Goal: Transaction & Acquisition: Purchase product/service

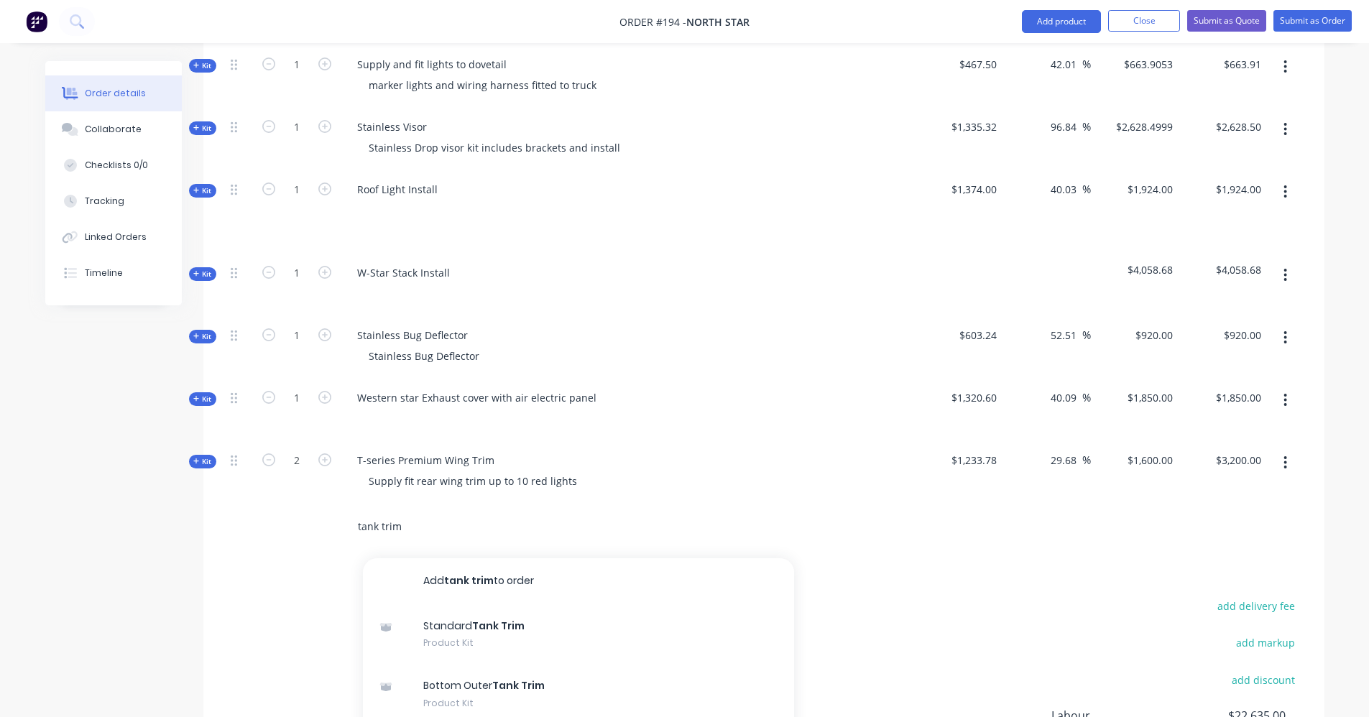
scroll to position [144, 0]
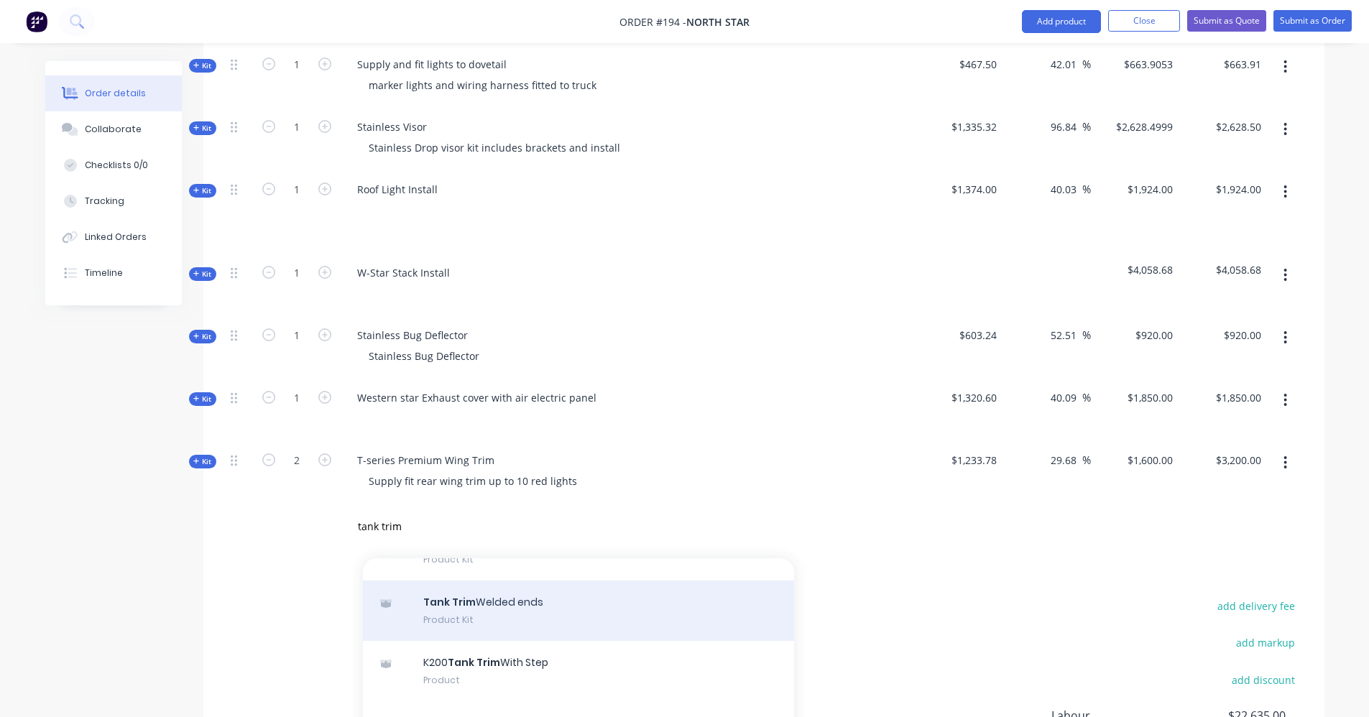
click at [510, 583] on div "Tank Trim Welded ends Product Kit" at bounding box center [578, 611] width 431 height 60
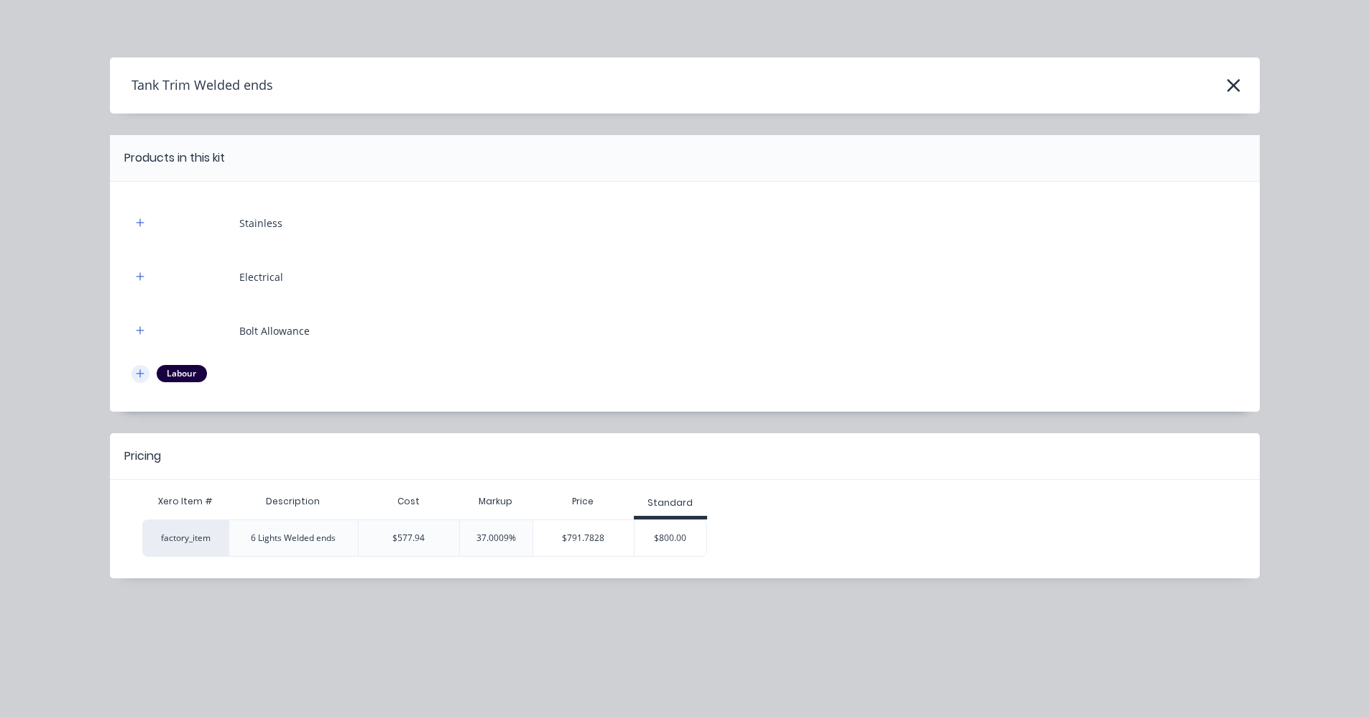
click at [139, 370] on icon "button" at bounding box center [140, 374] width 9 height 10
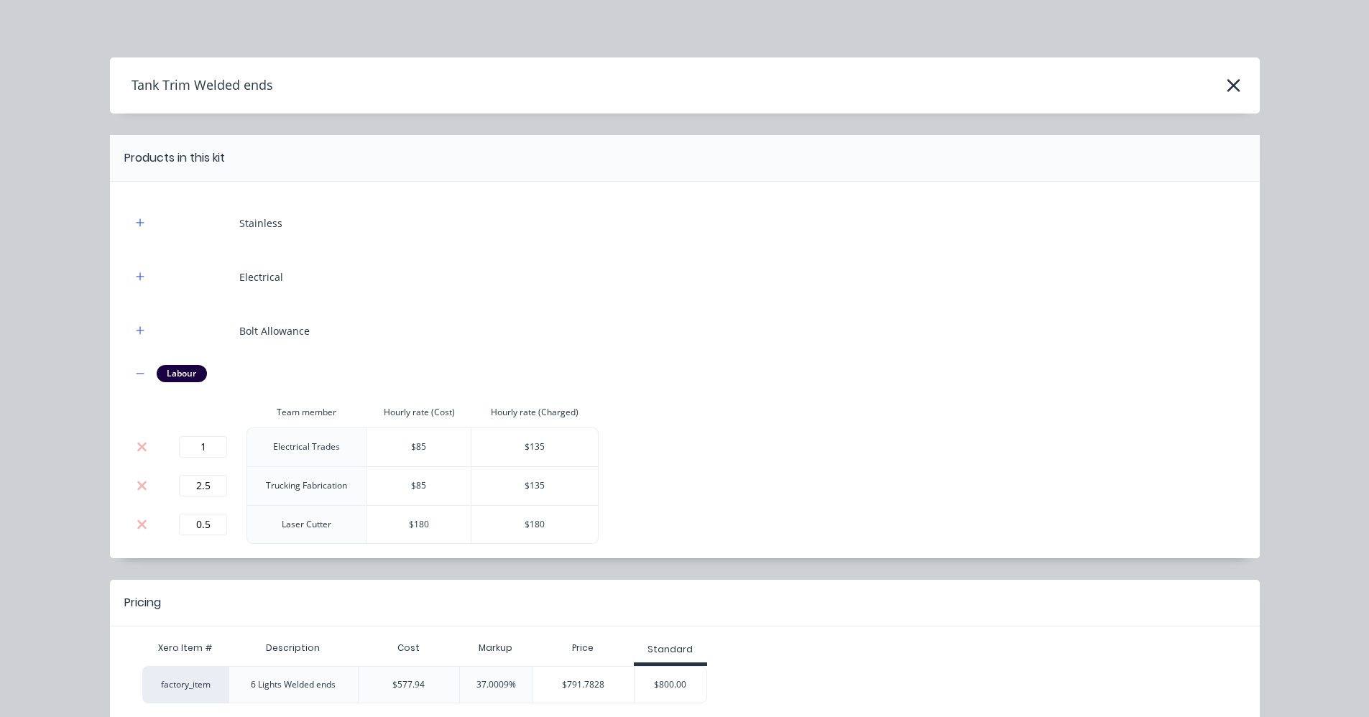
scroll to position [71, 0]
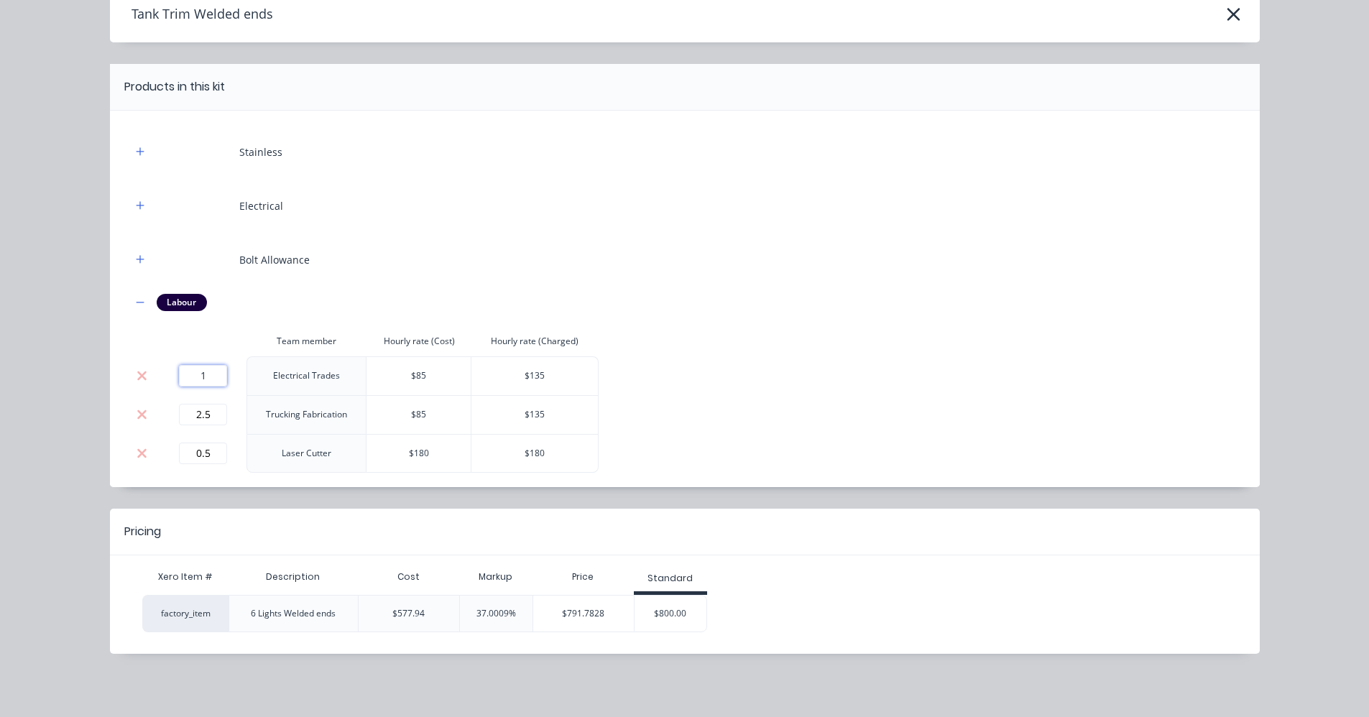
click at [196, 380] on input "1" at bounding box center [203, 376] width 48 height 22
click at [204, 379] on input "1" at bounding box center [203, 376] width 48 height 22
type input "0.5"
click at [322, 520] on header "Pricing" at bounding box center [685, 532] width 1150 height 47
click at [1233, 10] on icon "button" at bounding box center [1234, 14] width 13 height 13
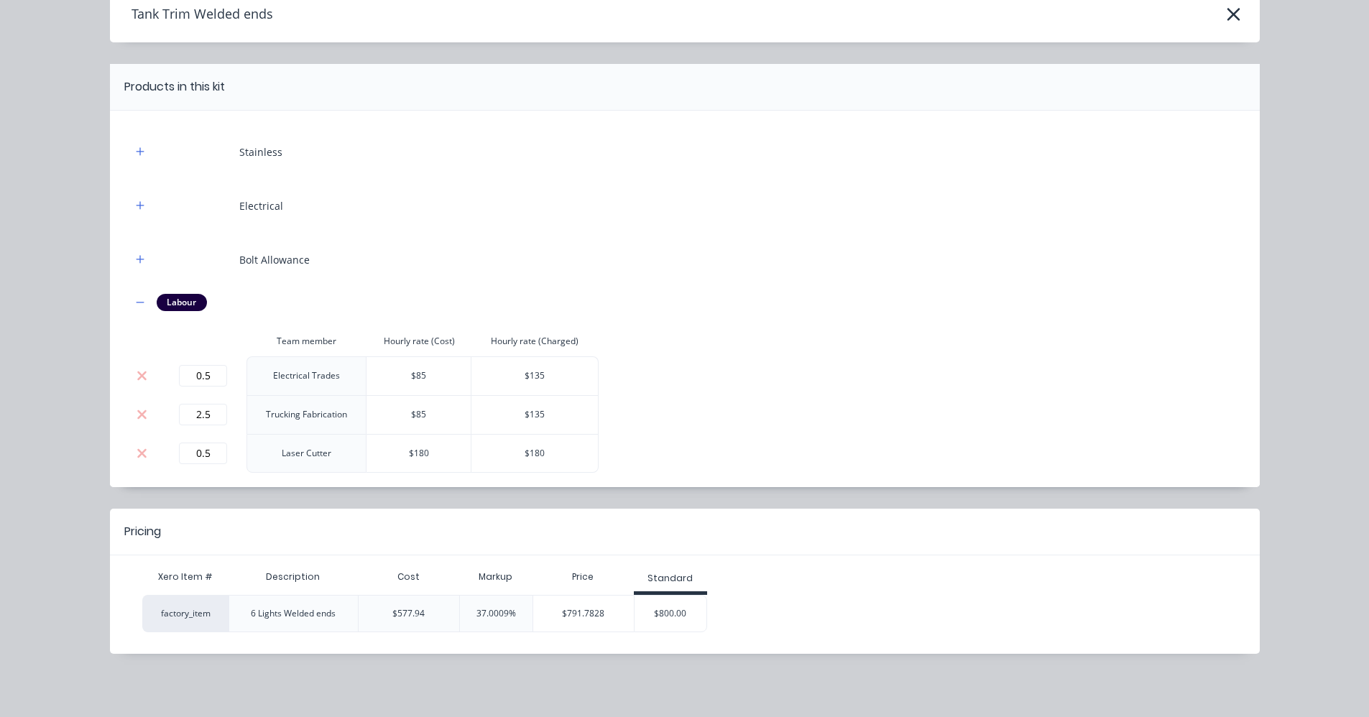
scroll to position [0, 0]
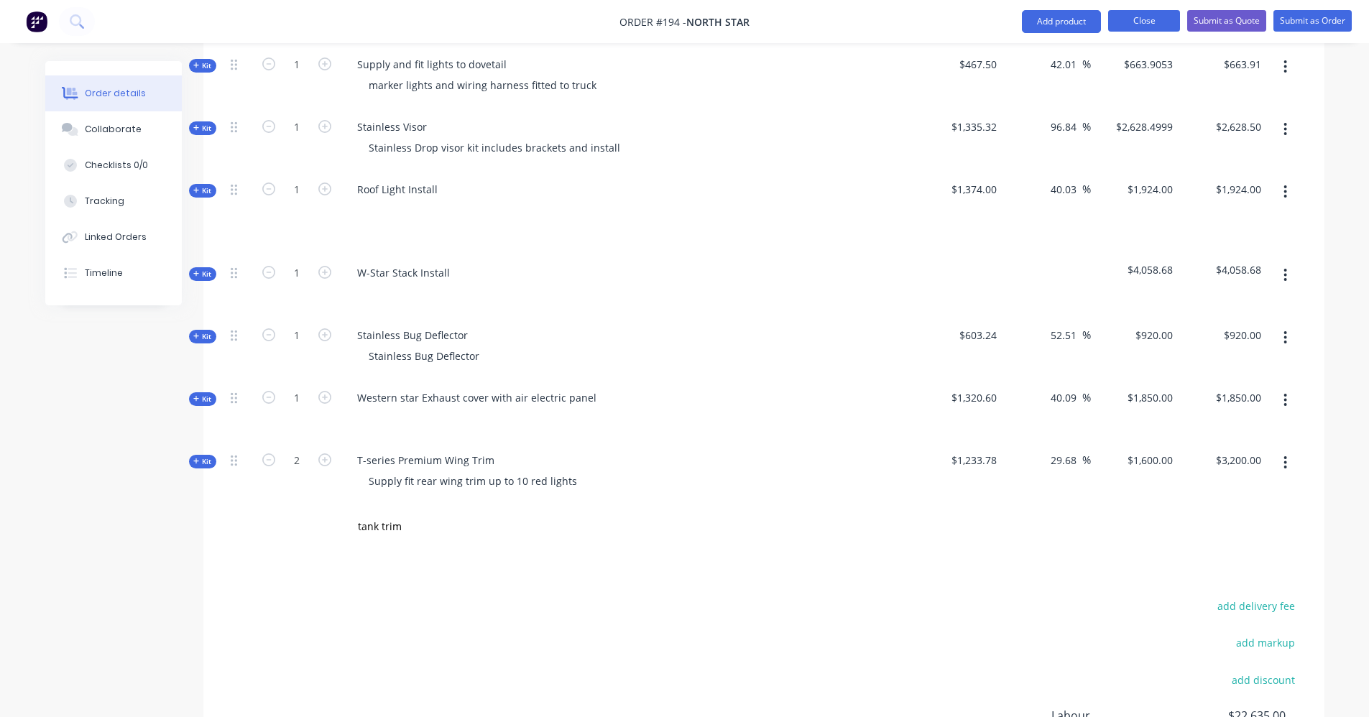
click at [1127, 17] on button "Close" at bounding box center [1145, 21] width 72 height 22
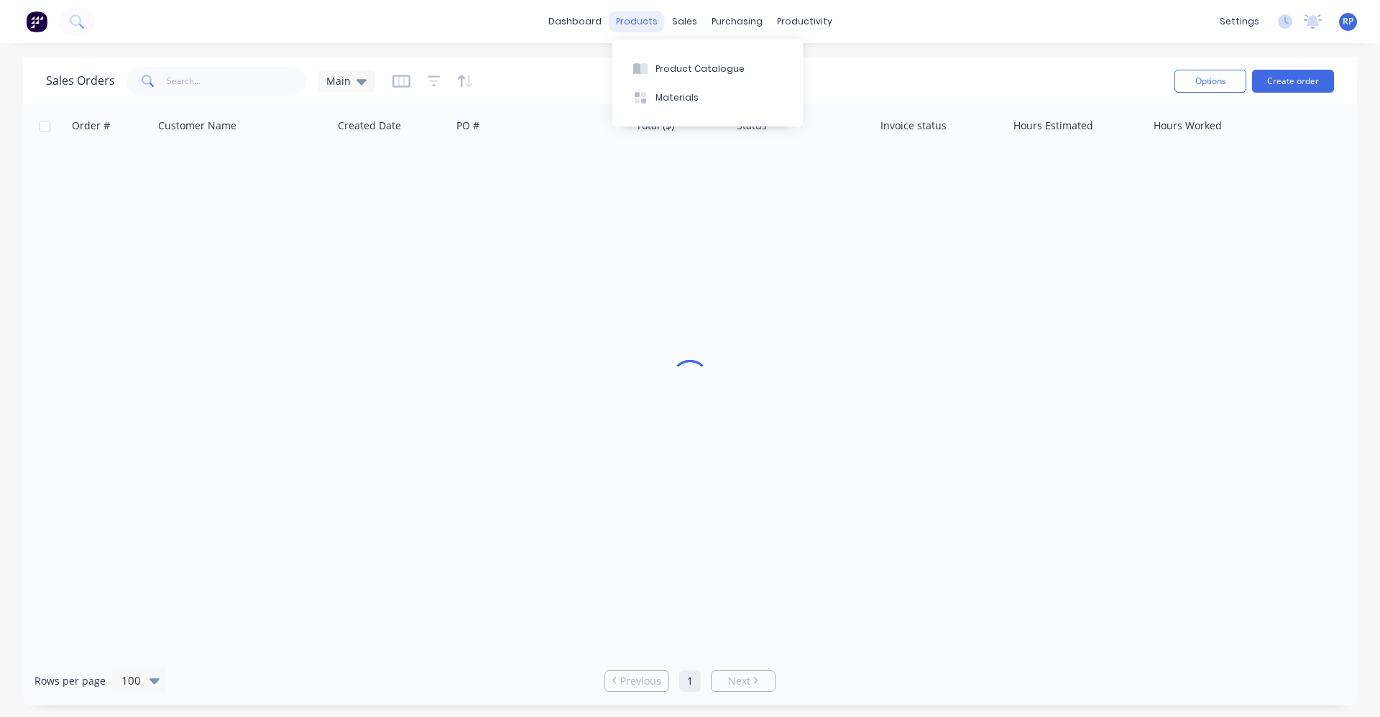
click at [632, 22] on div "products" at bounding box center [637, 22] width 56 height 22
click at [664, 68] on div "Product Catalogue" at bounding box center [700, 69] width 89 height 13
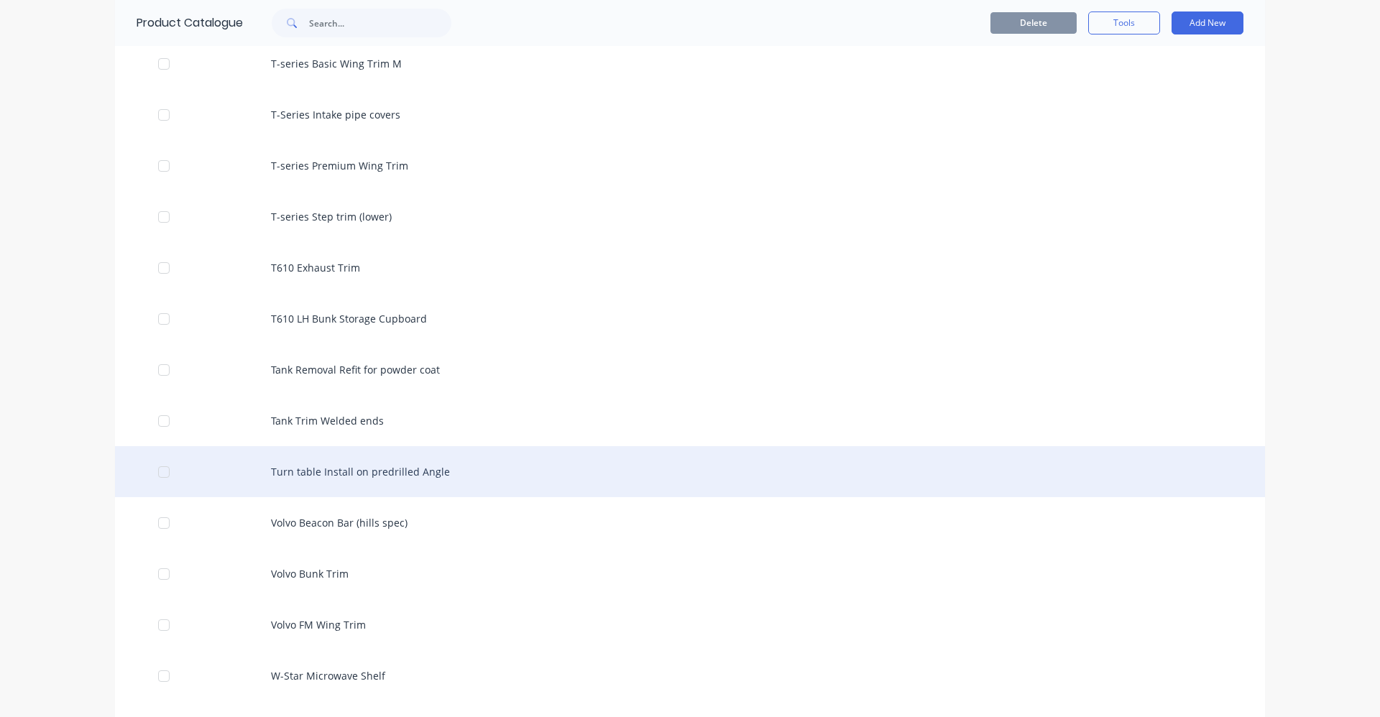
scroll to position [6542, 0]
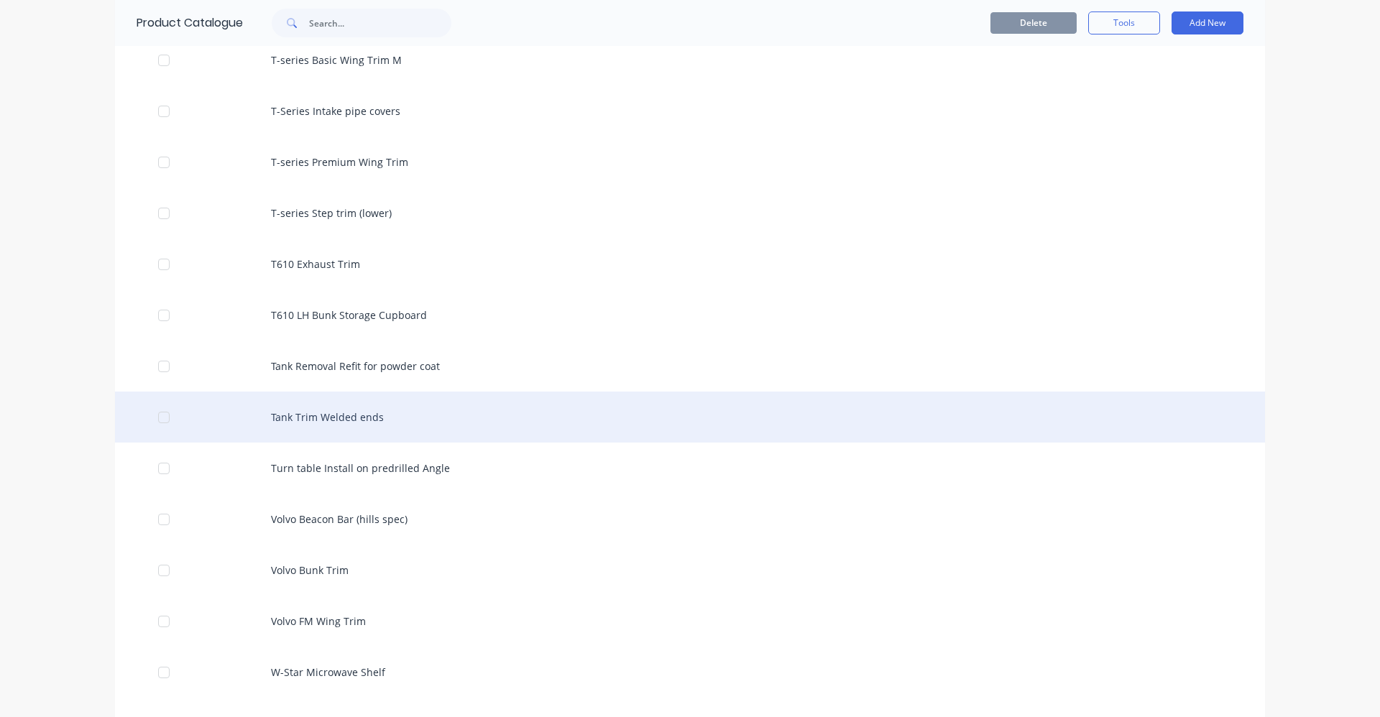
click at [364, 421] on div "Tank Trim Welded ends" at bounding box center [690, 417] width 1150 height 51
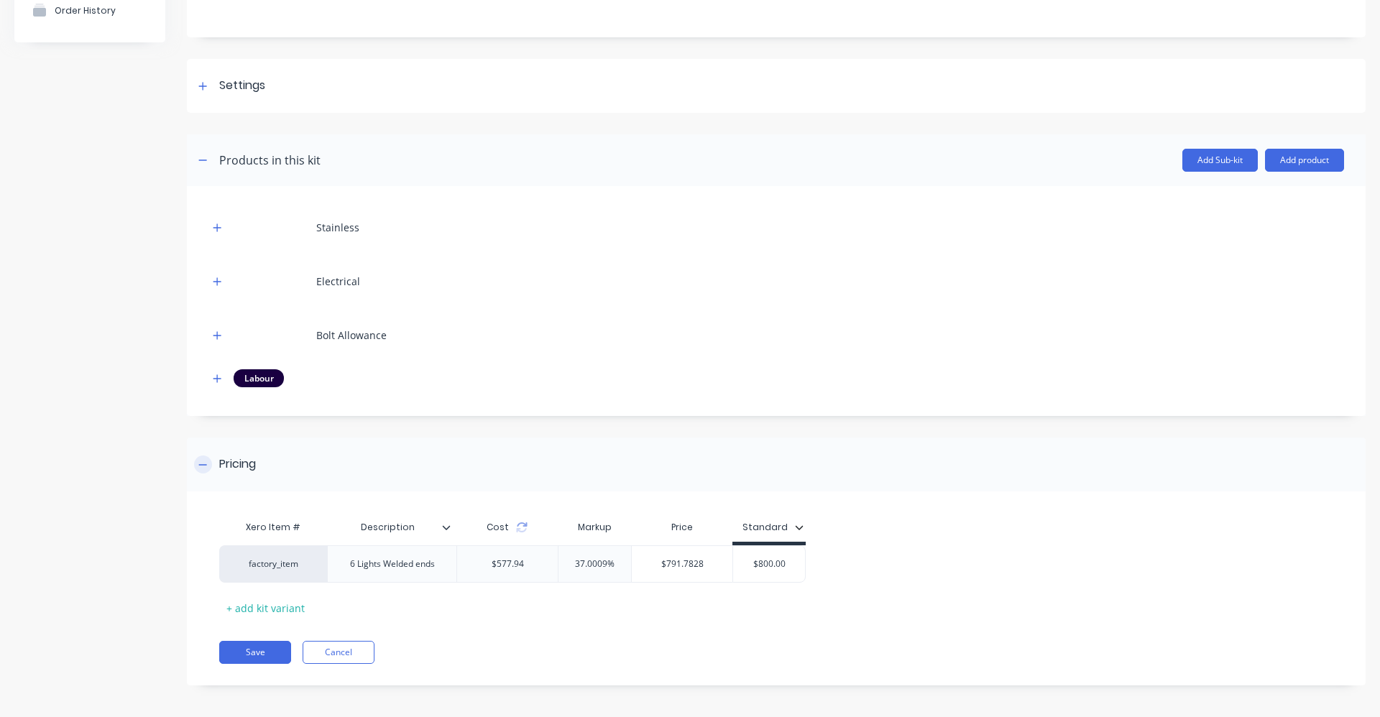
scroll to position [154, 0]
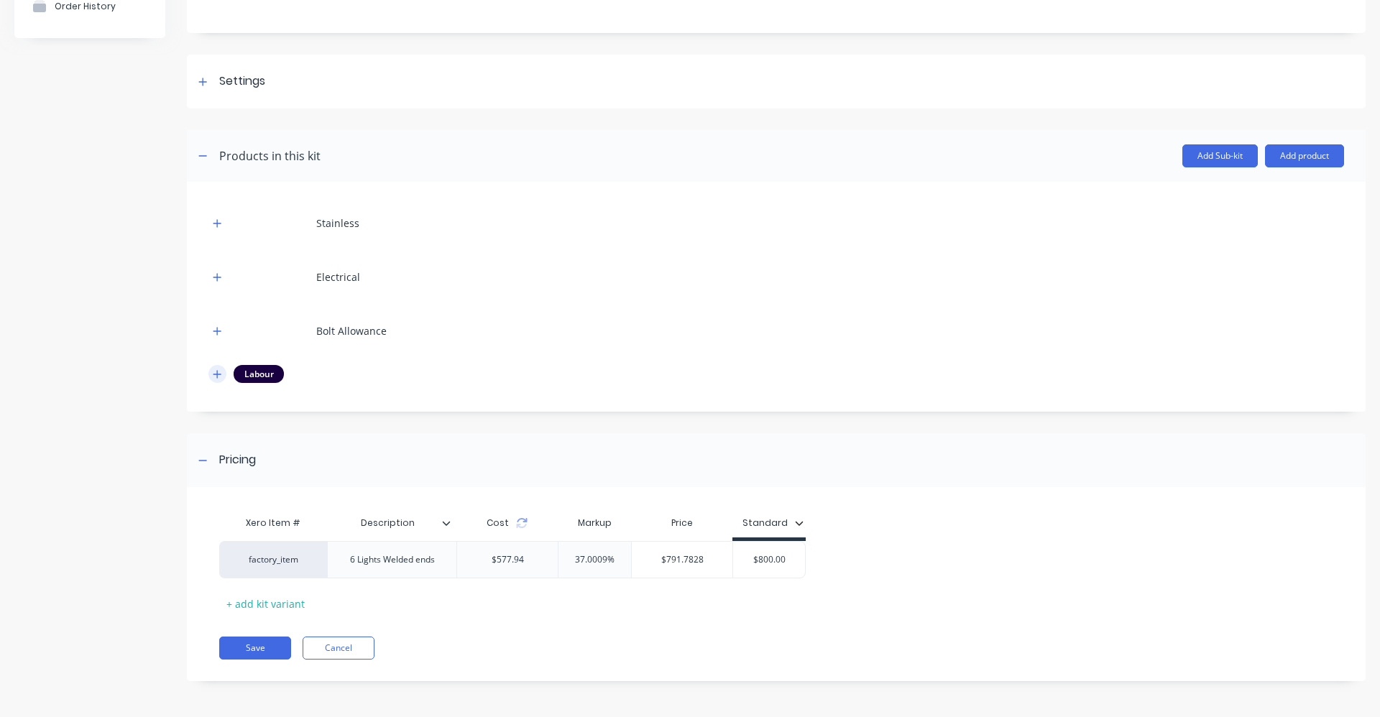
click at [214, 373] on icon "button" at bounding box center [217, 375] width 9 height 10
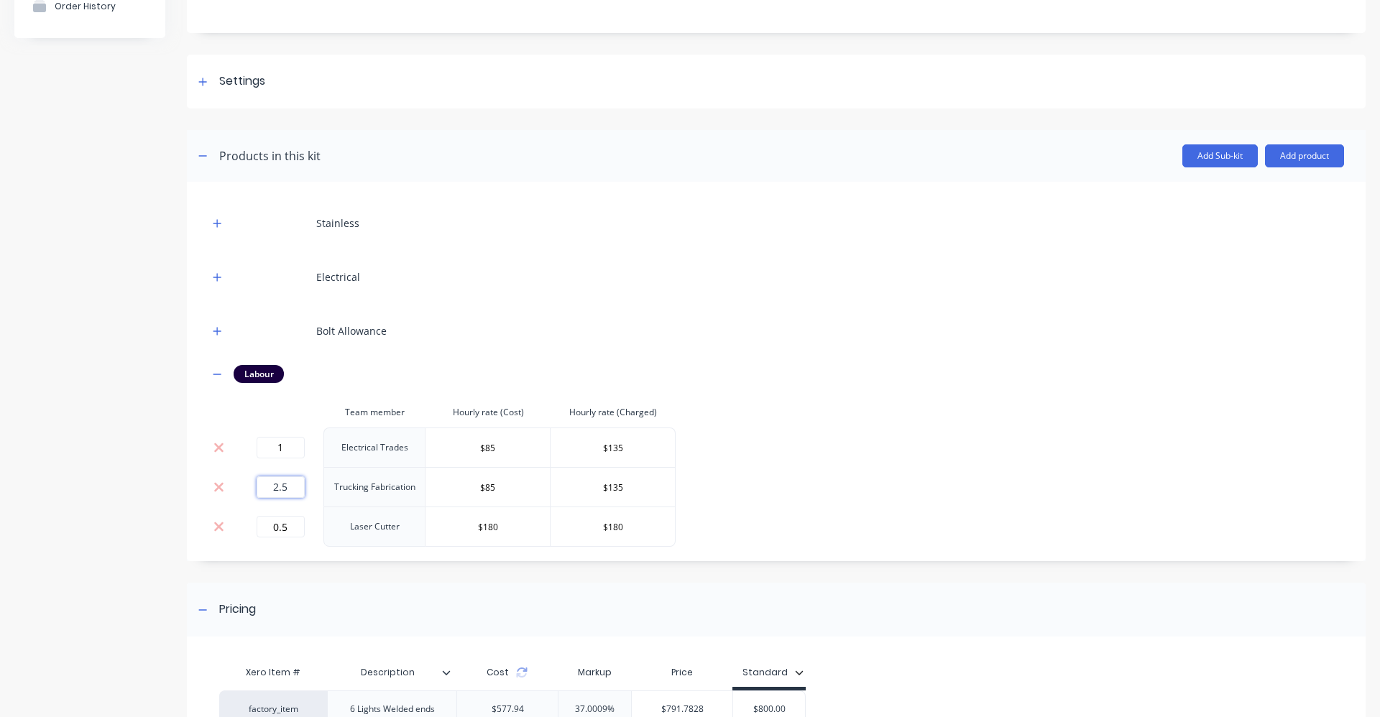
click at [296, 486] on input "2.5" at bounding box center [281, 488] width 48 height 22
type input "2"
click at [297, 448] on input "1" at bounding box center [281, 448] width 48 height 22
type input "0.6"
drag, startPoint x: 613, startPoint y: 386, endPoint x: 681, endPoint y: 379, distance: 68.0
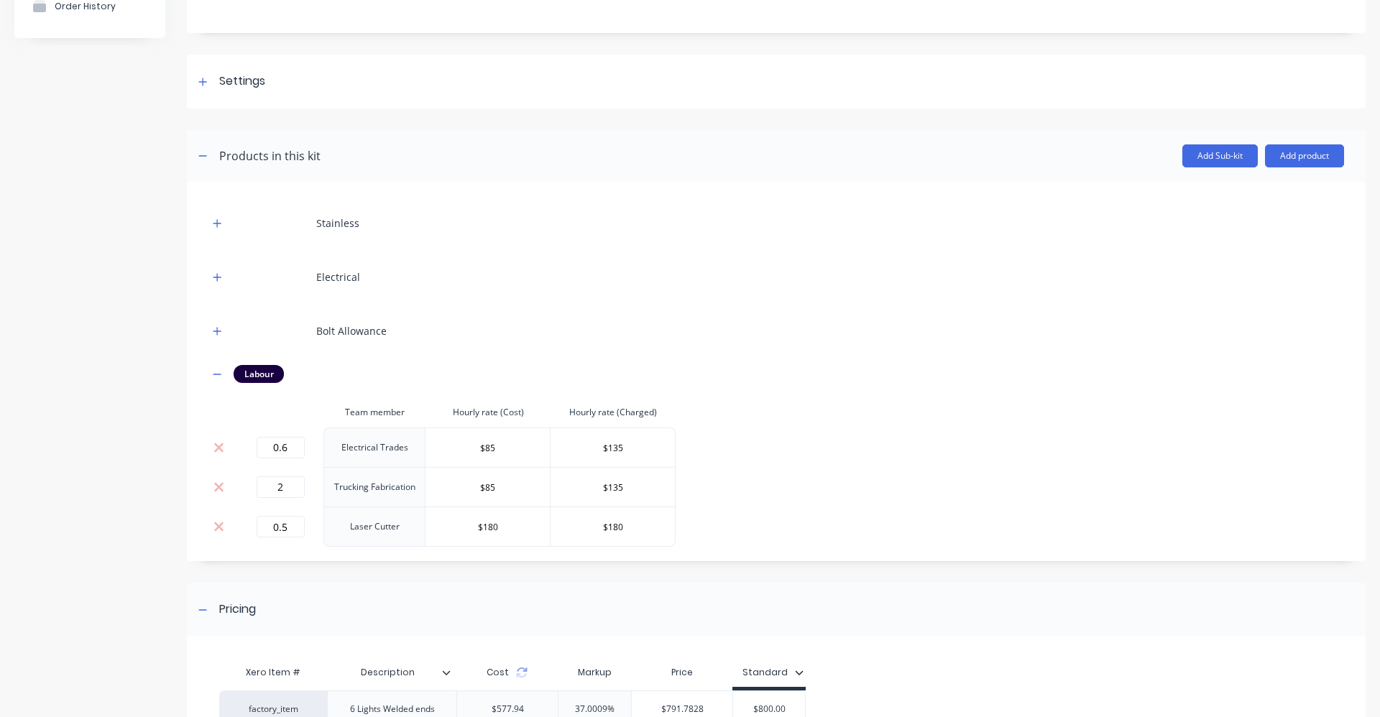
click at [681, 379] on div "Stainless Electrical Bolt Allowance Labour Team member Hourly rate (Cost) Hourl…" at bounding box center [776, 375] width 1136 height 344
drag, startPoint x: 681, startPoint y: 379, endPoint x: 776, endPoint y: 443, distance: 114.4
click at [770, 441] on div "Stainless Electrical Bolt Allowance Labour Team member Hourly rate (Cost) Hourl…" at bounding box center [776, 375] width 1136 height 344
click at [129, 389] on div "Product details Collaborate Order History" at bounding box center [89, 378] width 151 height 949
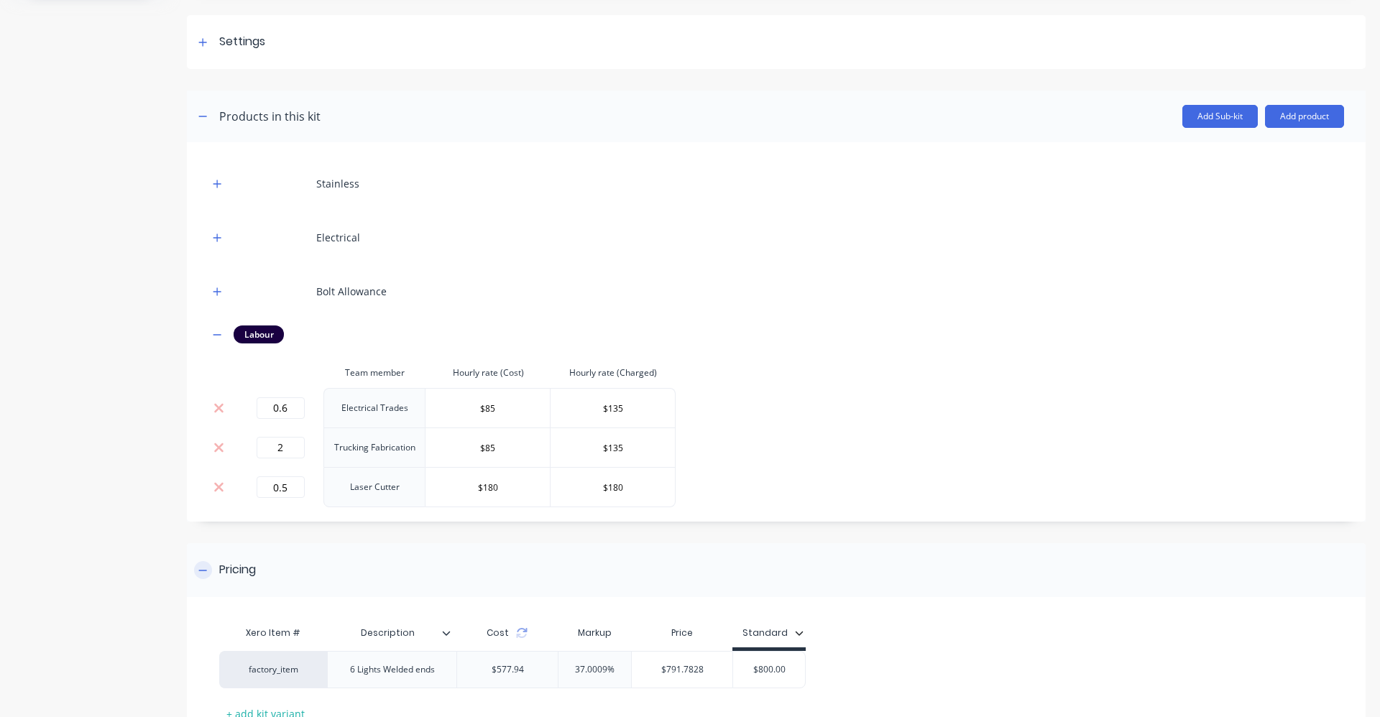
scroll to position [226, 0]
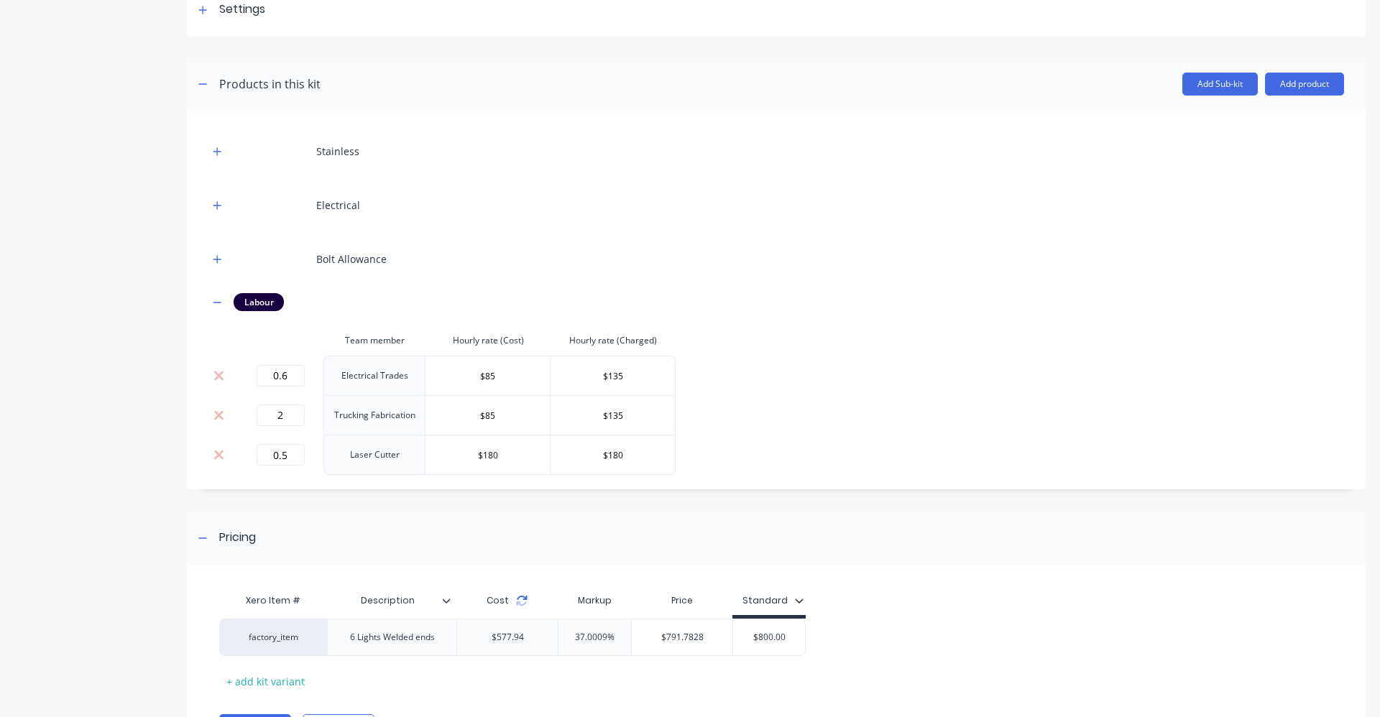
click at [520, 597] on icon at bounding box center [522, 598] width 10 height 4
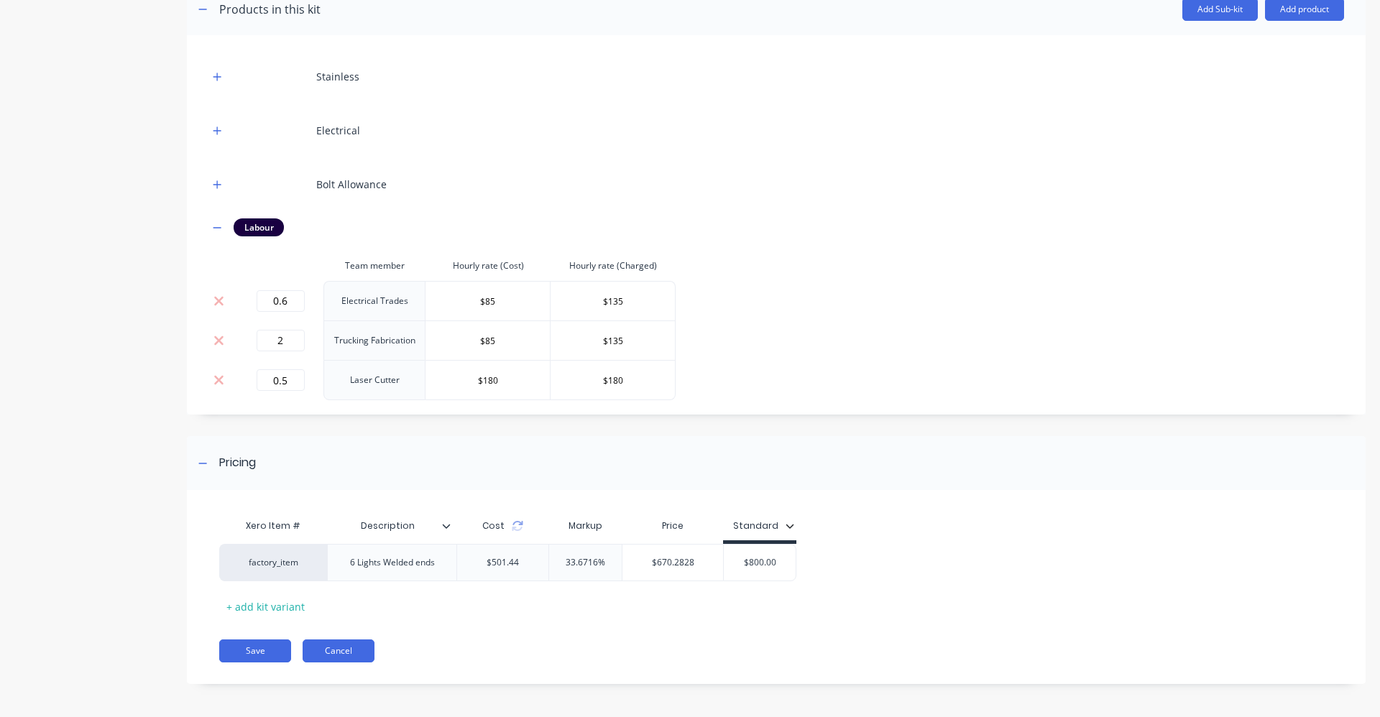
scroll to position [303, 0]
click at [349, 648] on button "Cancel" at bounding box center [339, 648] width 72 height 23
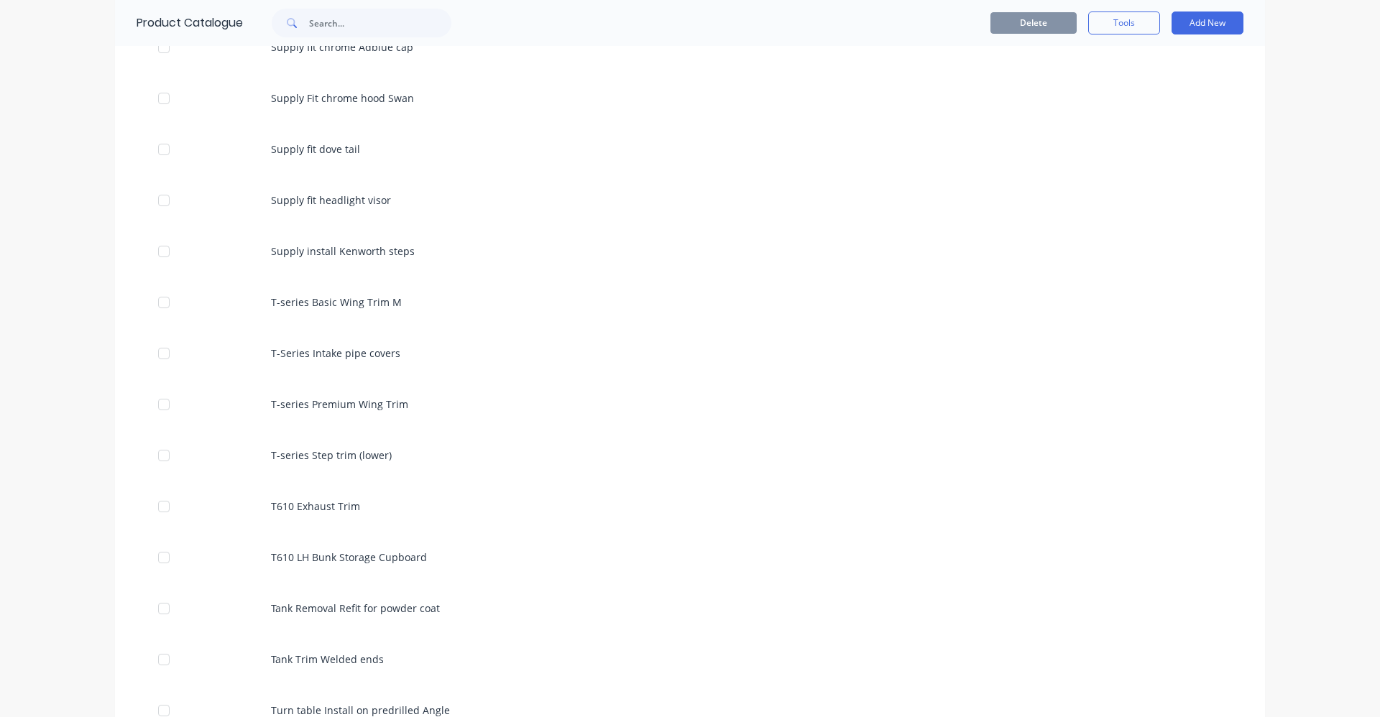
scroll to position [6326, 0]
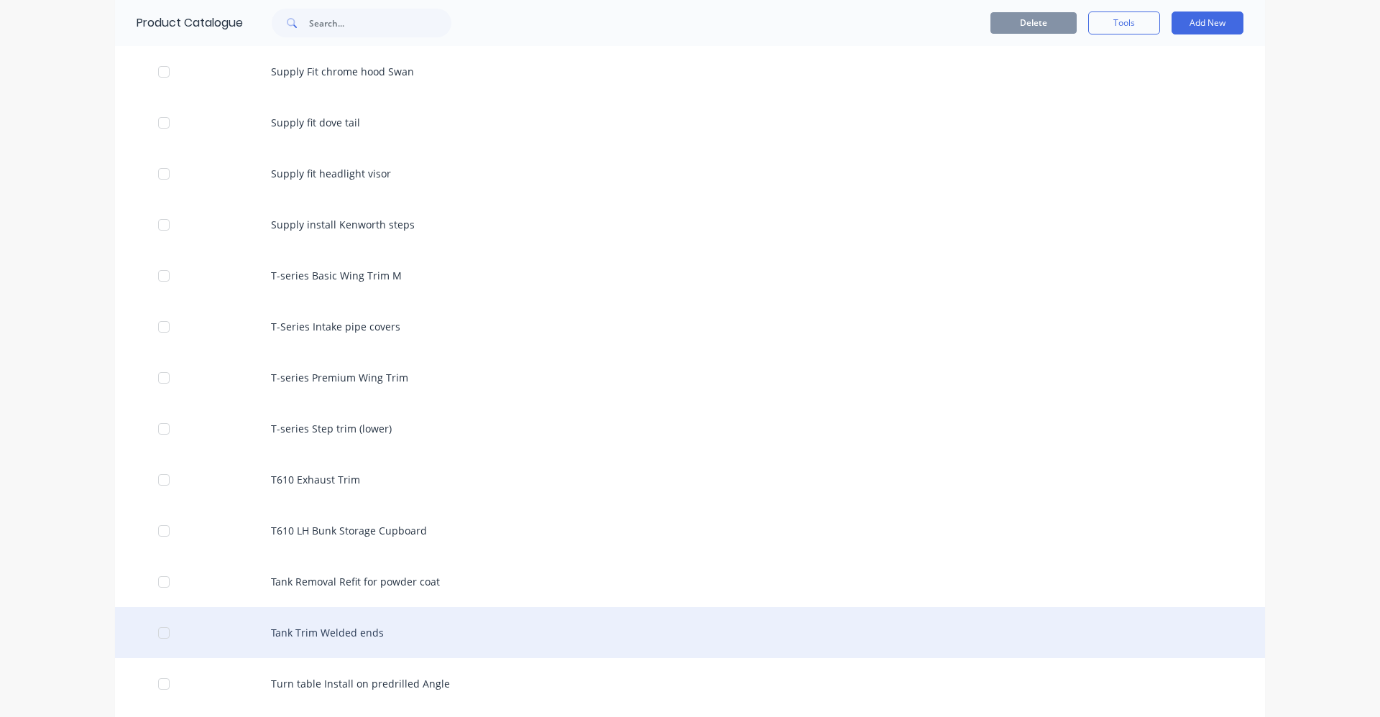
click at [331, 628] on div "Tank Trim Welded ends" at bounding box center [690, 632] width 1150 height 51
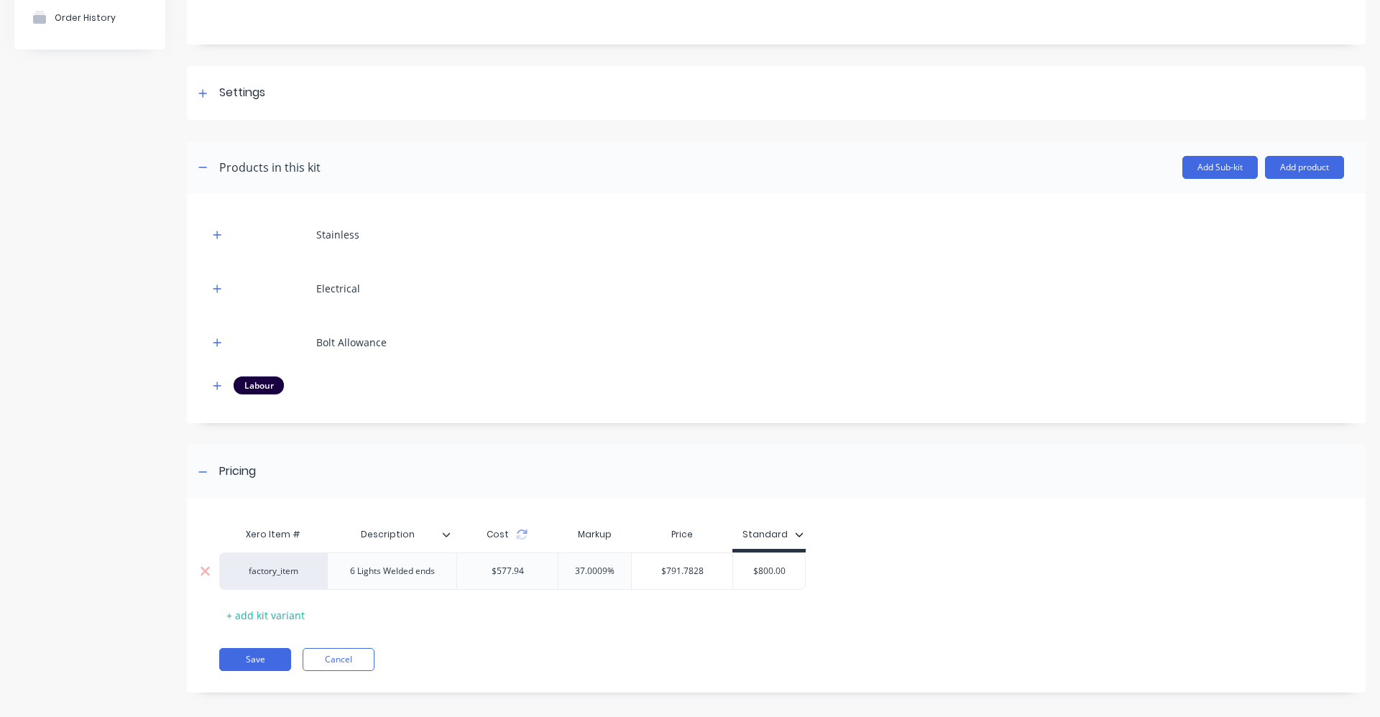
scroll to position [144, 0]
click at [215, 378] on button "button" at bounding box center [217, 384] width 18 height 18
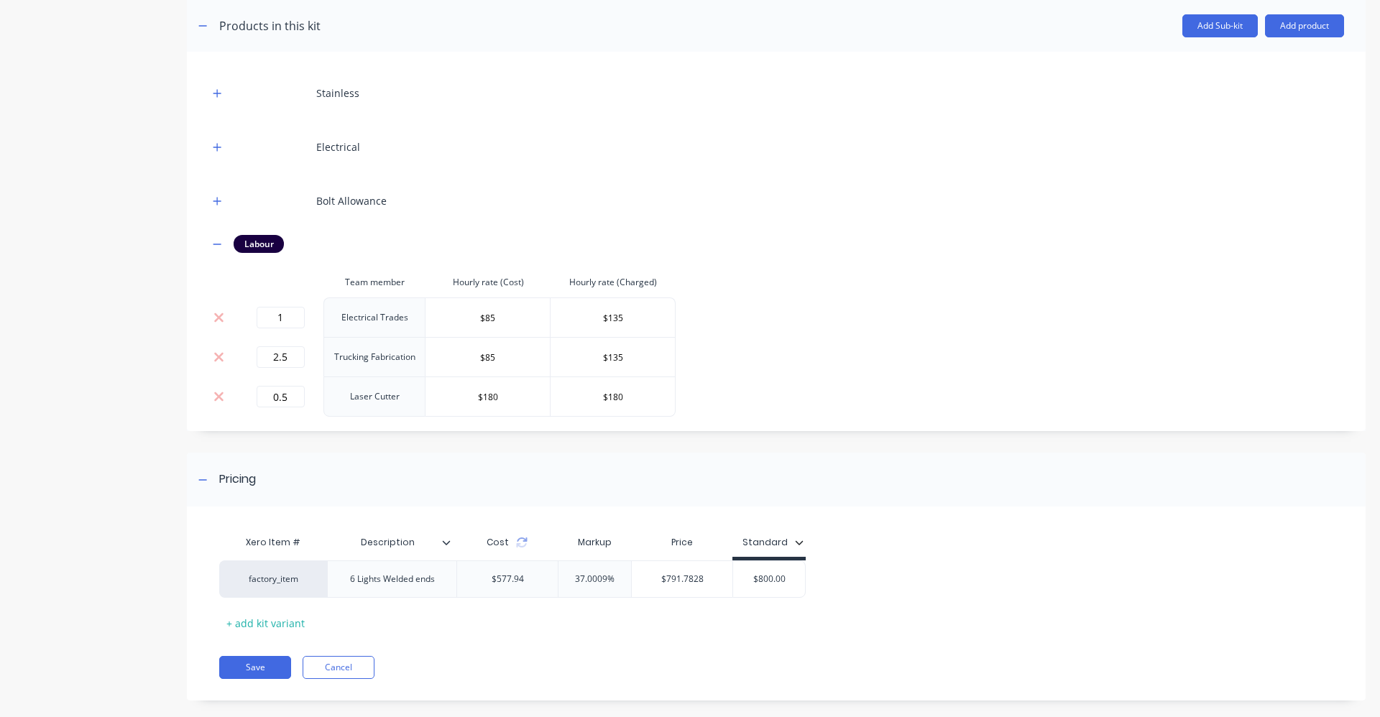
scroll to position [288, 0]
click at [294, 316] on input "1" at bounding box center [281, 314] width 48 height 22
type input "0.6"
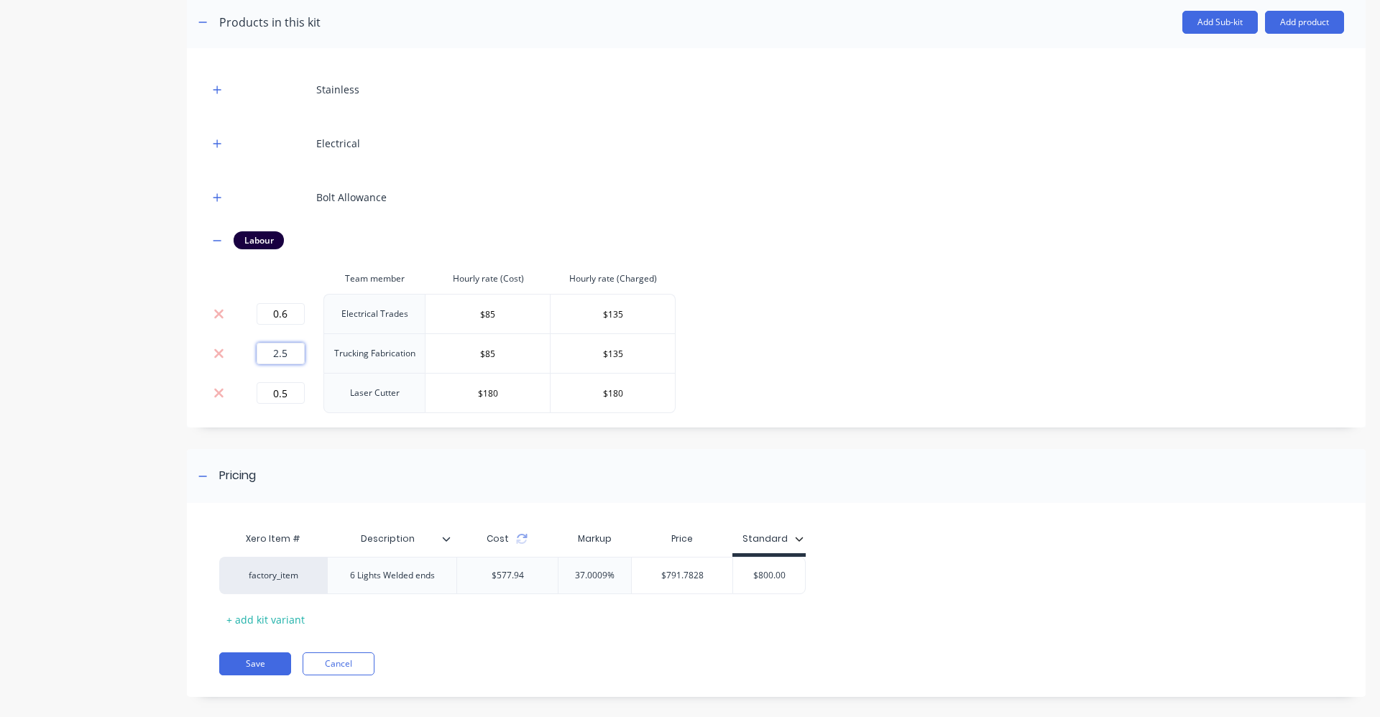
click at [293, 356] on input "2.5" at bounding box center [281, 354] width 48 height 22
type input "2"
drag, startPoint x: 705, startPoint y: 462, endPoint x: 772, endPoint y: 428, distance: 75.2
click at [704, 462] on div "Pricing" at bounding box center [776, 476] width 1179 height 54
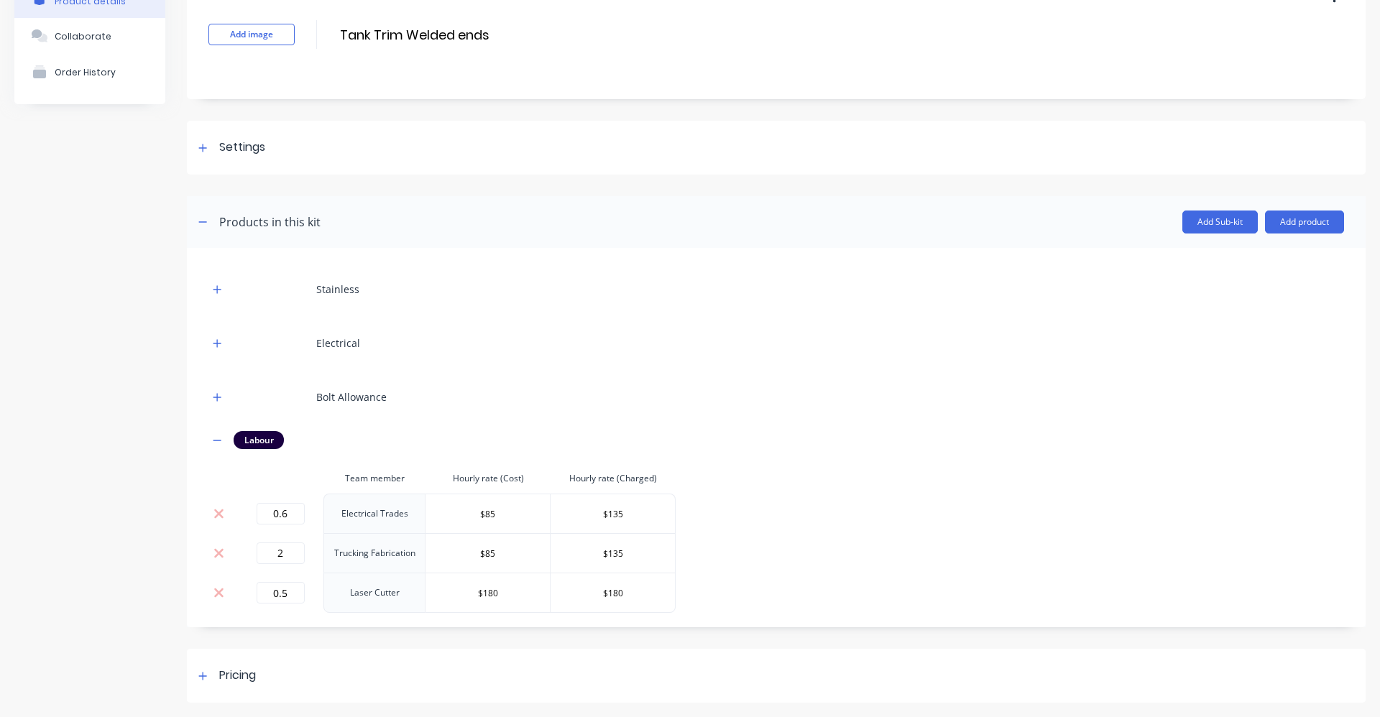
scroll to position [88, 0]
click at [197, 669] on div "Pricing" at bounding box center [225, 676] width 62 height 18
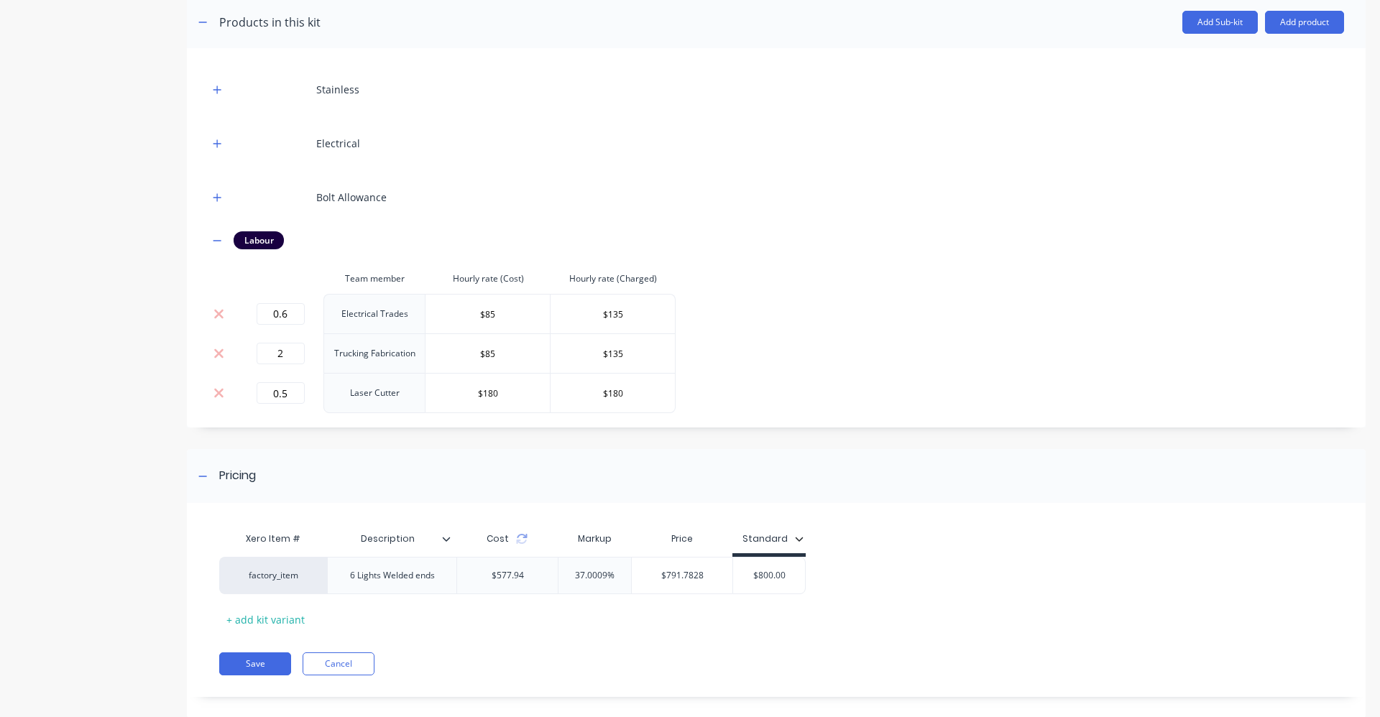
scroll to position [288, 0]
click at [519, 538] on icon at bounding box center [522, 539] width 12 height 12
click at [293, 397] on input "0.5" at bounding box center [281, 393] width 48 height 22
type input "0"
type input "3"
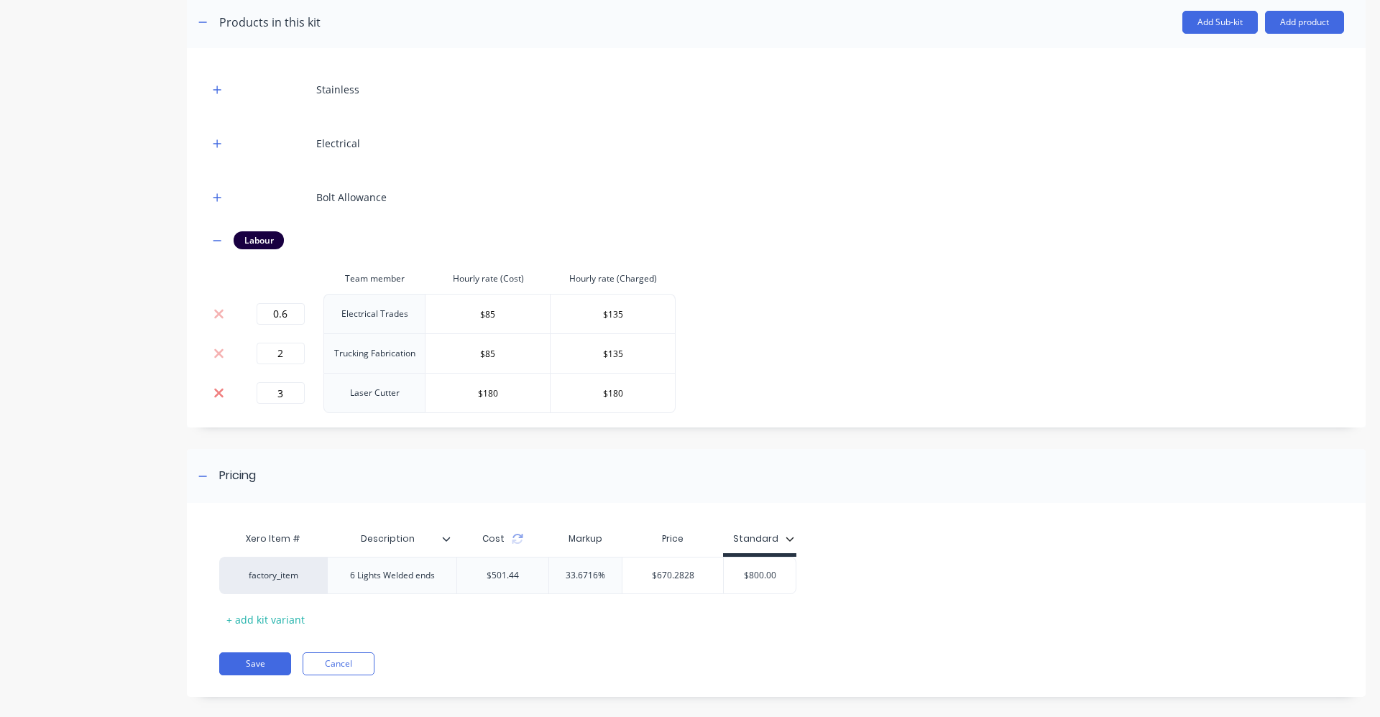
click at [221, 391] on icon at bounding box center [218, 393] width 9 height 9
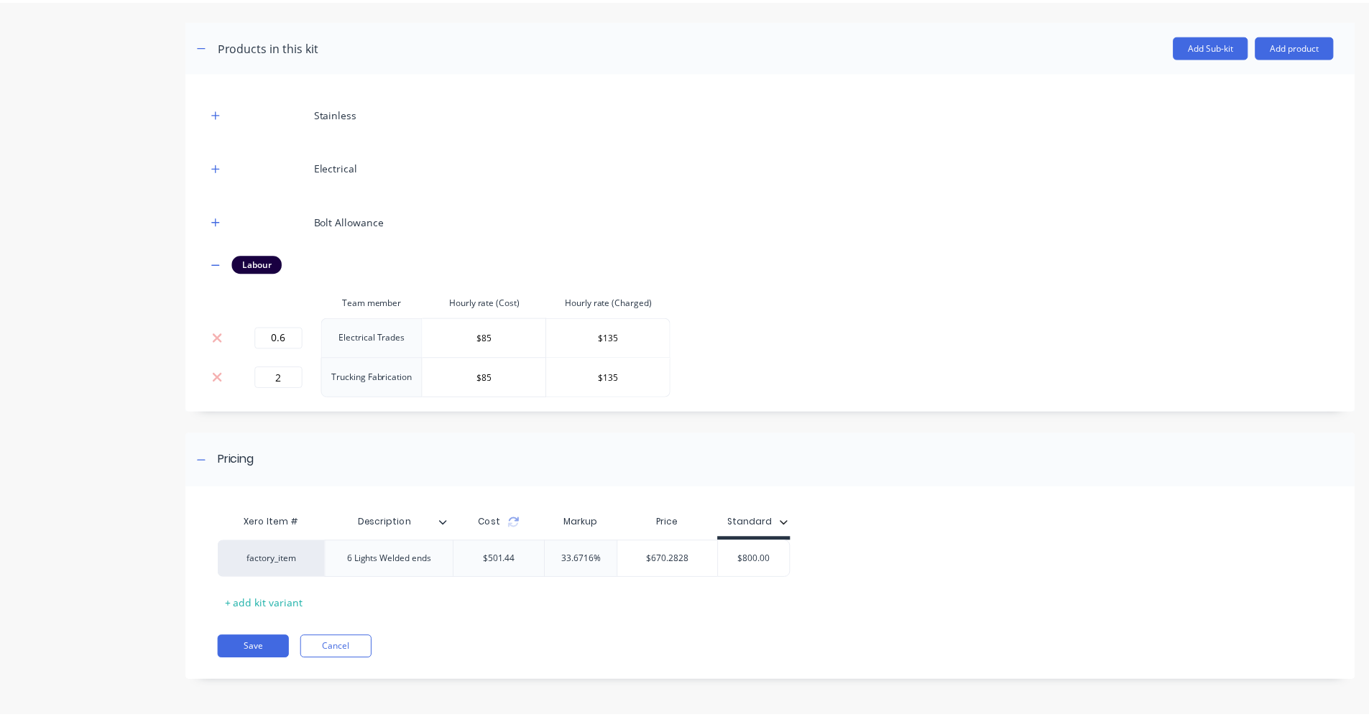
scroll to position [192, 0]
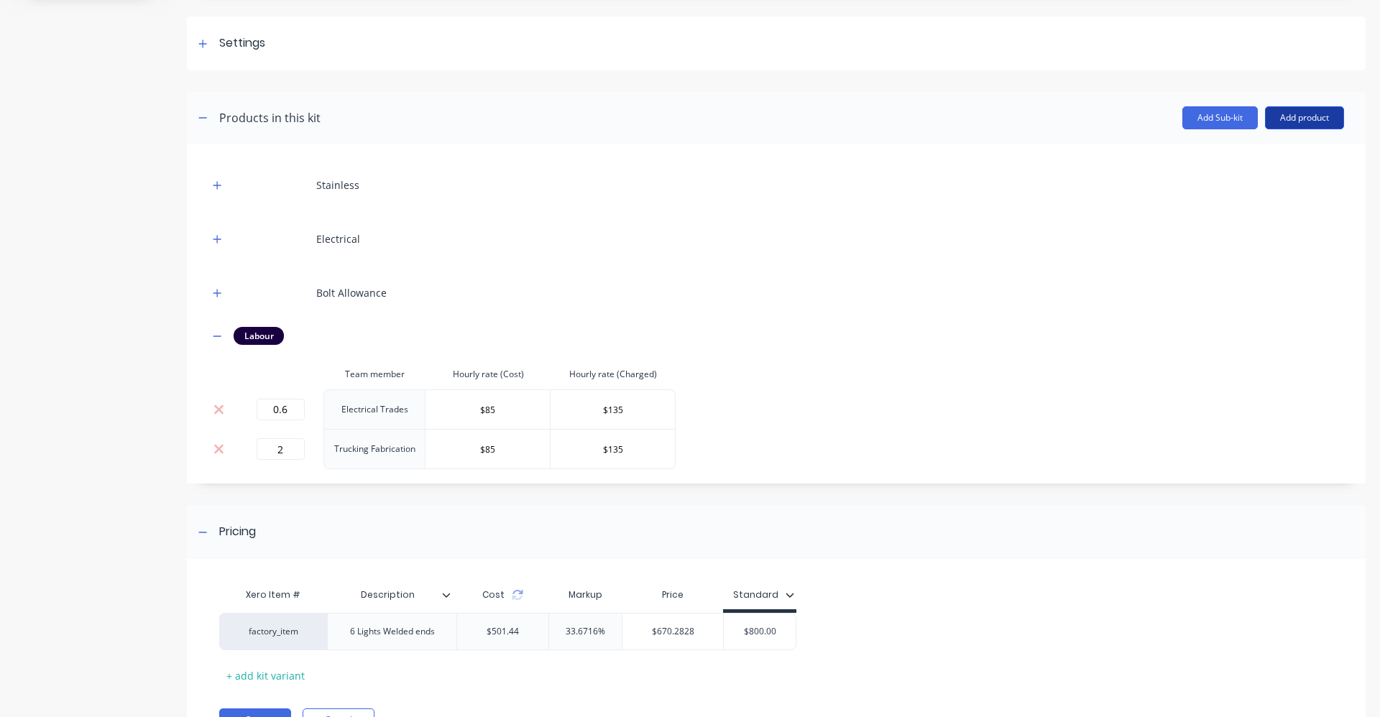
click at [1301, 111] on button "Add product" at bounding box center [1304, 117] width 79 height 23
click at [1262, 147] on div "Product catalogue" at bounding box center [1276, 154] width 111 height 21
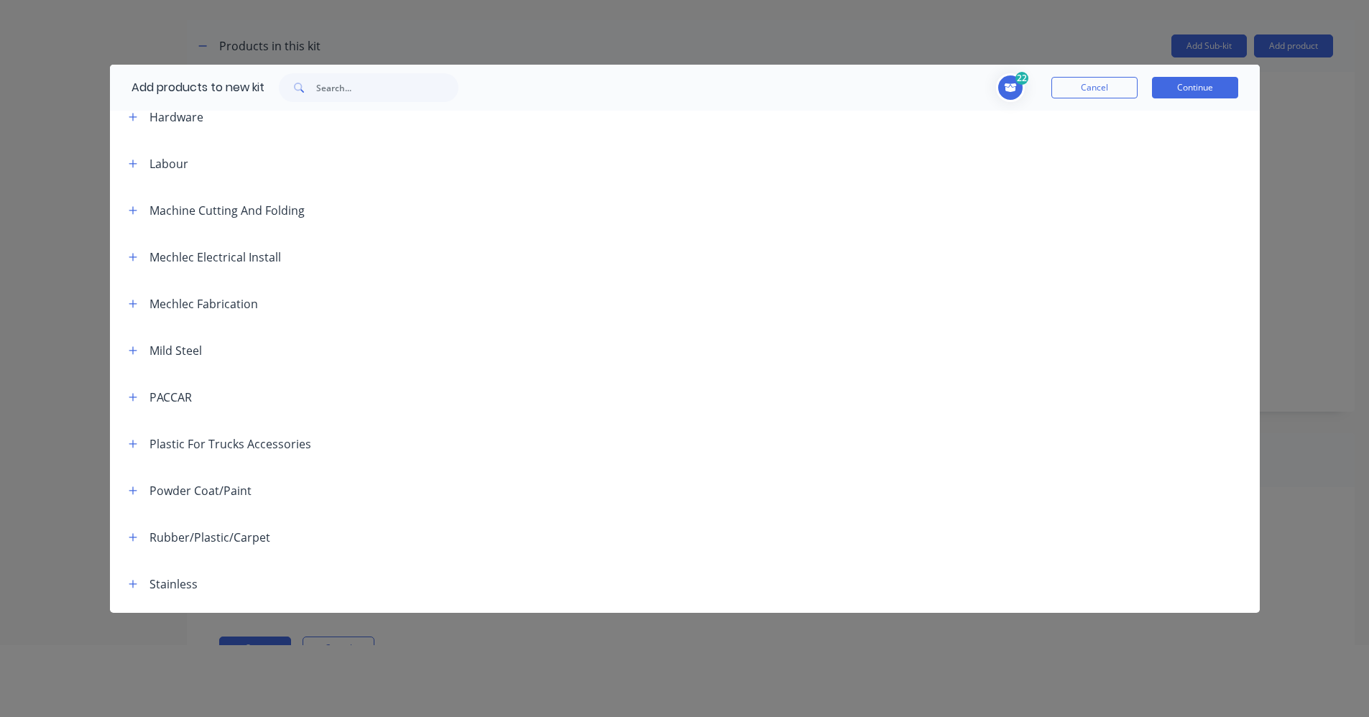
scroll to position [475, 0]
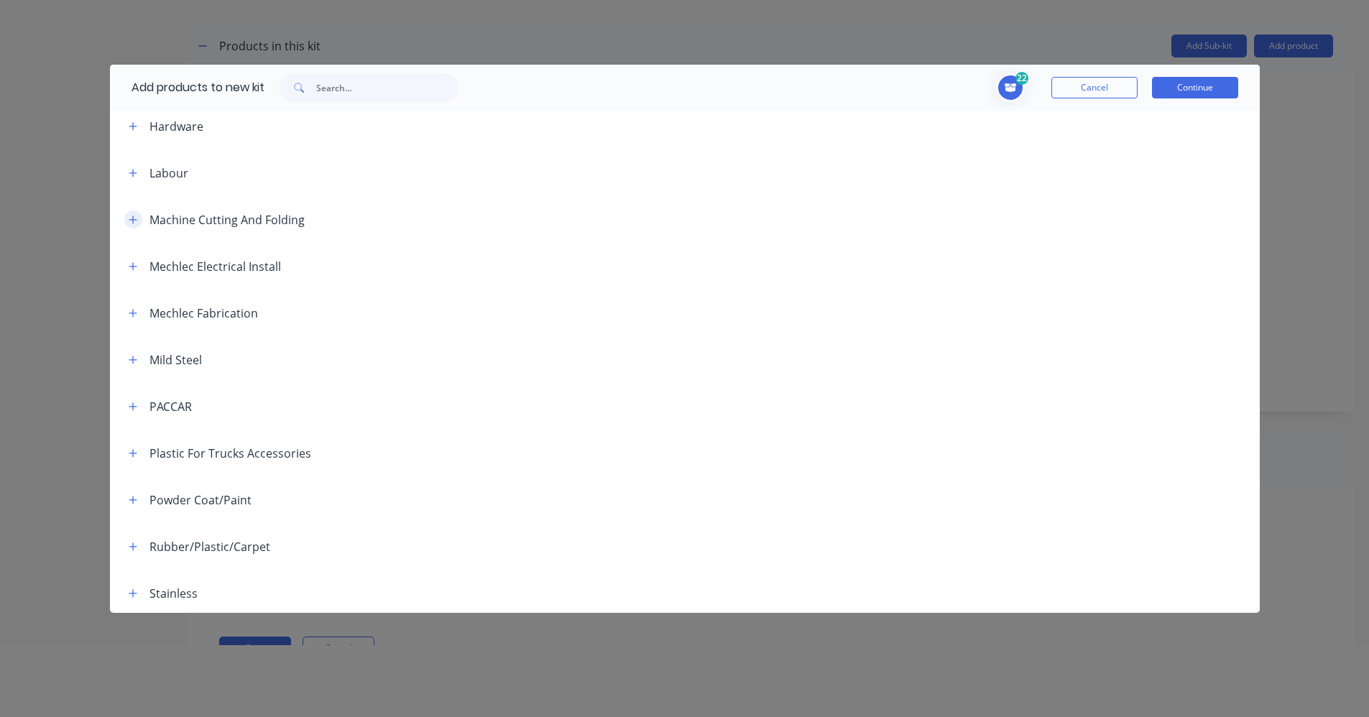
click at [141, 219] on button "button" at bounding box center [133, 220] width 18 height 18
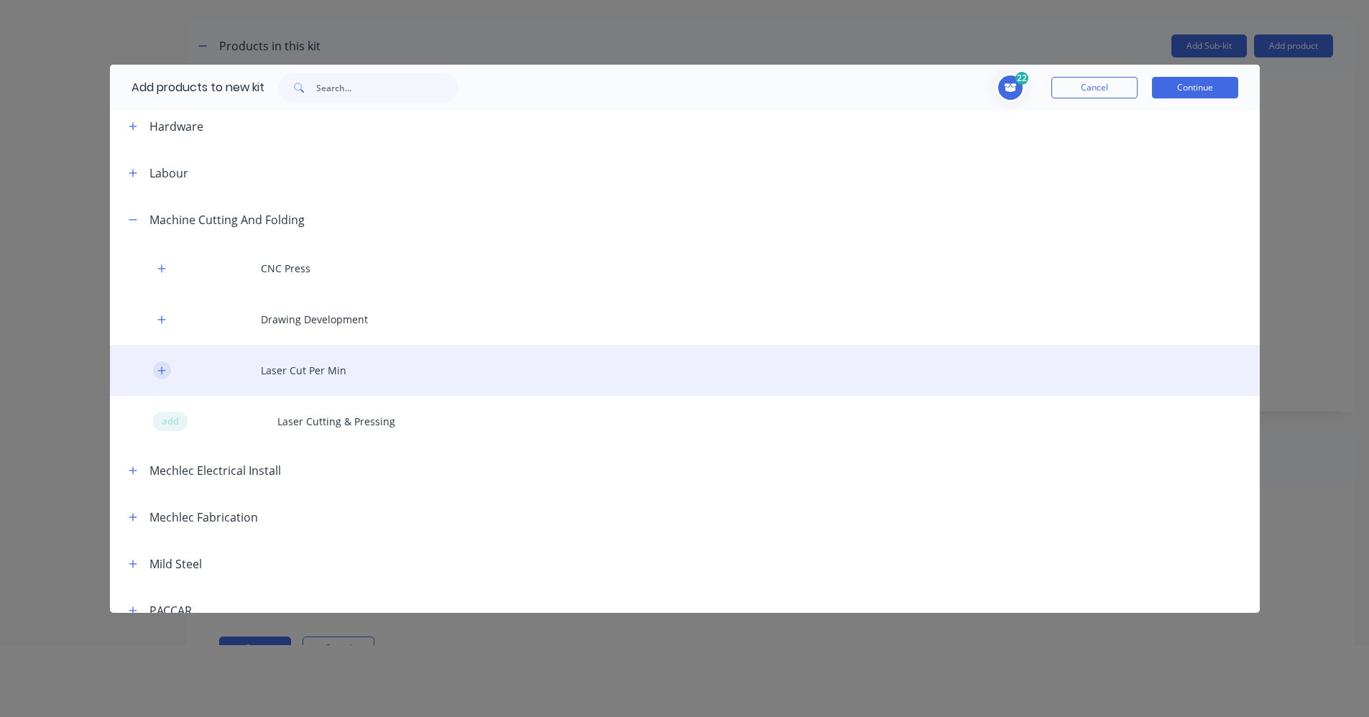
click at [155, 367] on button "button" at bounding box center [162, 371] width 18 height 18
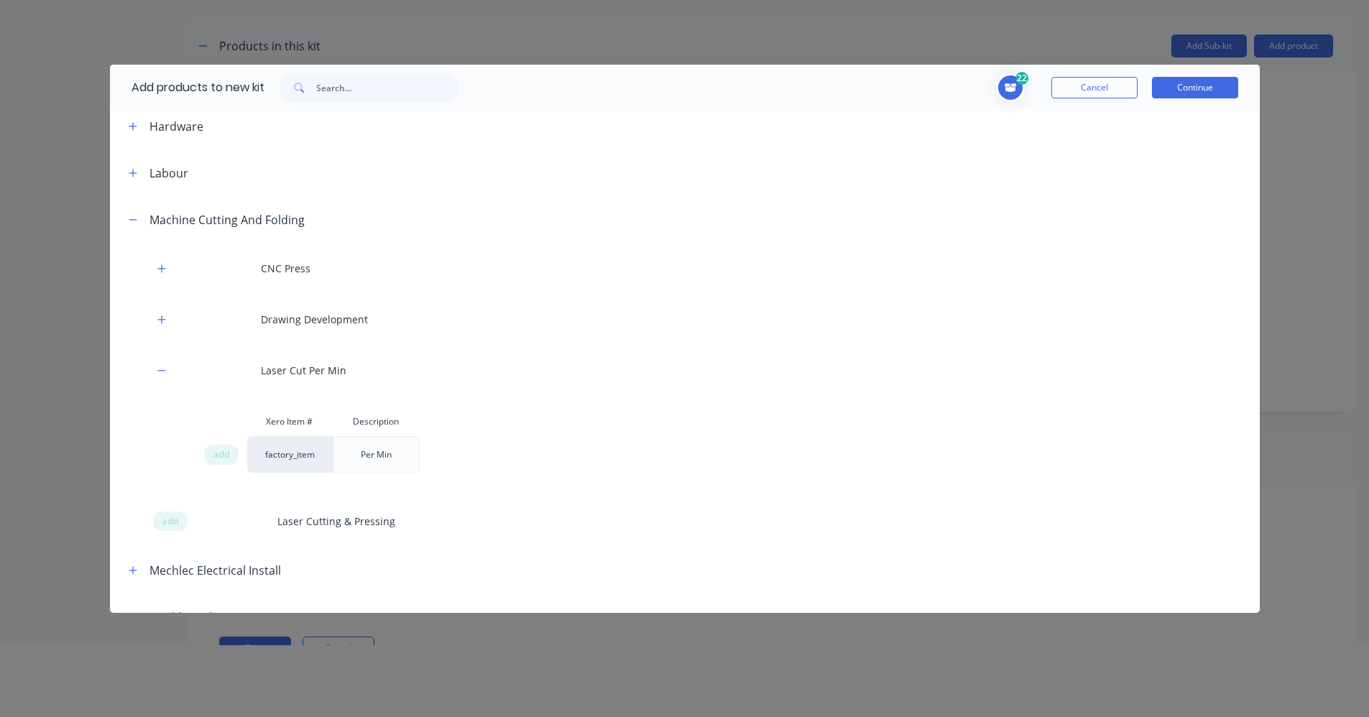
drag, startPoint x: 229, startPoint y: 449, endPoint x: 257, endPoint y: 445, distance: 28.4
click at [232, 449] on div "add" at bounding box center [221, 455] width 35 height 20
click at [1202, 85] on button "Continue" at bounding box center [1195, 88] width 86 height 22
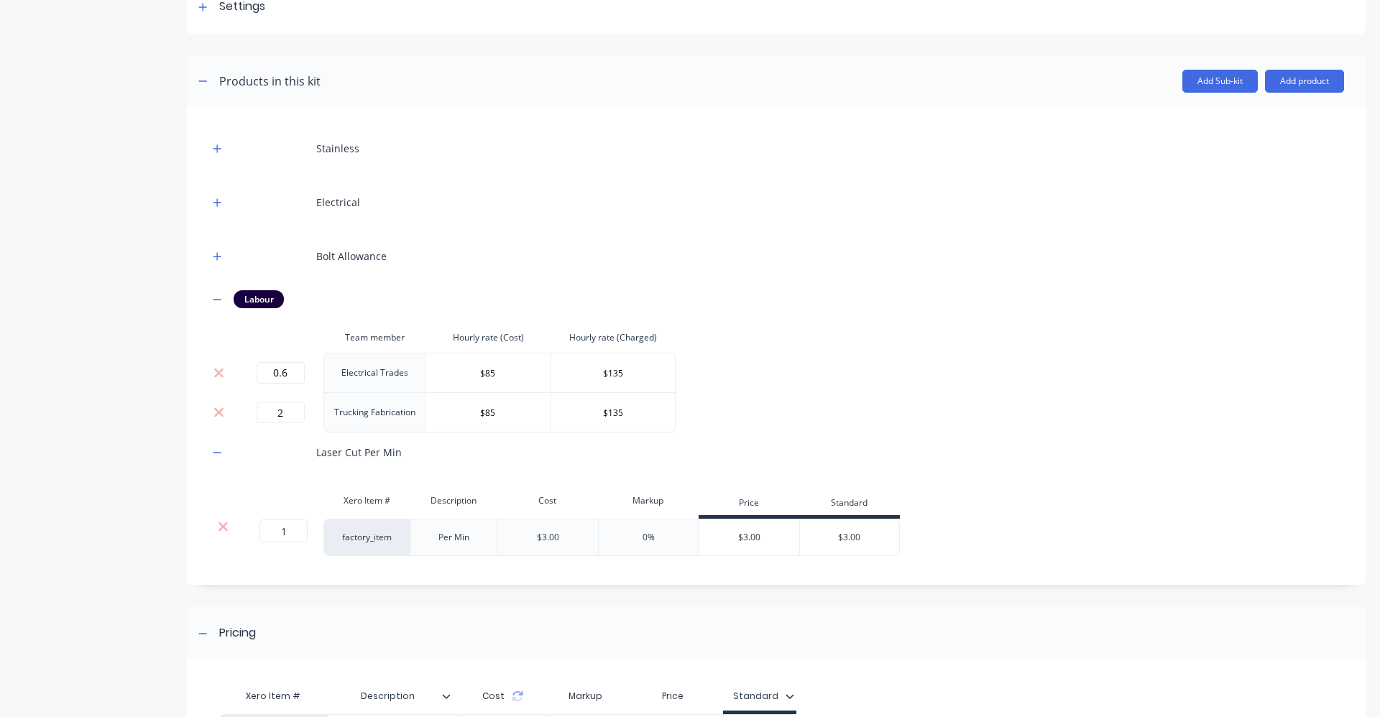
scroll to position [264, 0]
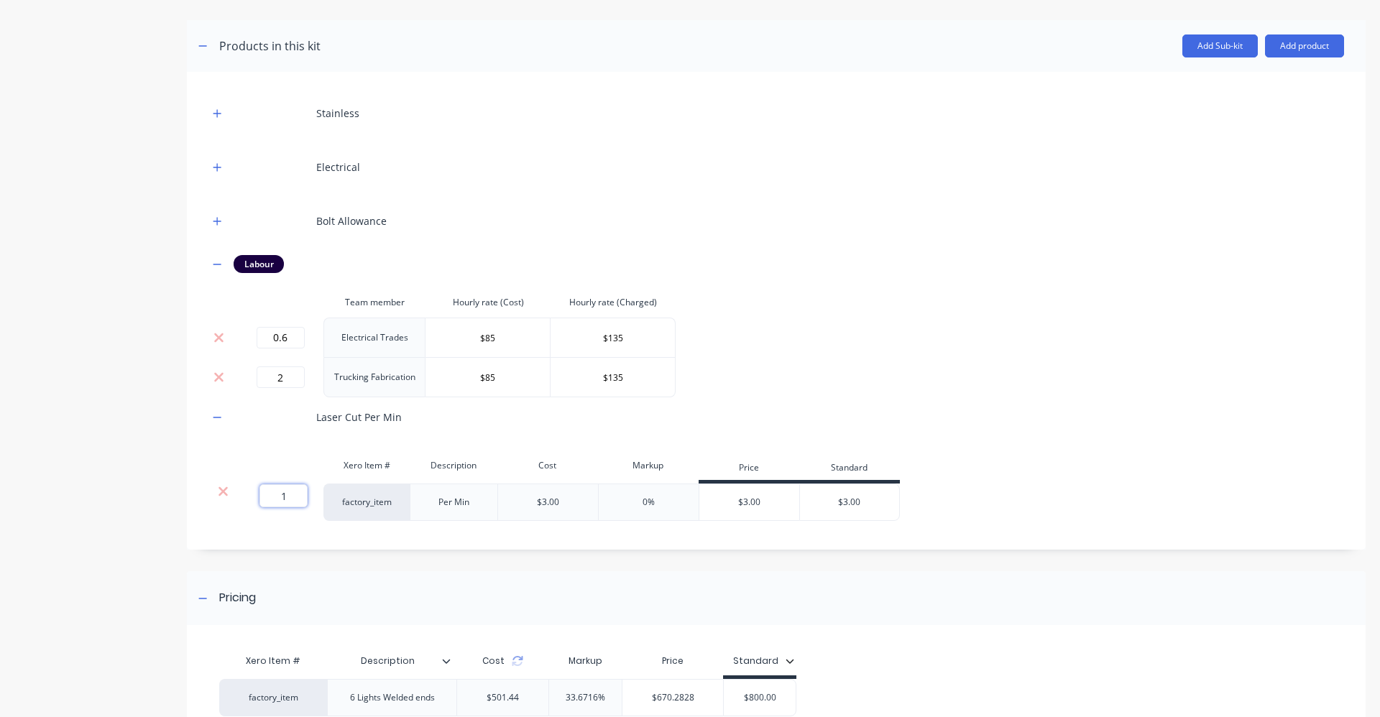
click at [292, 503] on input "1" at bounding box center [284, 496] width 48 height 23
click at [293, 502] on input "1" at bounding box center [284, 496] width 48 height 23
type input "4"
drag, startPoint x: 680, startPoint y: 431, endPoint x: 813, endPoint y: 413, distance: 134.2
click at [683, 431] on div "Laser Cut Per Min" at bounding box center [776, 418] width 1136 height 40
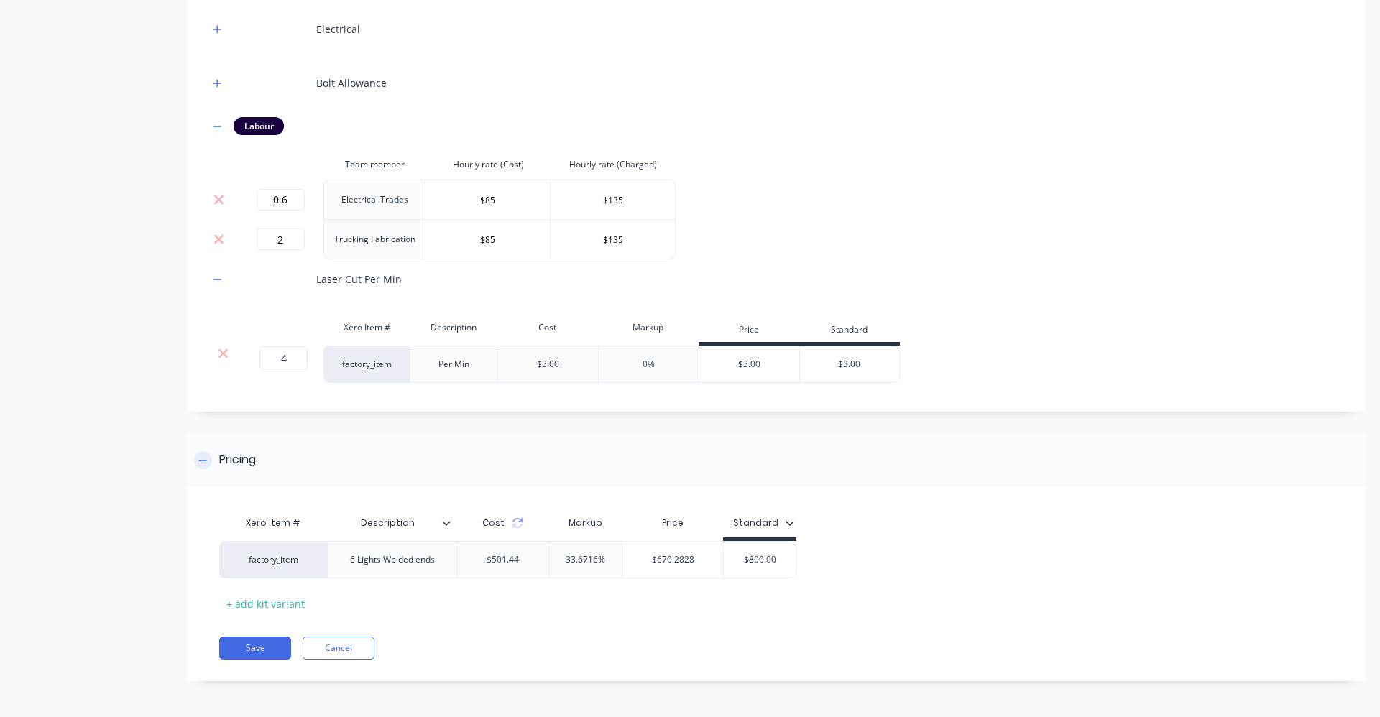
click at [448, 469] on div "Pricing" at bounding box center [776, 460] width 1179 height 54
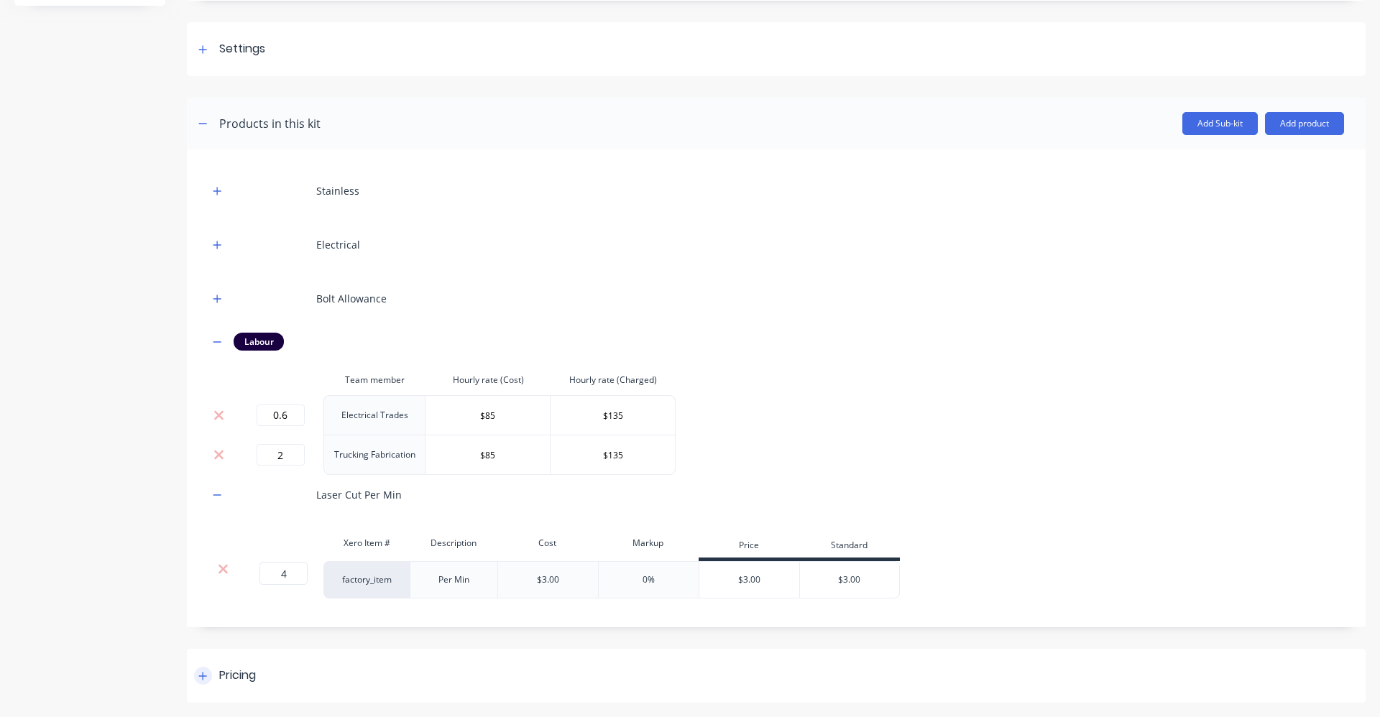
click at [202, 679] on icon at bounding box center [202, 676] width 9 height 10
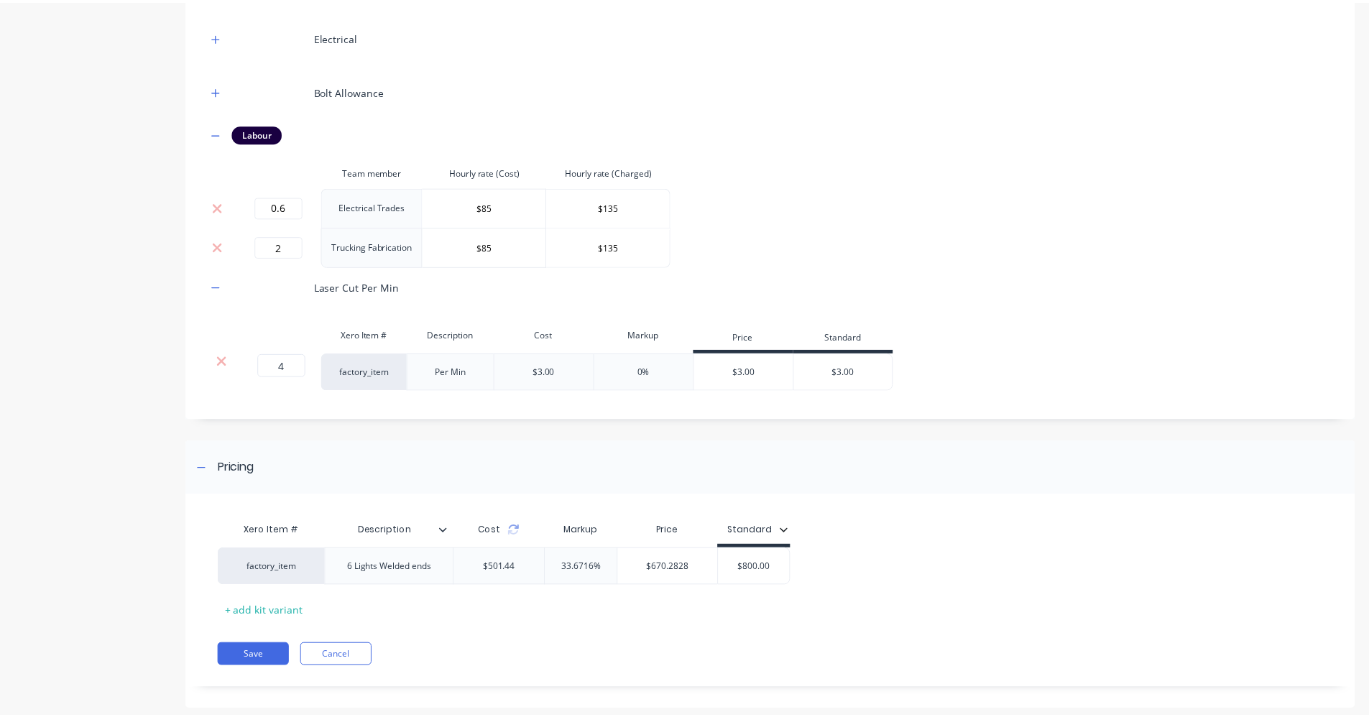
scroll to position [402, 0]
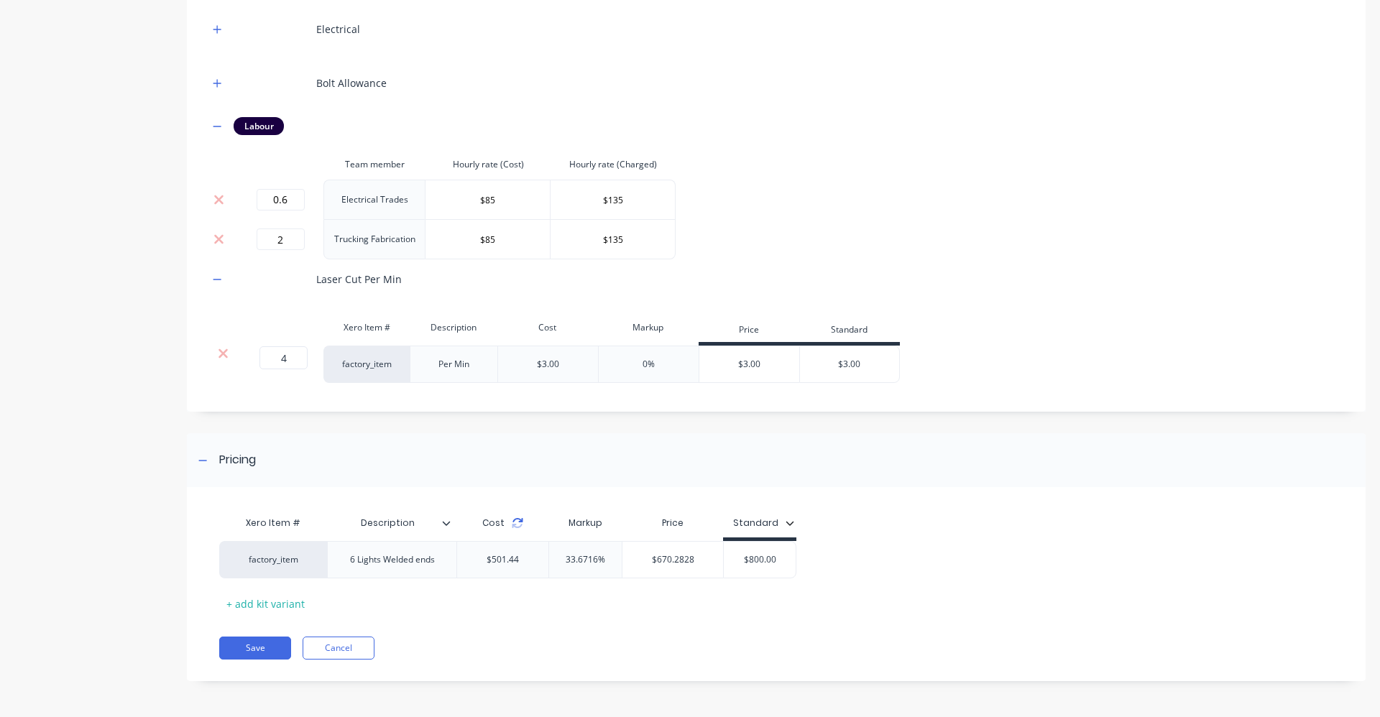
click at [517, 523] on icon at bounding box center [518, 524] width 12 height 12
click at [288, 233] on input "2" at bounding box center [281, 240] width 48 height 22
type input "2.5"
click at [149, 295] on div "Product details Collaborate Order History" at bounding box center [89, 179] width 151 height 1047
click at [518, 521] on icon at bounding box center [518, 524] width 12 height 12
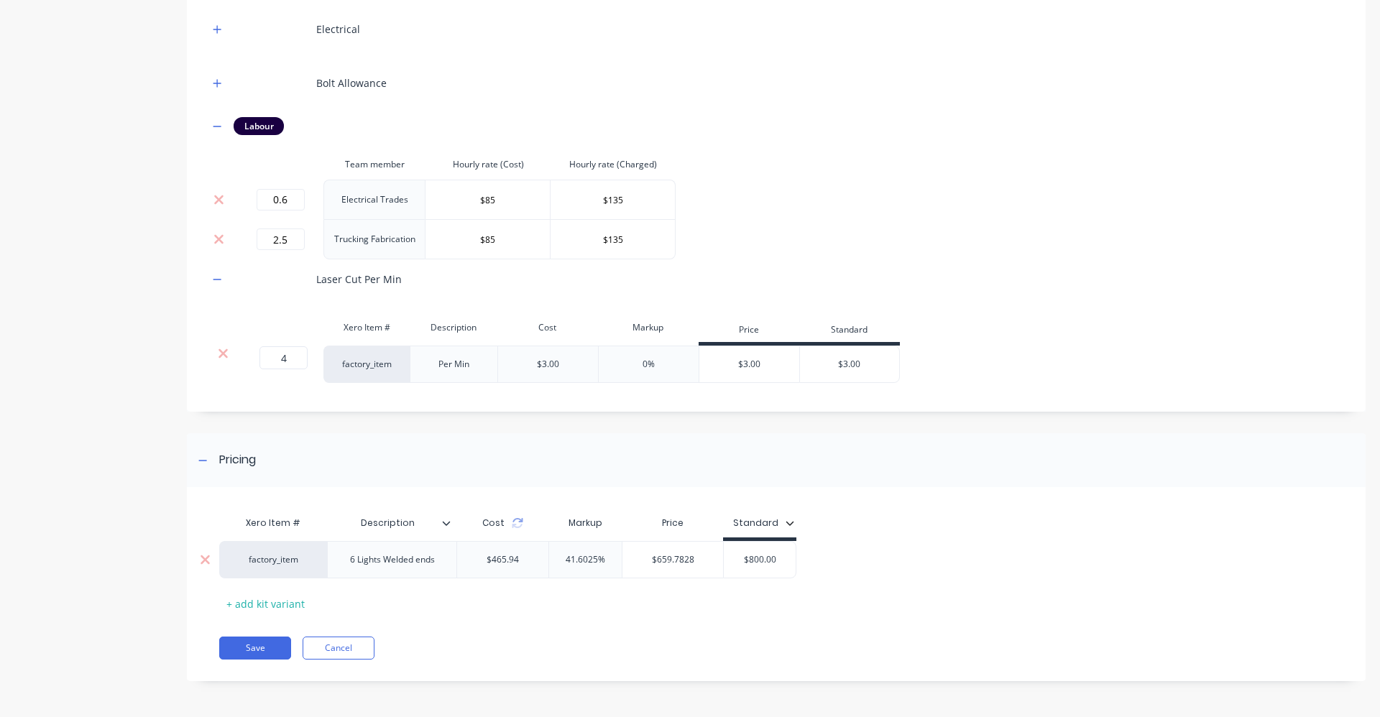
click at [781, 560] on input "$800.00" at bounding box center [760, 560] width 72 height 13
click at [780, 560] on input "$800.00" at bounding box center [760, 560] width 72 height 13
type input "$660"
click at [853, 545] on div "factory_item 6 Lights Welded ends $465.94 41.6025% $659.7828 $660.00 $660" at bounding box center [770, 559] width 1103 height 37
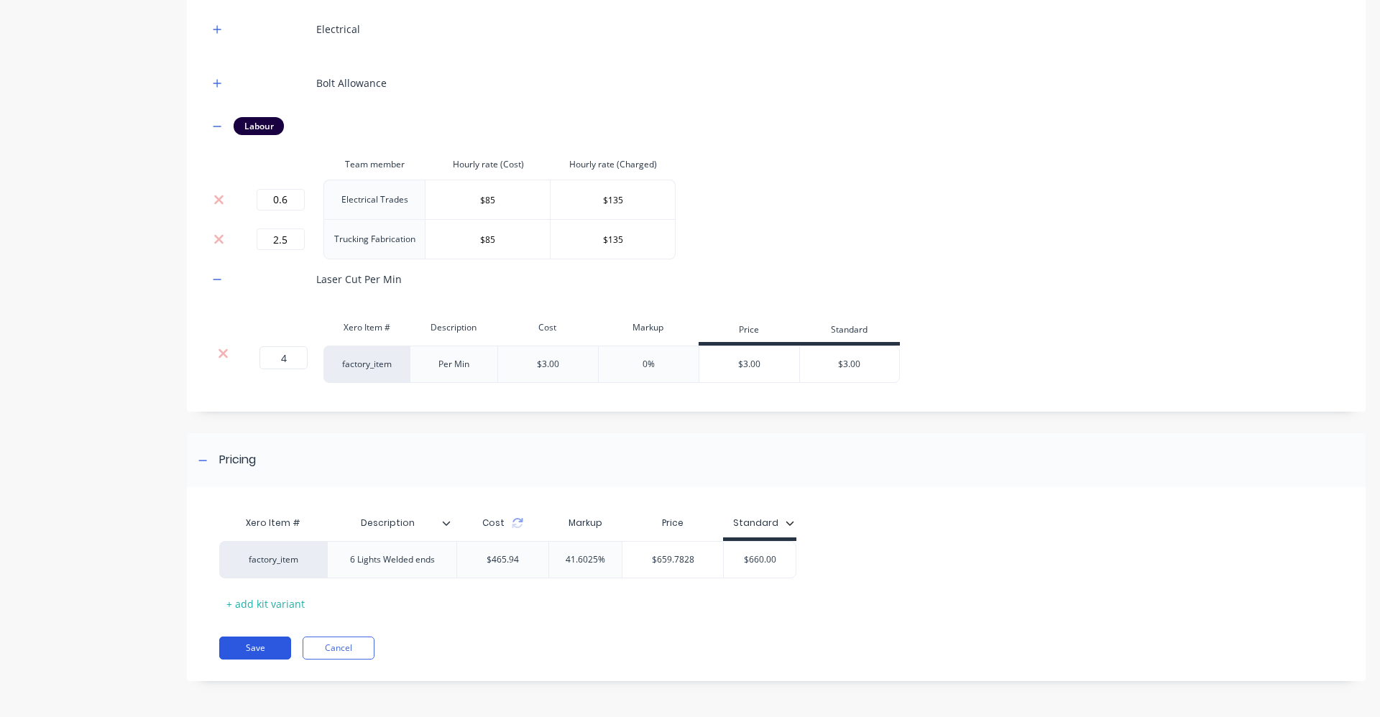
click at [273, 648] on button "Save" at bounding box center [255, 648] width 72 height 23
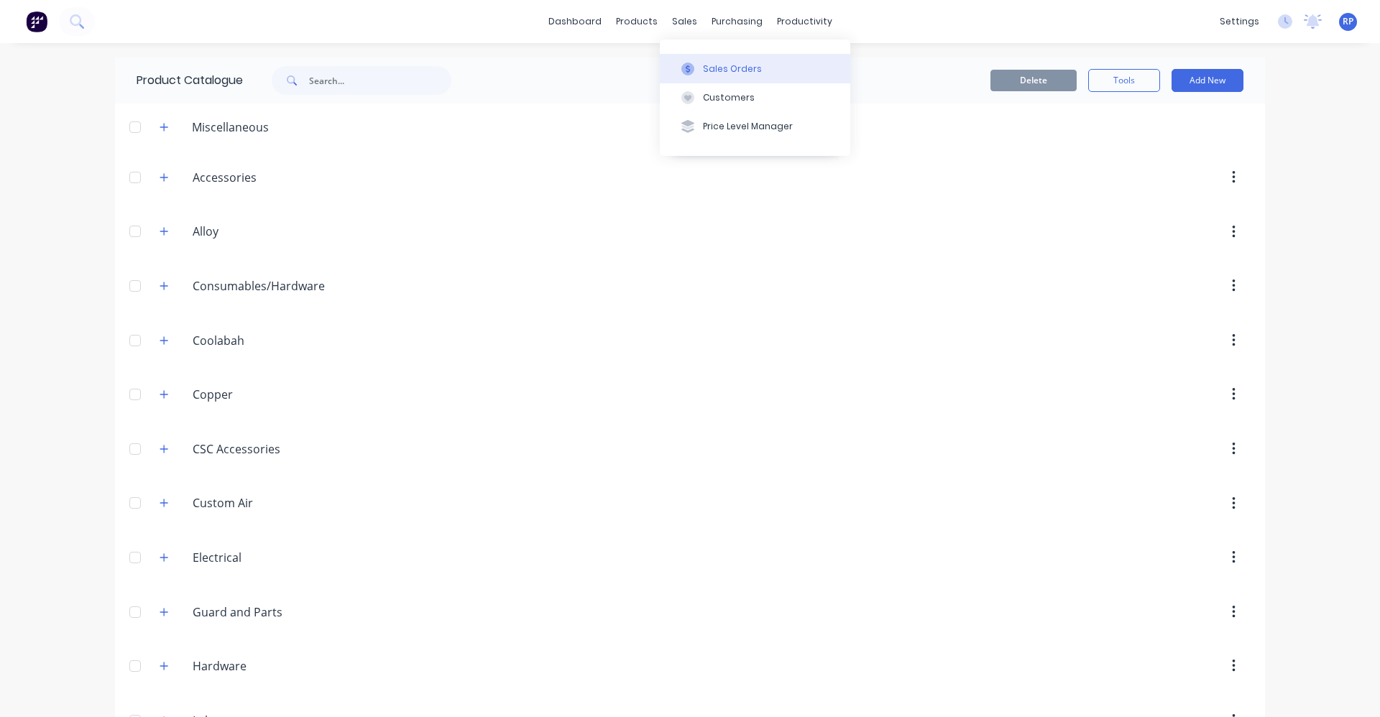
click at [710, 68] on div "Sales Orders" at bounding box center [732, 69] width 59 height 13
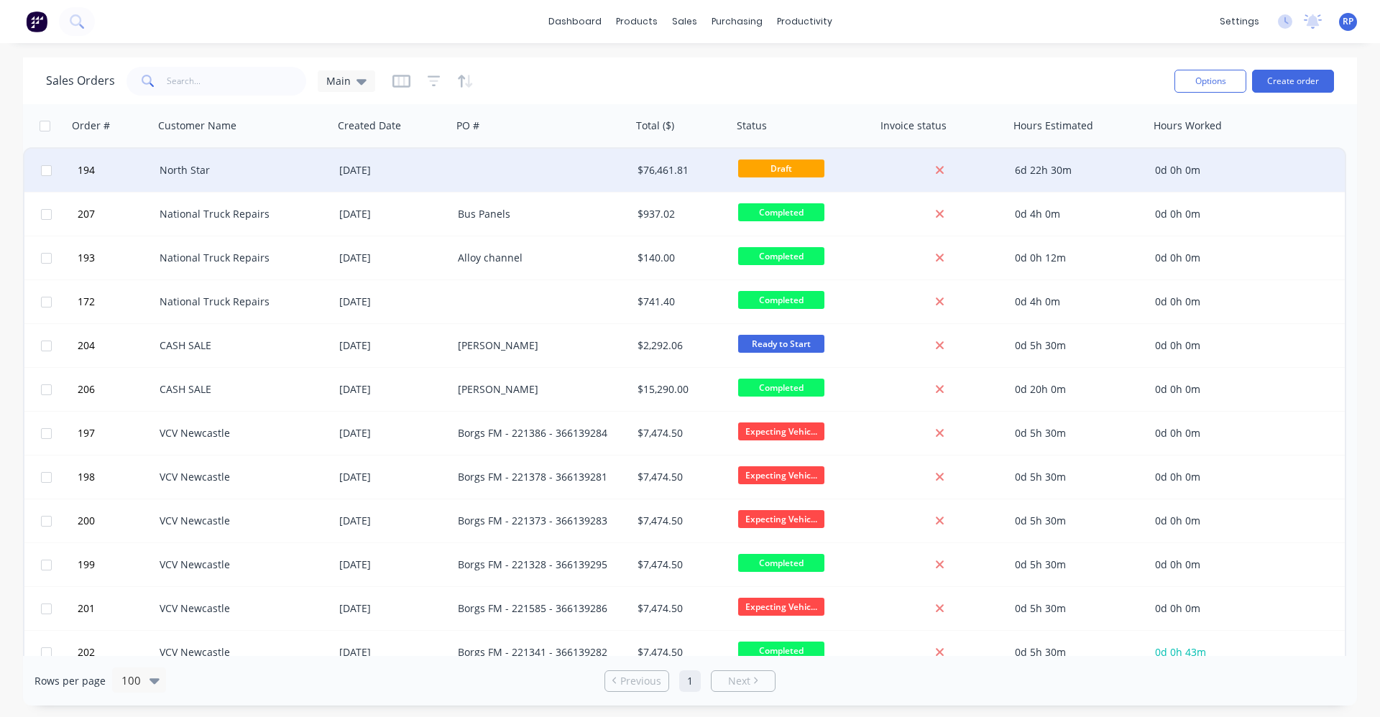
click at [525, 179] on div at bounding box center [542, 170] width 180 height 43
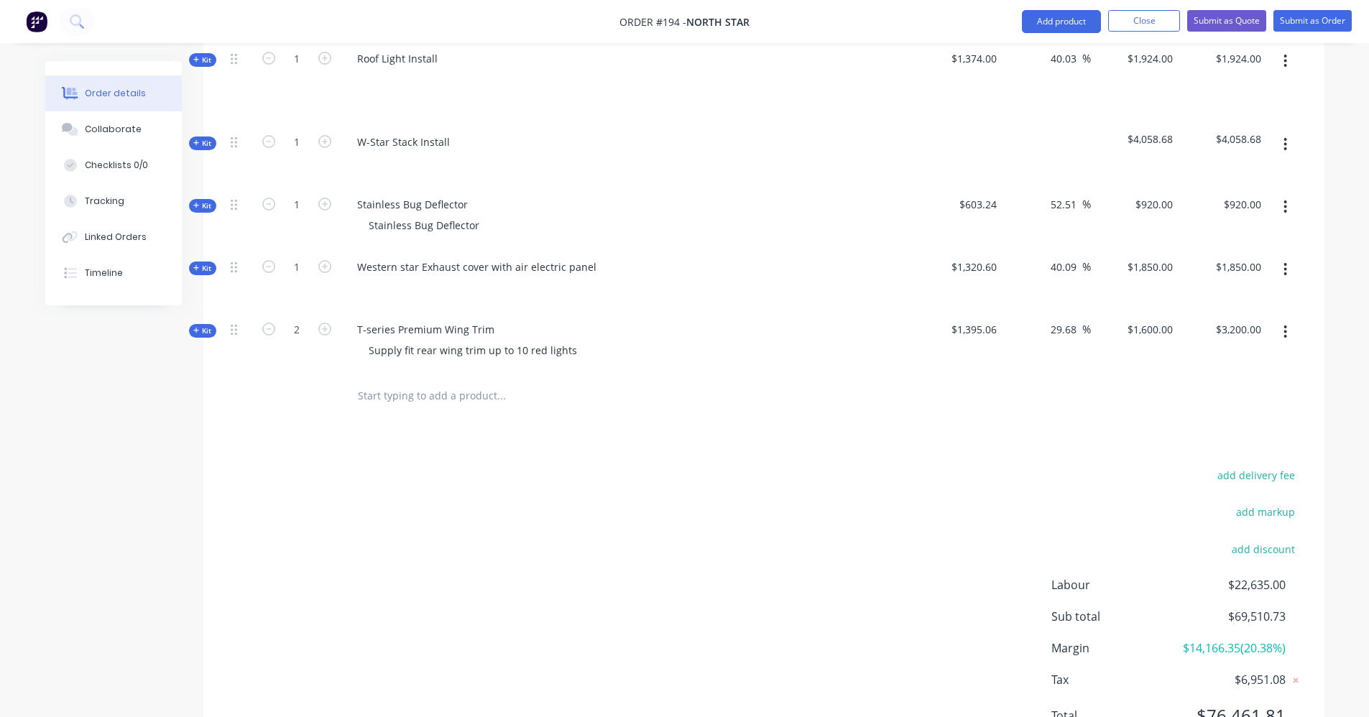
scroll to position [1432, 0]
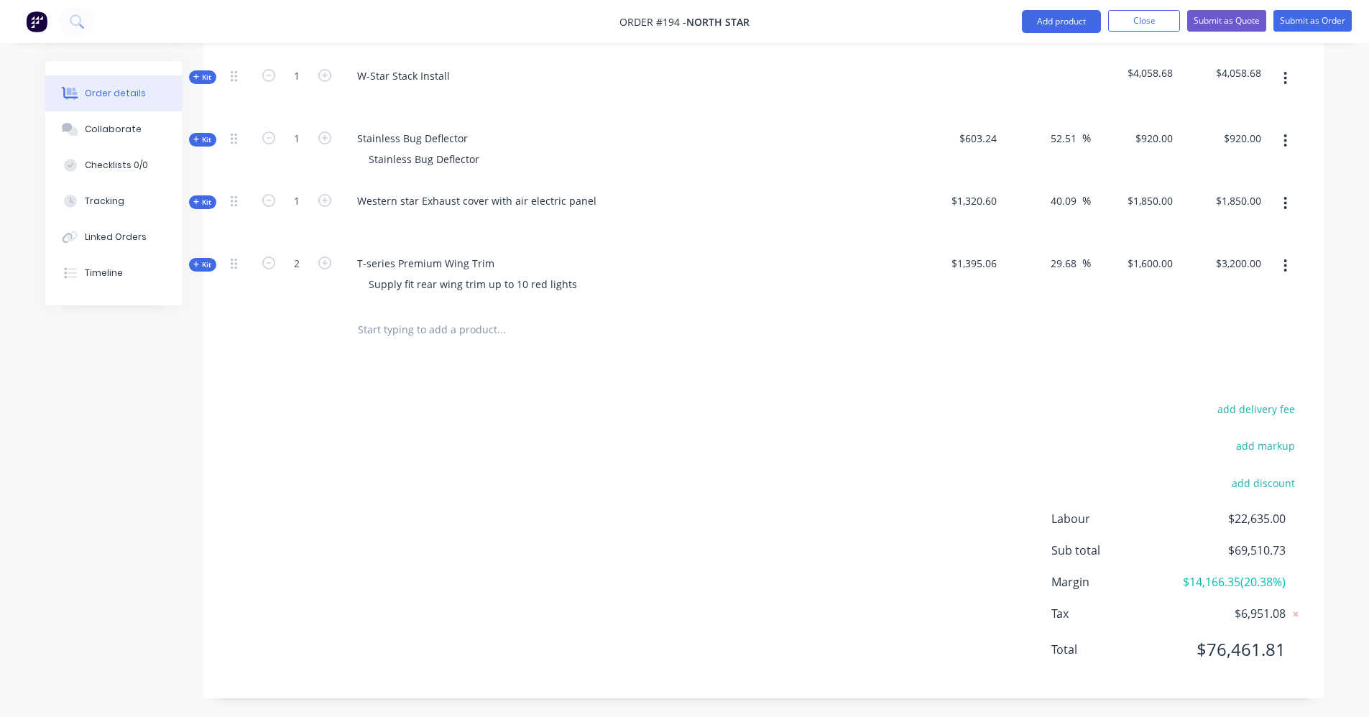
click at [404, 316] on input "text" at bounding box center [501, 330] width 288 height 29
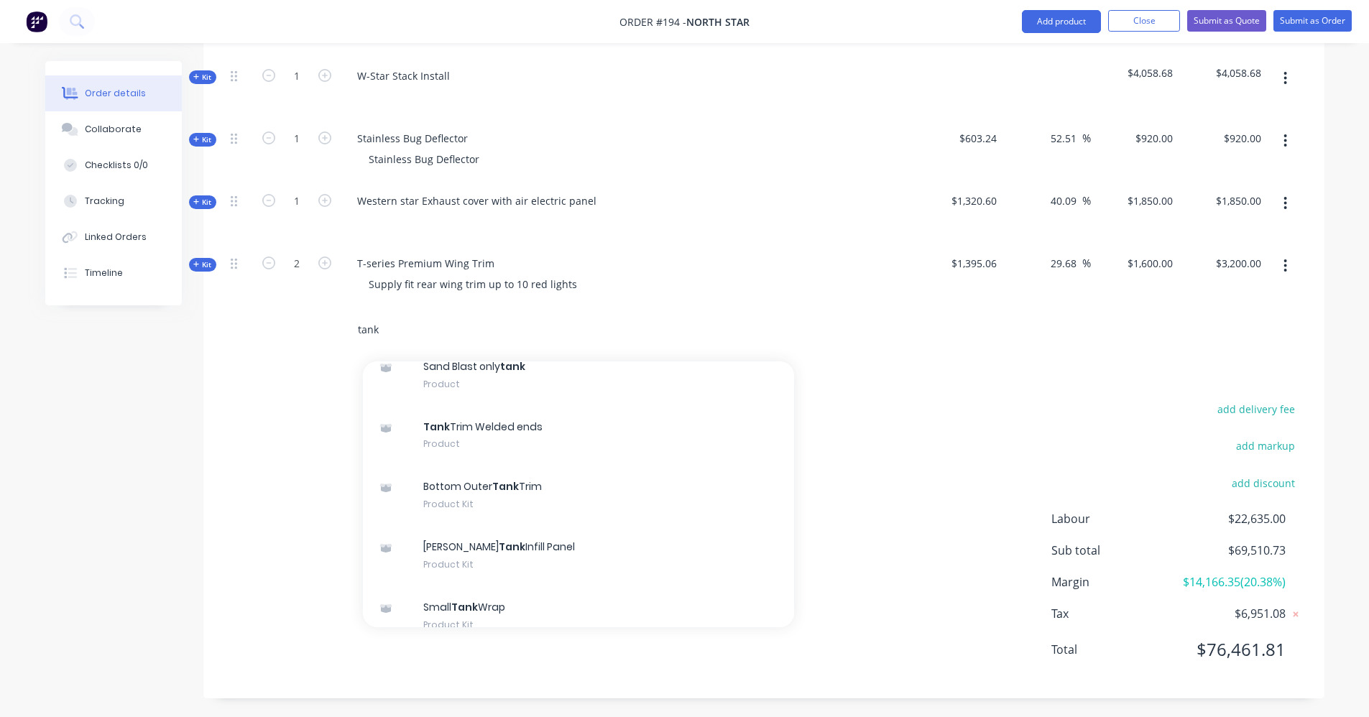
scroll to position [791, 0]
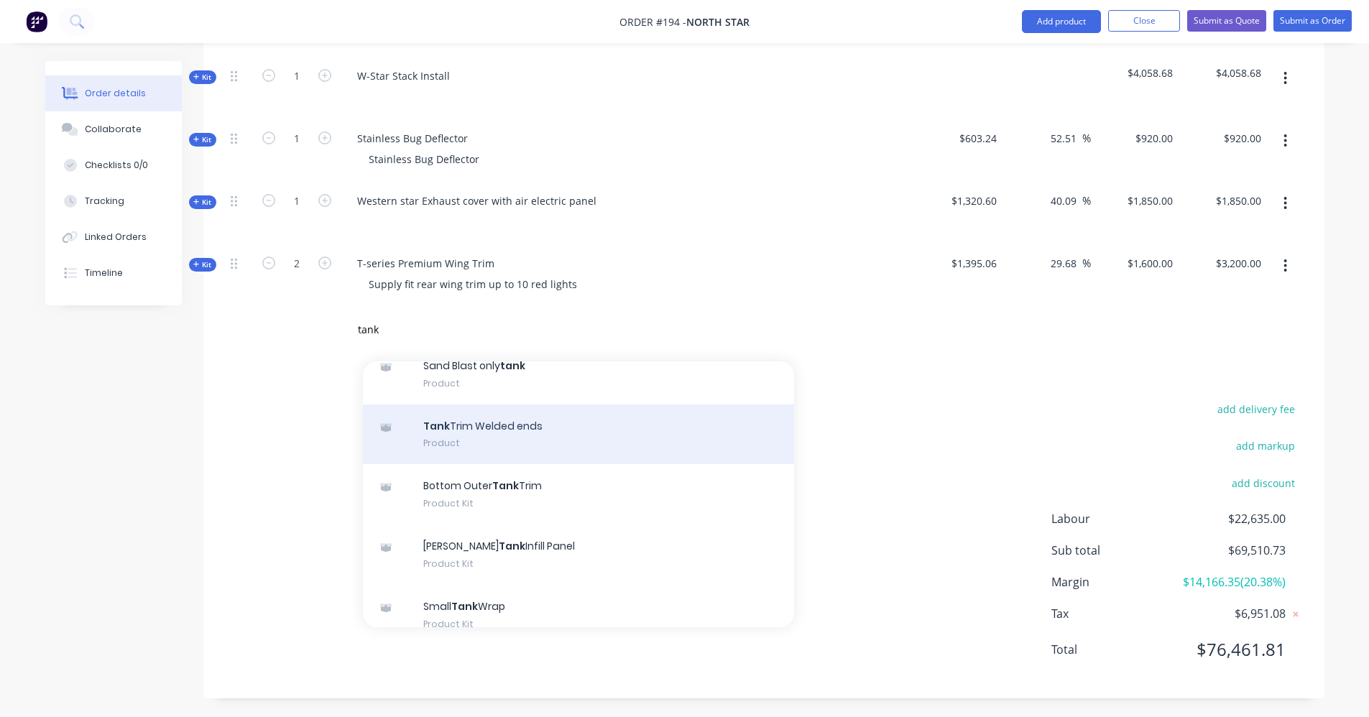
click at [572, 416] on div "Tank Trim Welded ends Product" at bounding box center [578, 435] width 431 height 60
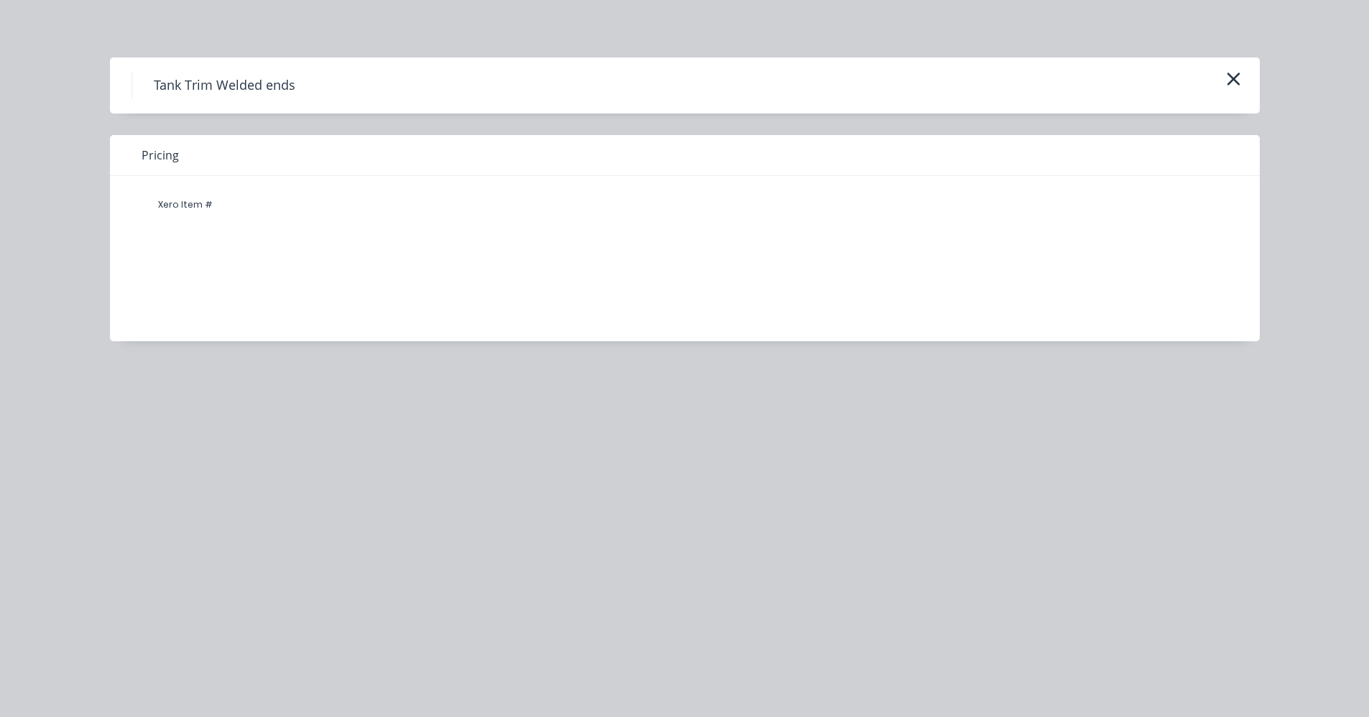
click at [1239, 79] on icon "button" at bounding box center [1233, 79] width 15 height 20
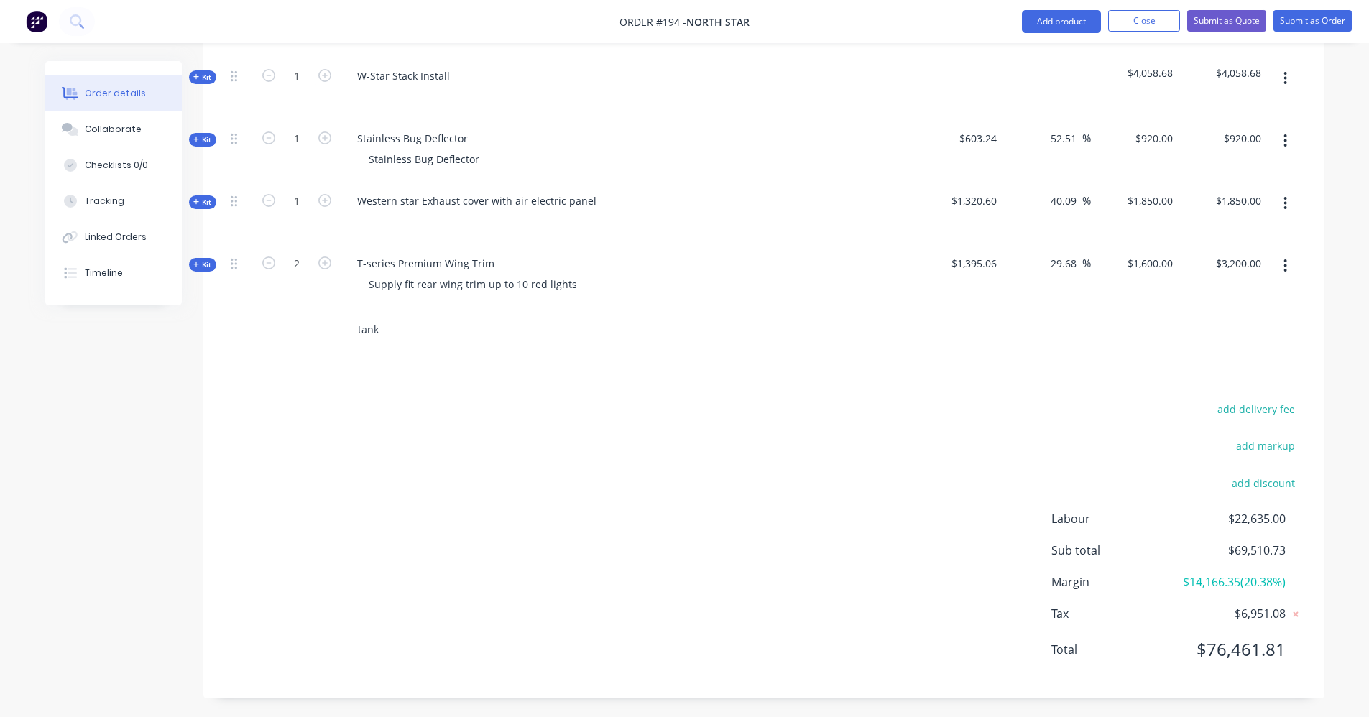
click at [398, 316] on input "tank" at bounding box center [501, 330] width 288 height 29
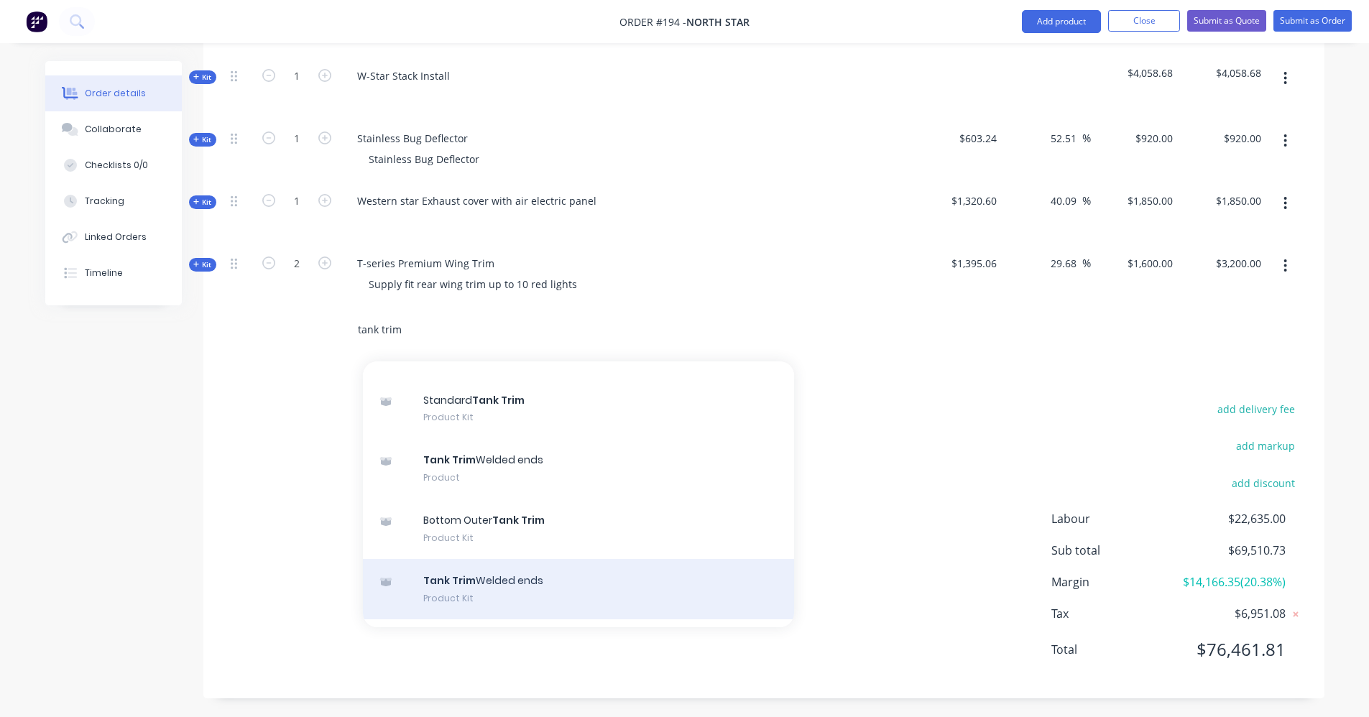
scroll to position [72, 0]
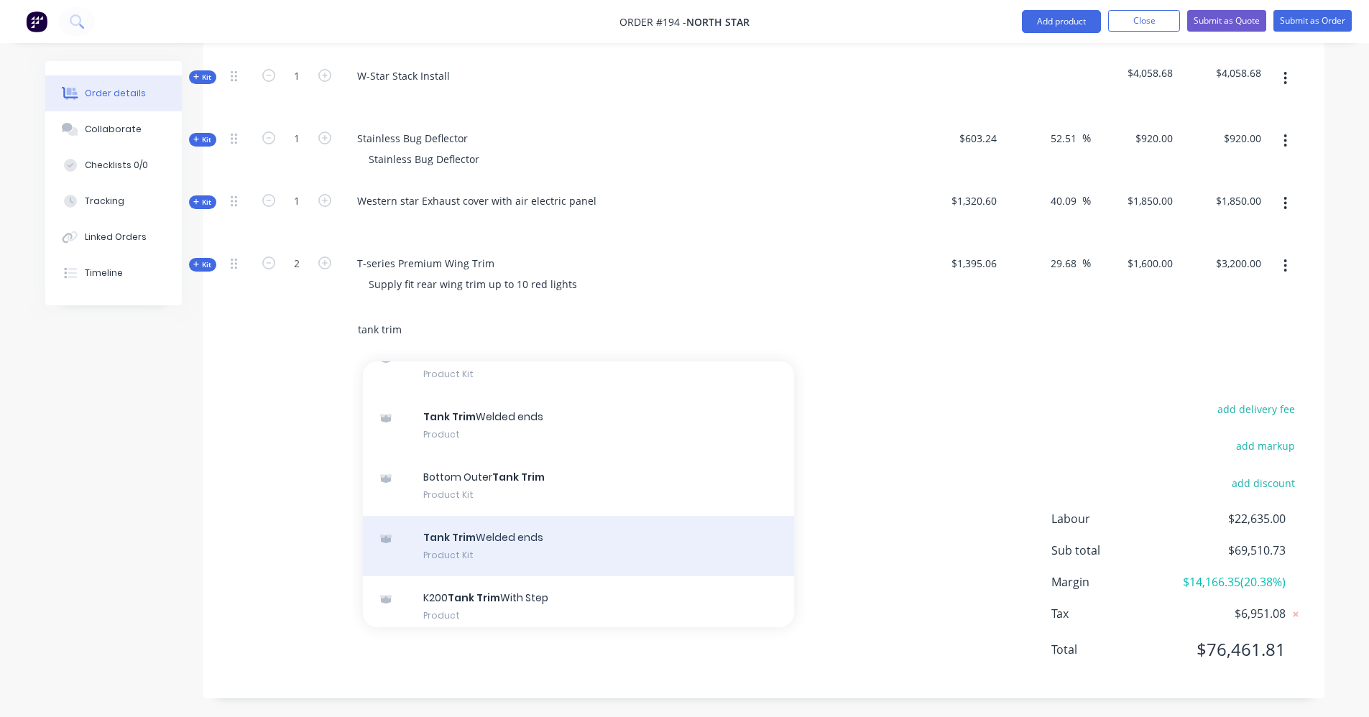
type input "tank trim"
click at [538, 516] on div "Tank Trim Welded ends Product Kit" at bounding box center [578, 546] width 431 height 60
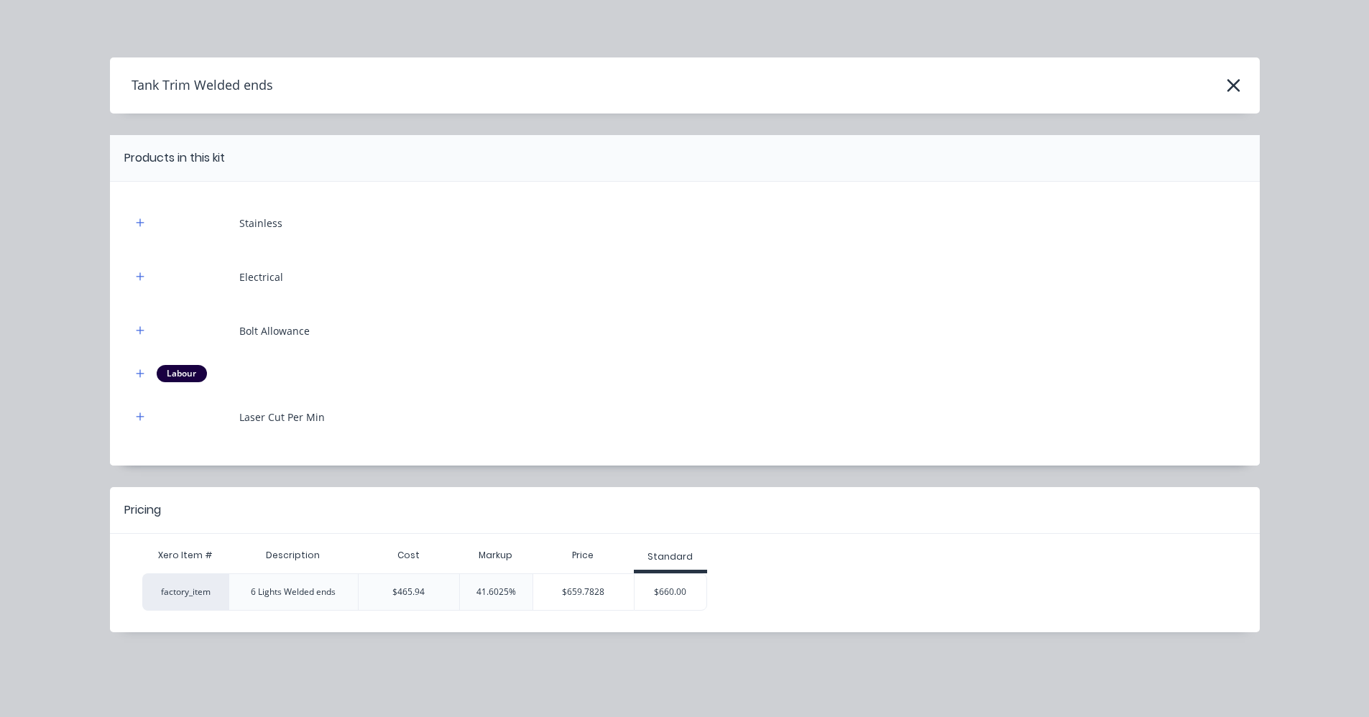
click at [676, 585] on div "$660.00" at bounding box center [671, 592] width 72 height 36
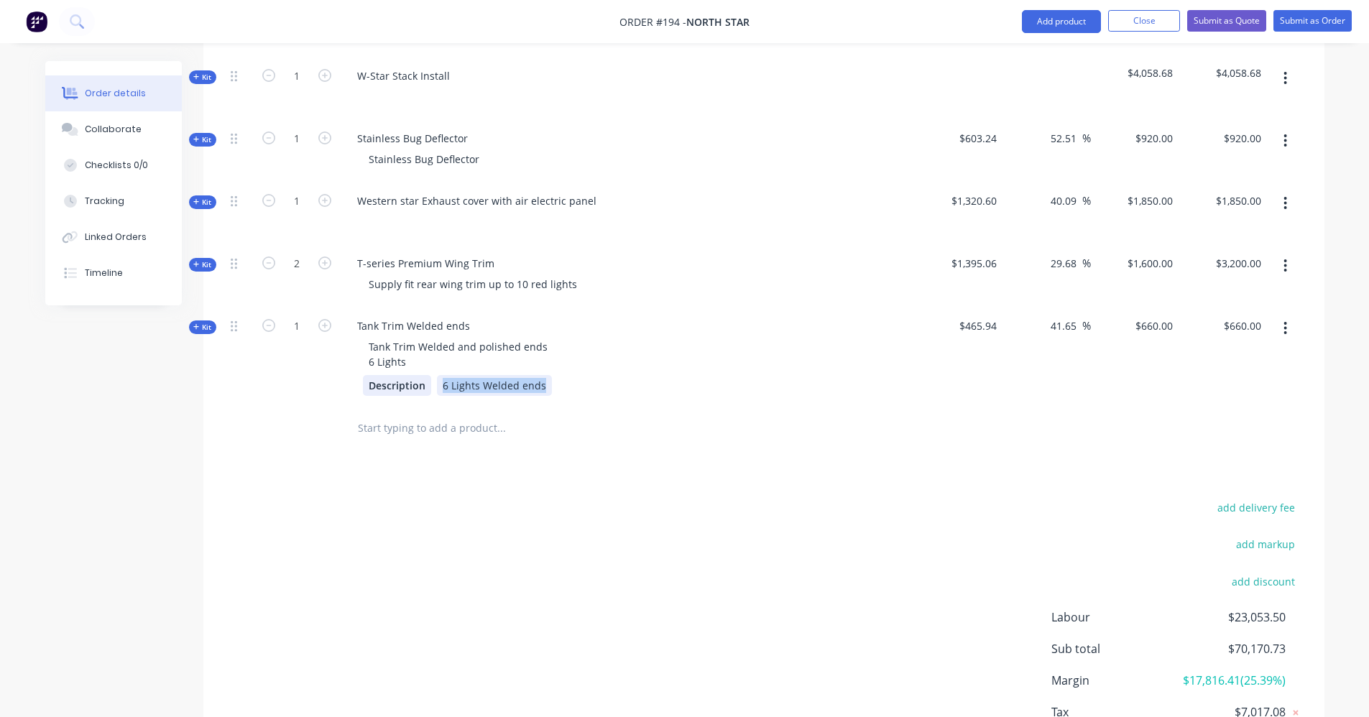
drag, startPoint x: 544, startPoint y: 367, endPoint x: 393, endPoint y: 360, distance: 151.1
click at [393, 375] on div "Description 6 Lights Welded ends" at bounding box center [627, 385] width 529 height 21
click at [412, 375] on div "Description" at bounding box center [397, 385] width 68 height 21
click at [539, 375] on div "6 Lights Welded ends" at bounding box center [494, 385] width 115 height 21
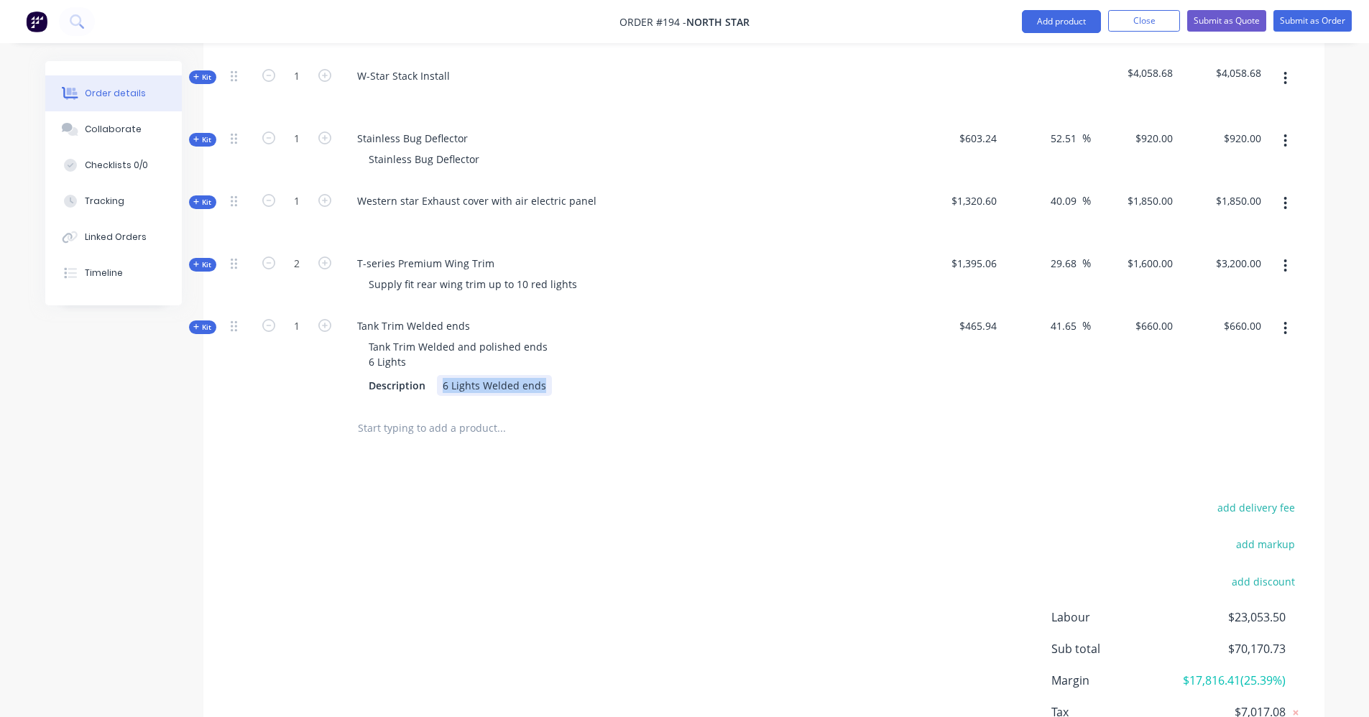
click at [539, 375] on div "6 Lights Welded ends" at bounding box center [494, 385] width 115 height 21
click at [421, 375] on div "Description" at bounding box center [397, 385] width 68 height 21
click at [405, 344] on div "Tank Trim Welded and polished ends 6 Lights" at bounding box center [459, 354] width 205 height 36
drag, startPoint x: 405, startPoint y: 344, endPoint x: 359, endPoint y: 344, distance: 46.7
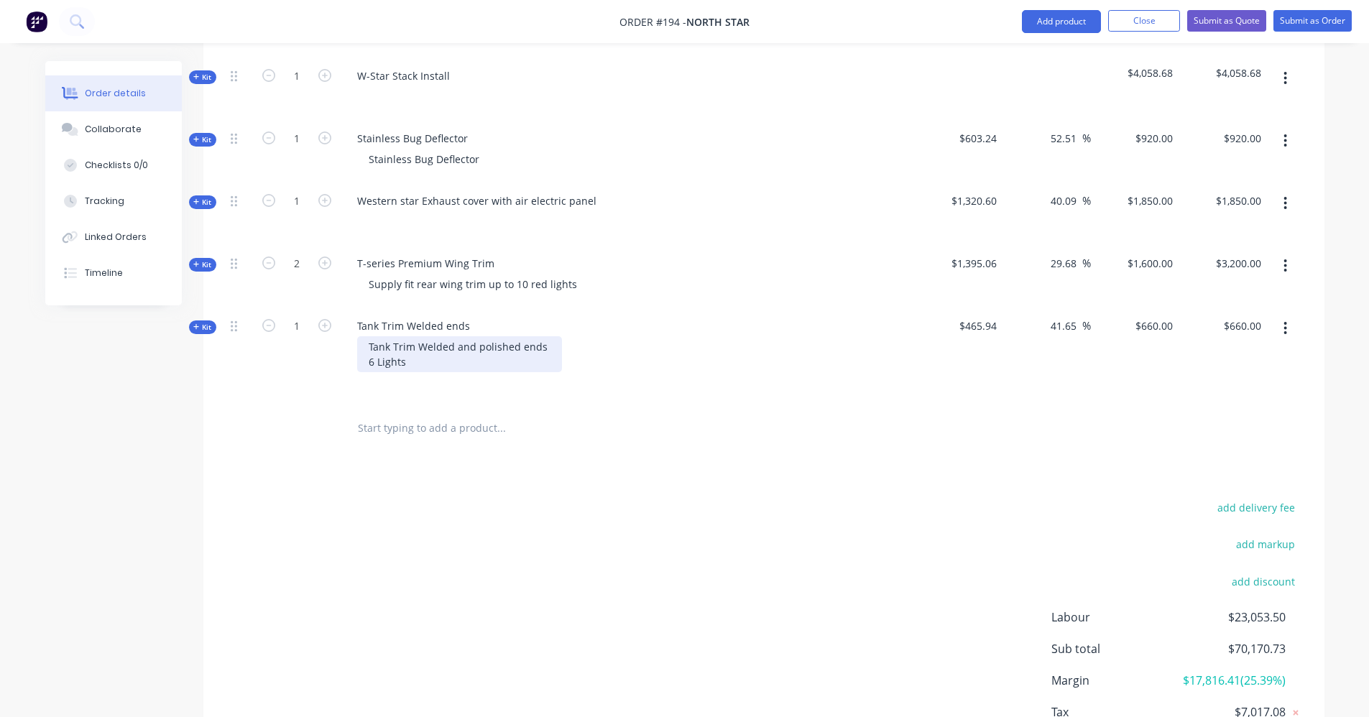
click at [359, 344] on div "Tank Trim Welded and polished ends 6 Lights" at bounding box center [459, 354] width 205 height 36
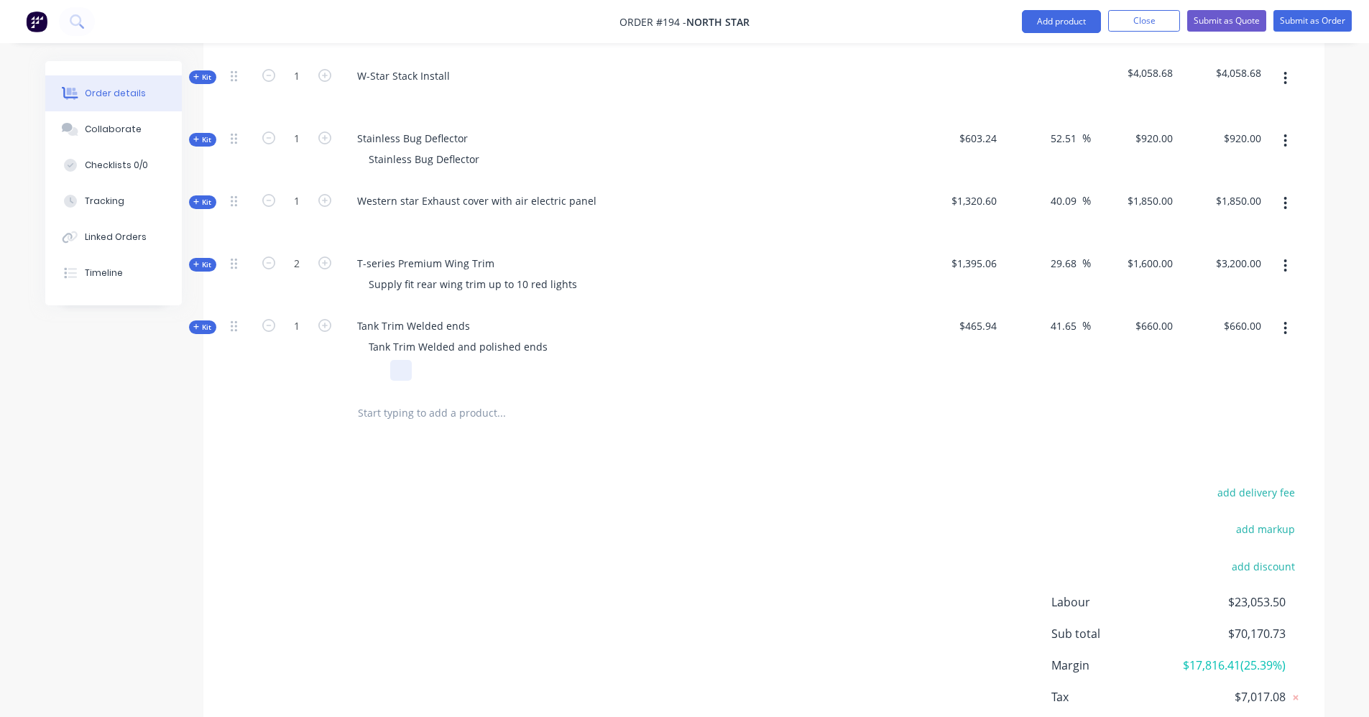
click at [329, 319] on icon "button" at bounding box center [324, 325] width 13 height 13
type input "2"
type input "$1,320.00"
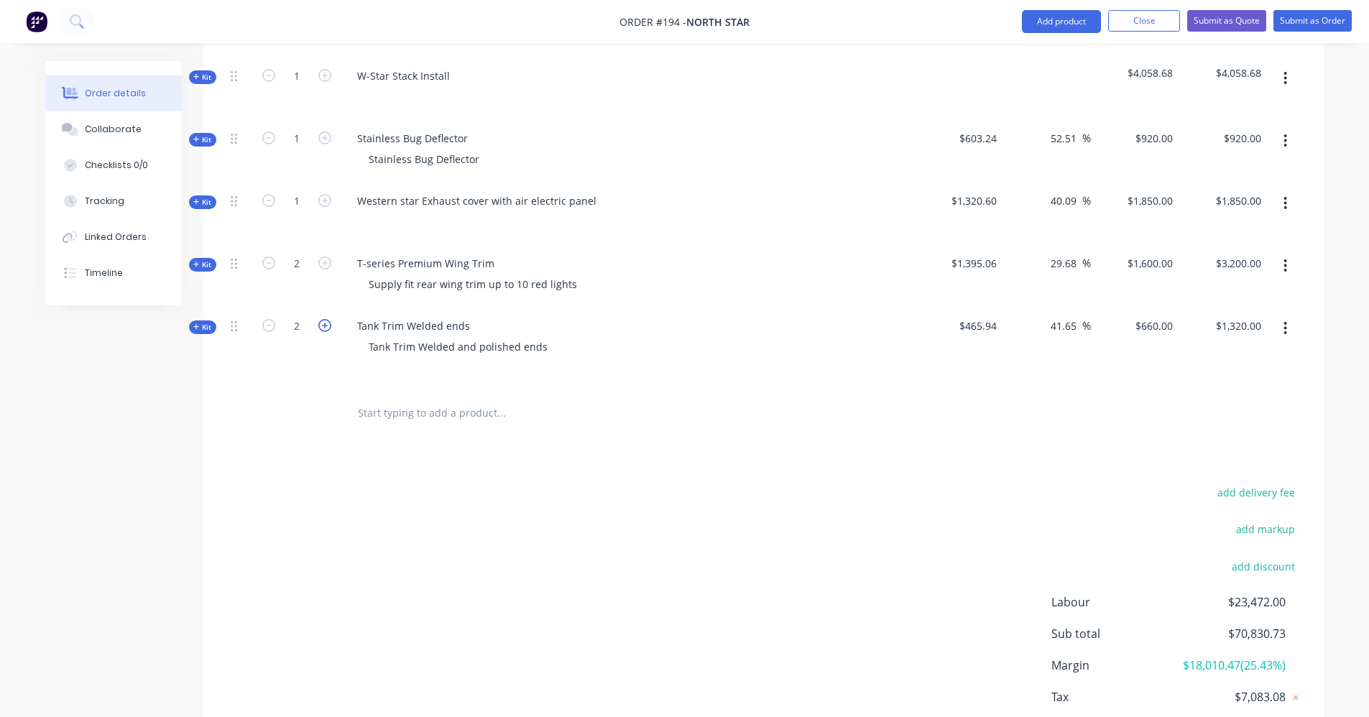
click at [329, 319] on icon "button" at bounding box center [324, 325] width 13 height 13
type input "3"
type input "$1,980.00"
click at [329, 319] on icon "button" at bounding box center [324, 325] width 13 height 13
type input "4"
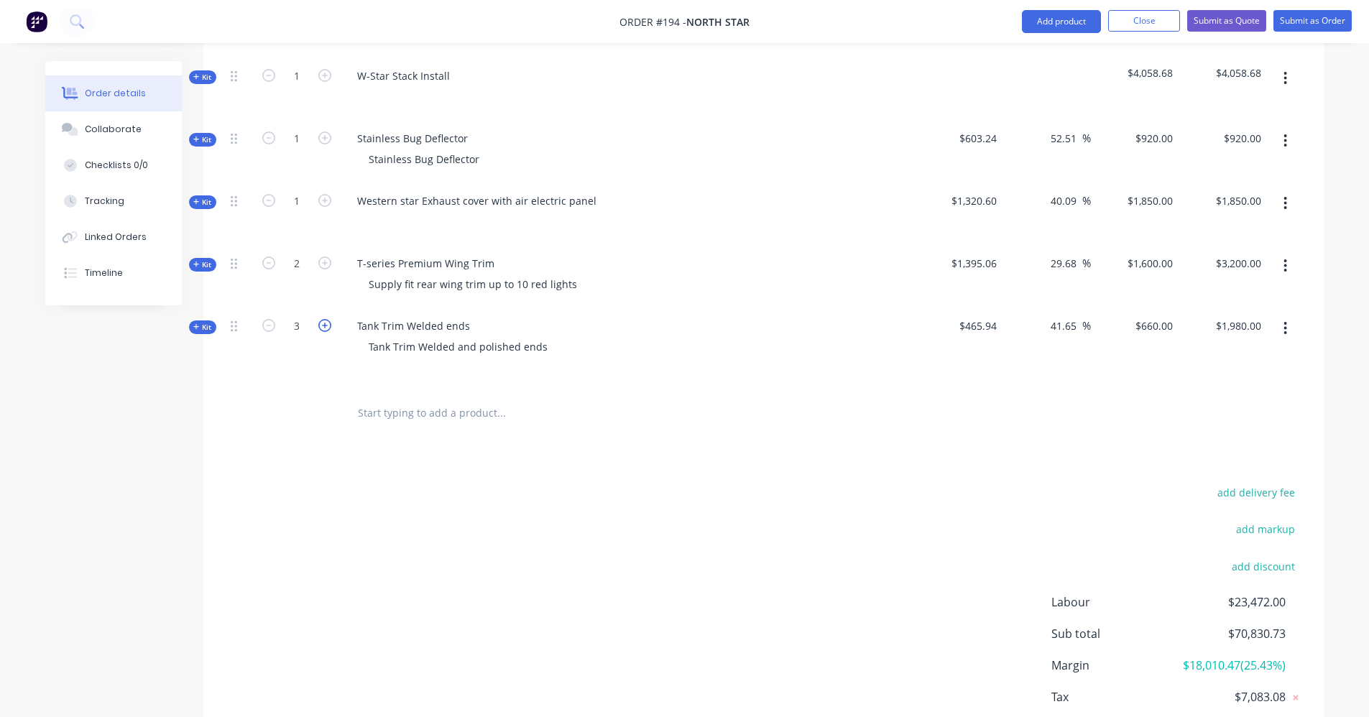
type input "$2,640.00"
click at [329, 319] on icon "button" at bounding box center [324, 325] width 13 height 13
type input "5"
type input "$3,300.00"
click at [329, 319] on icon "button" at bounding box center [324, 325] width 13 height 13
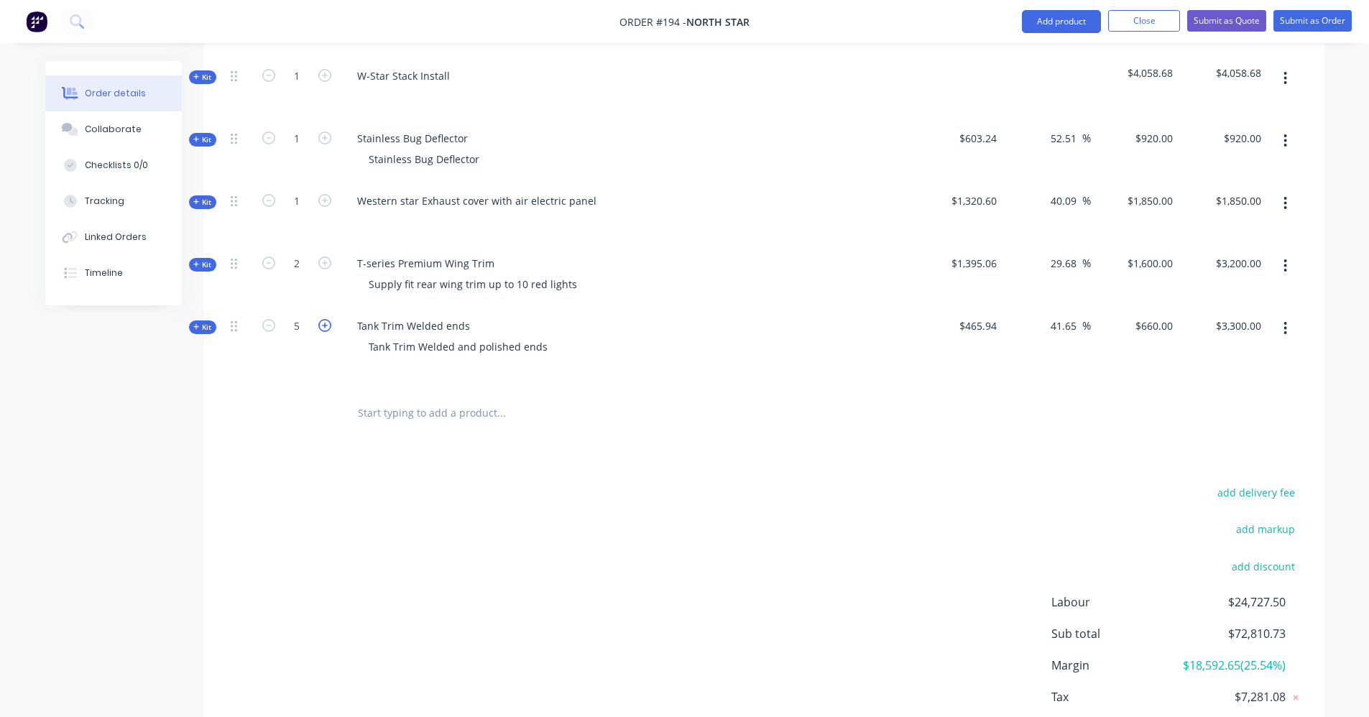
type input "6"
type input "$3,960.00"
click at [271, 319] on icon "button" at bounding box center [268, 325] width 13 height 13
type input "5"
type input "$3,300.00"
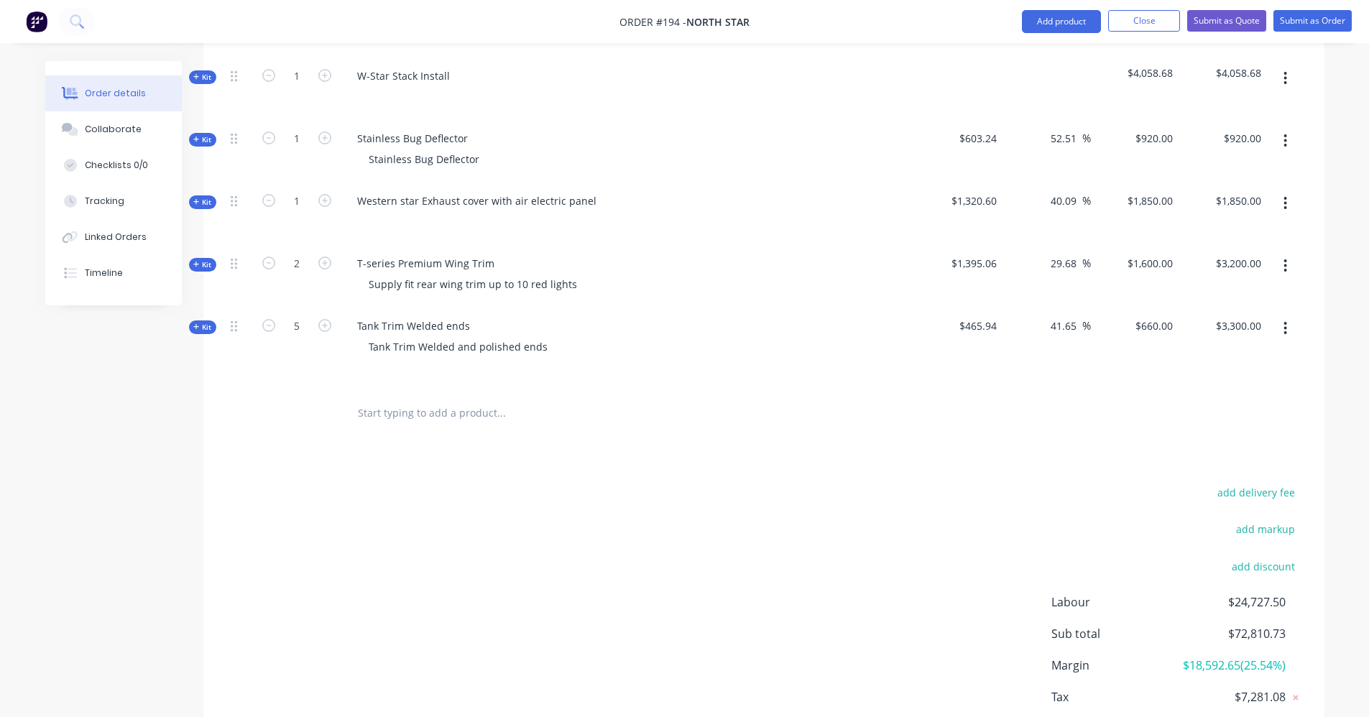
click at [490, 399] on input "text" at bounding box center [501, 413] width 288 height 29
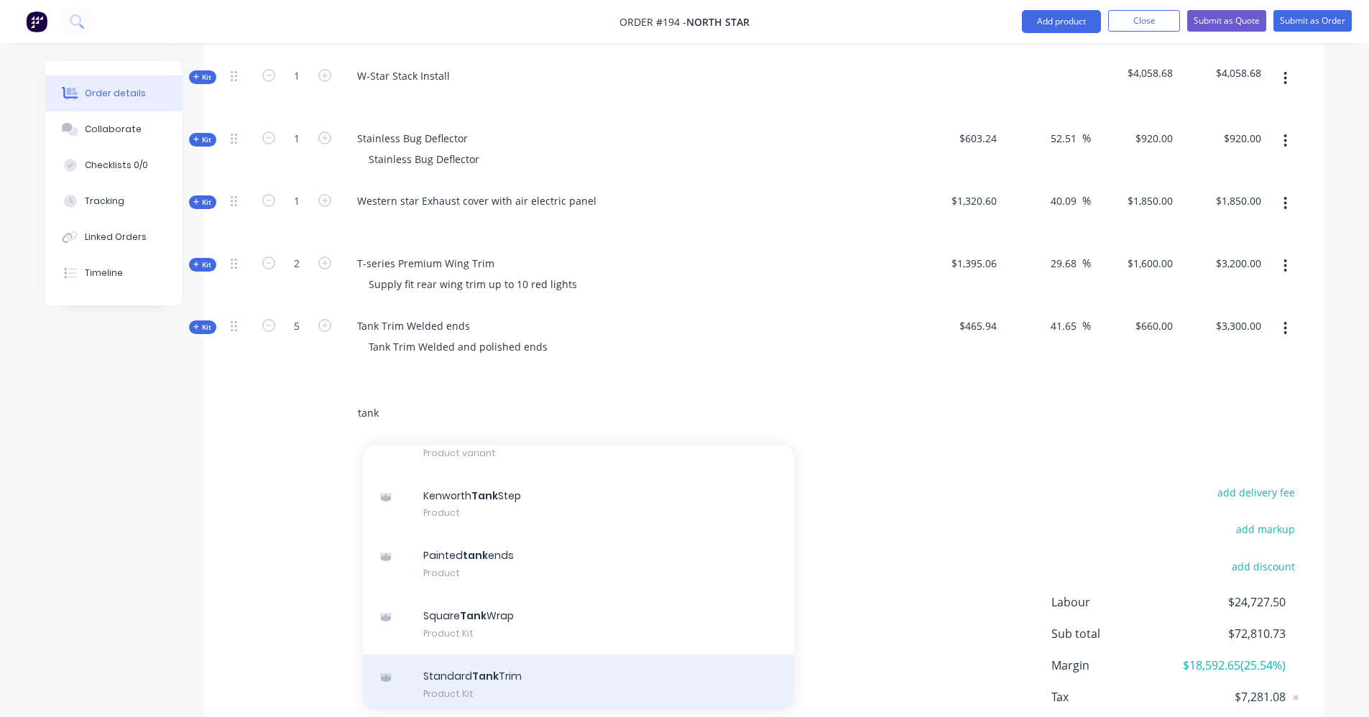
scroll to position [575, 0]
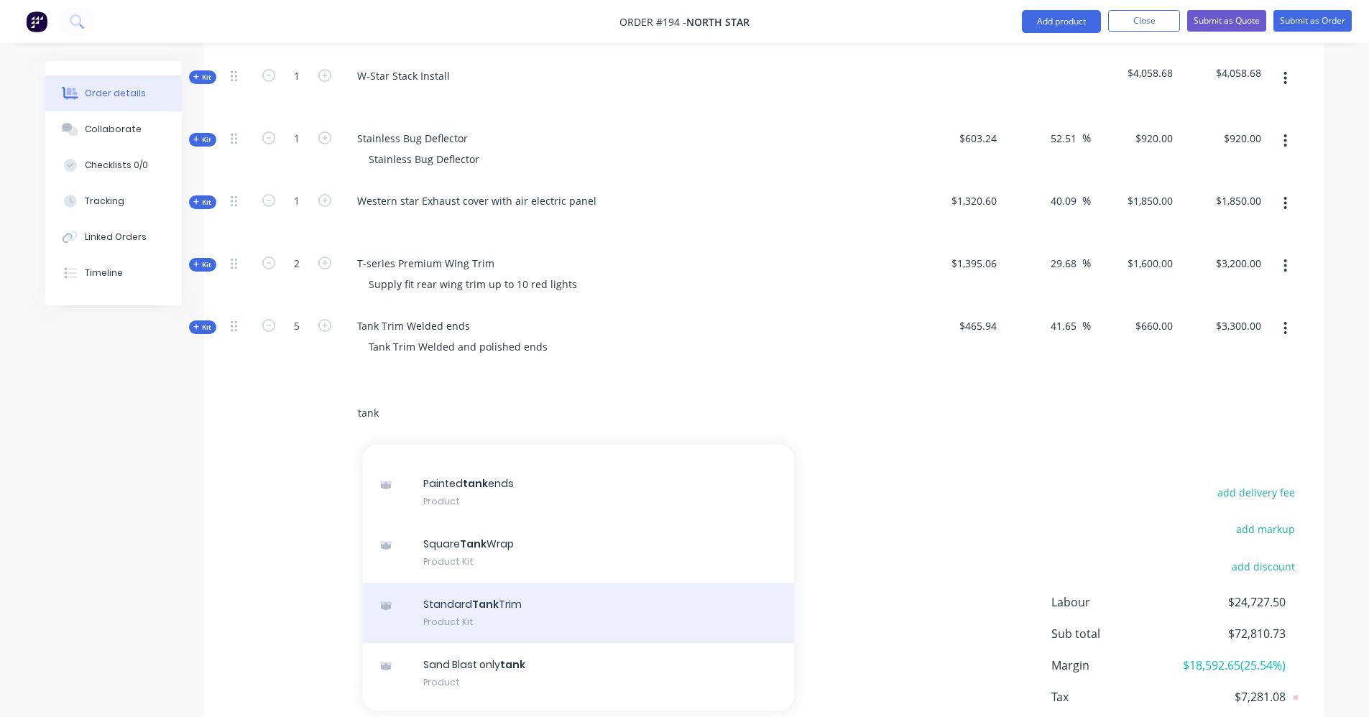
type input "tank"
click at [551, 595] on div "Standard Tank Trim Product Kit" at bounding box center [578, 613] width 431 height 60
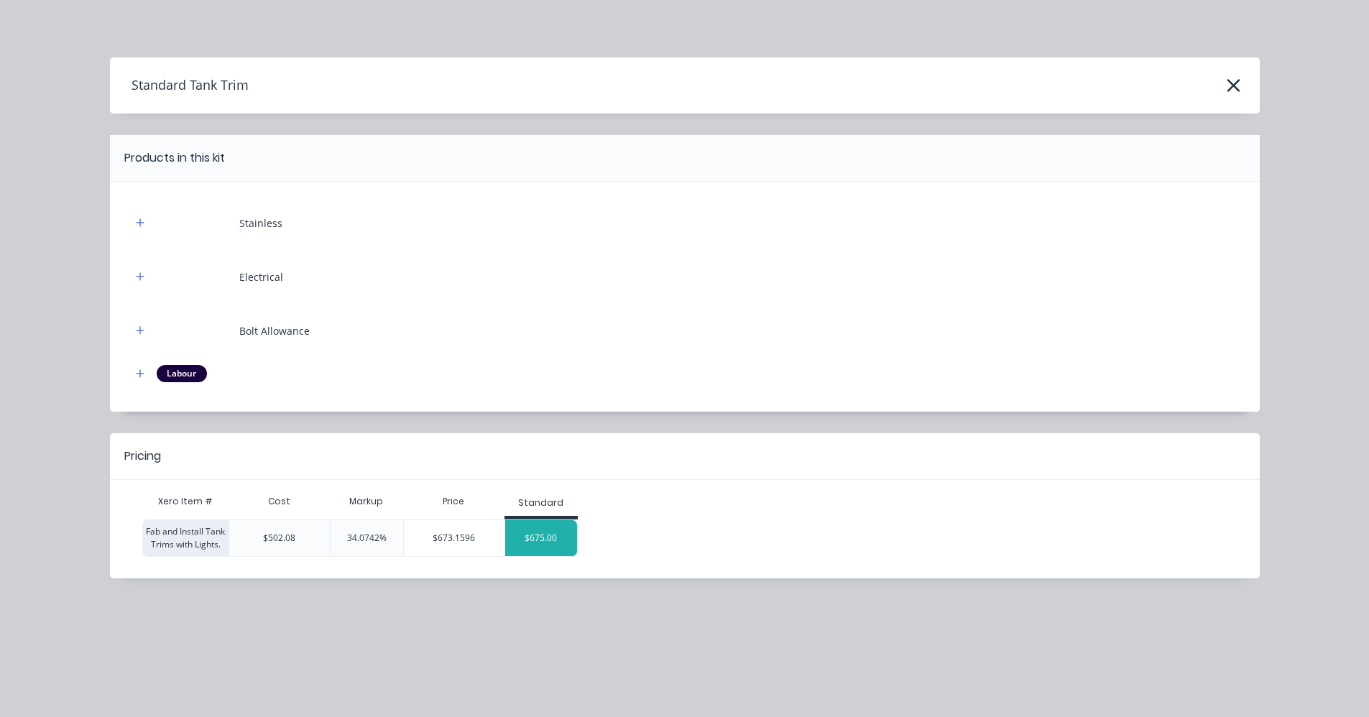
click at [561, 538] on div "$675.00" at bounding box center [541, 538] width 72 height 36
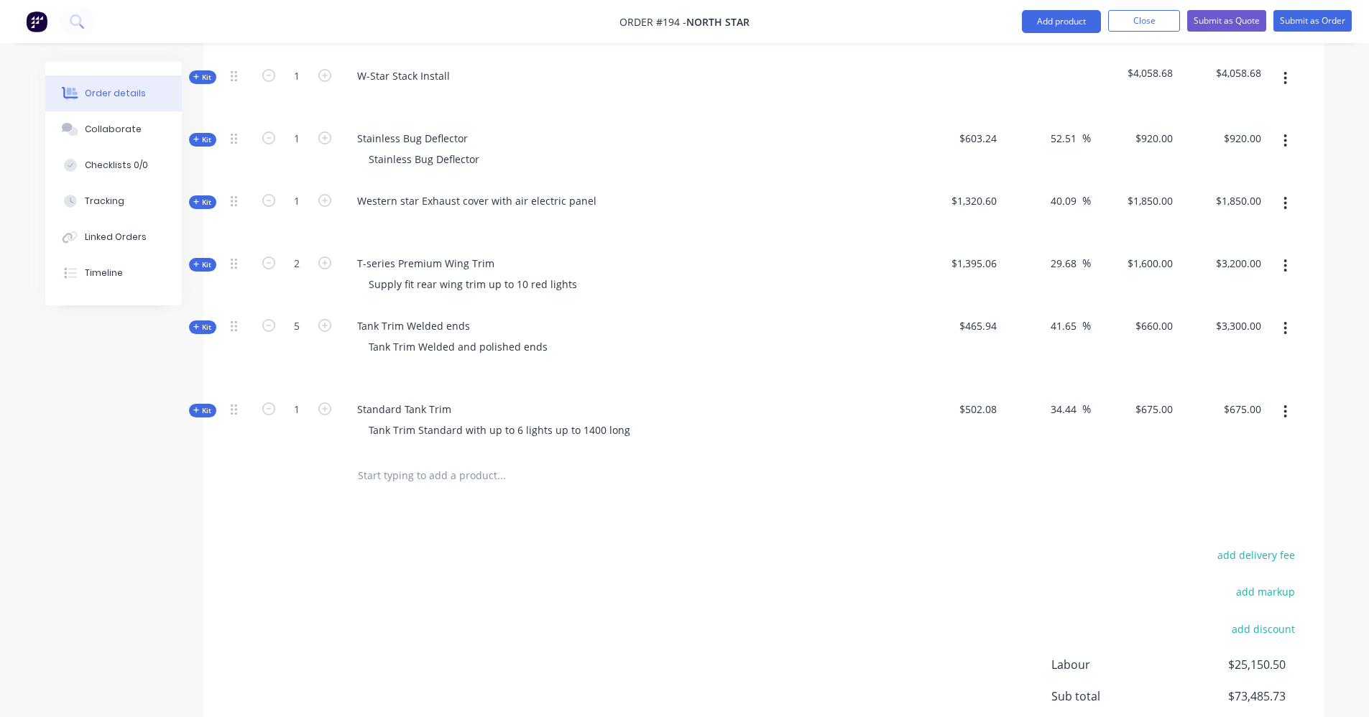
click at [193, 408] on icon at bounding box center [196, 411] width 6 height 6
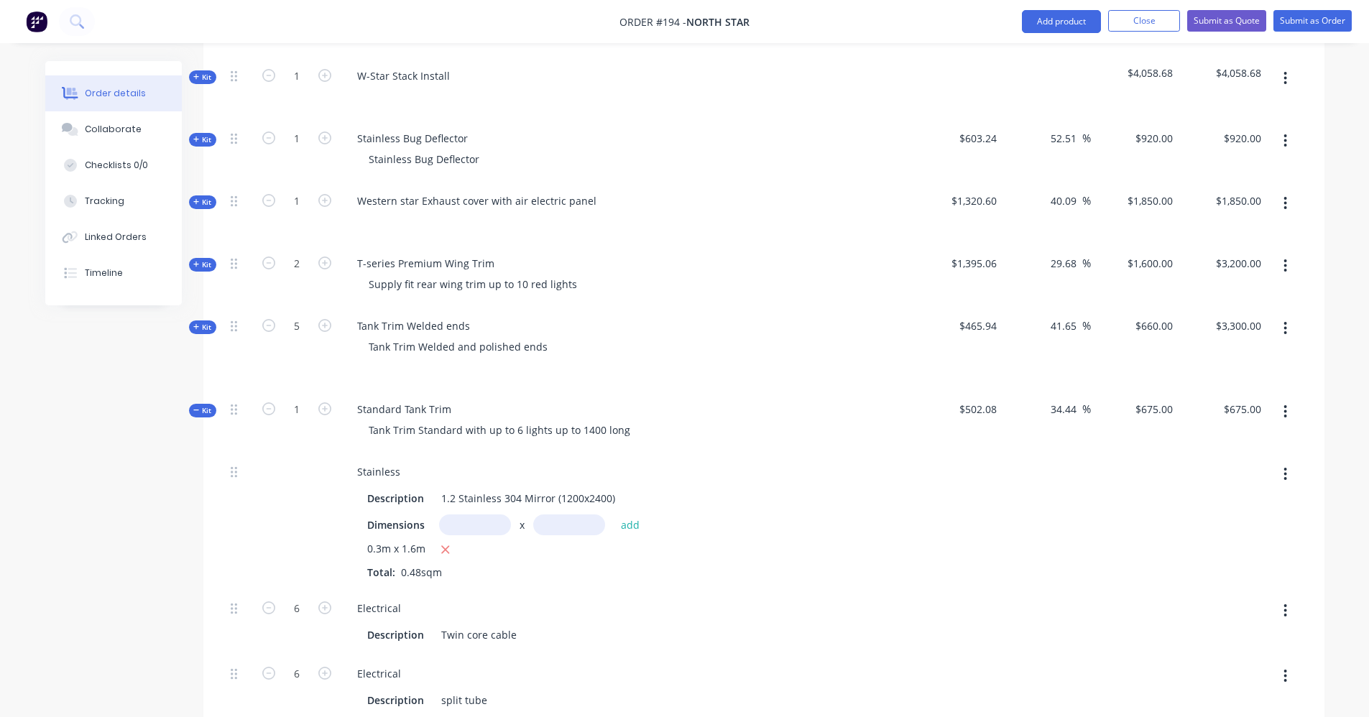
click at [984, 402] on span "$502.08" at bounding box center [959, 409] width 77 height 15
click at [970, 402] on span "$502.08" at bounding box center [959, 409] width 77 height 15
click at [1287, 404] on icon "button" at bounding box center [1286, 412] width 4 height 16
click at [1285, 405] on icon "button" at bounding box center [1286, 411] width 3 height 13
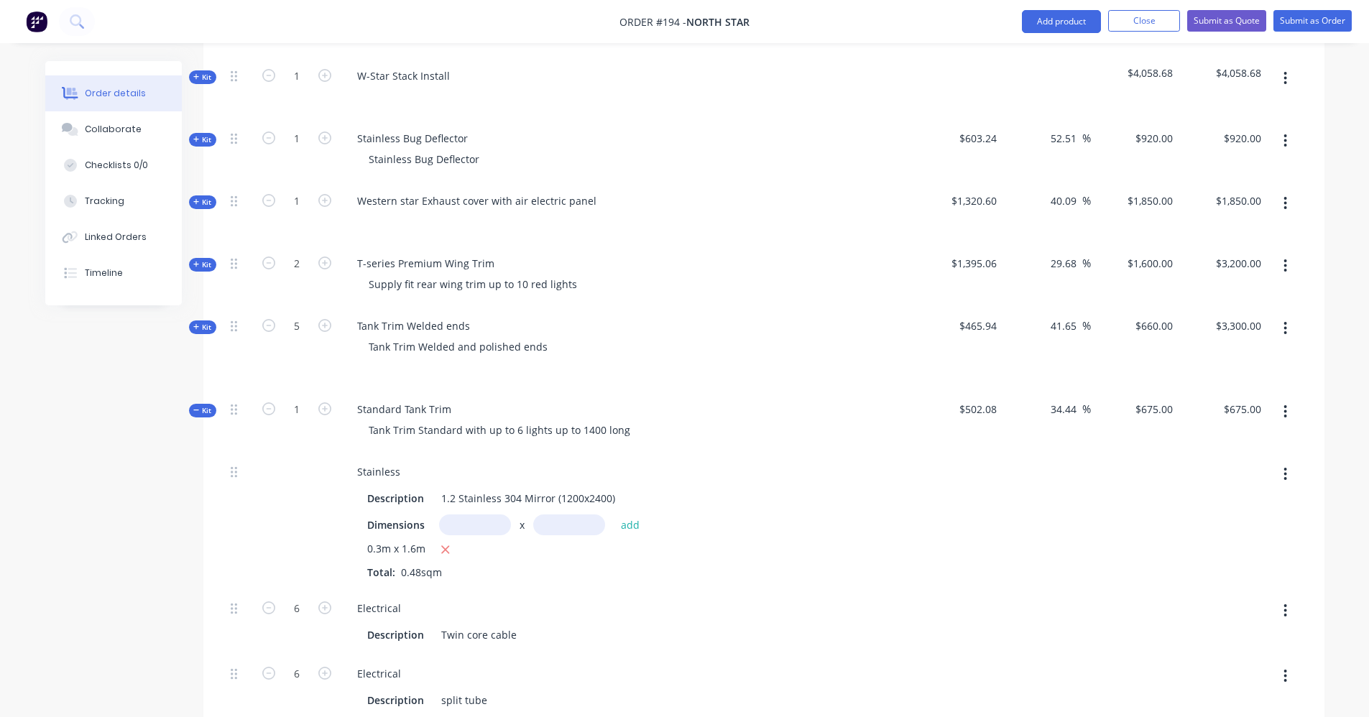
click at [192, 404] on div "Kit" at bounding box center [202, 411] width 27 height 14
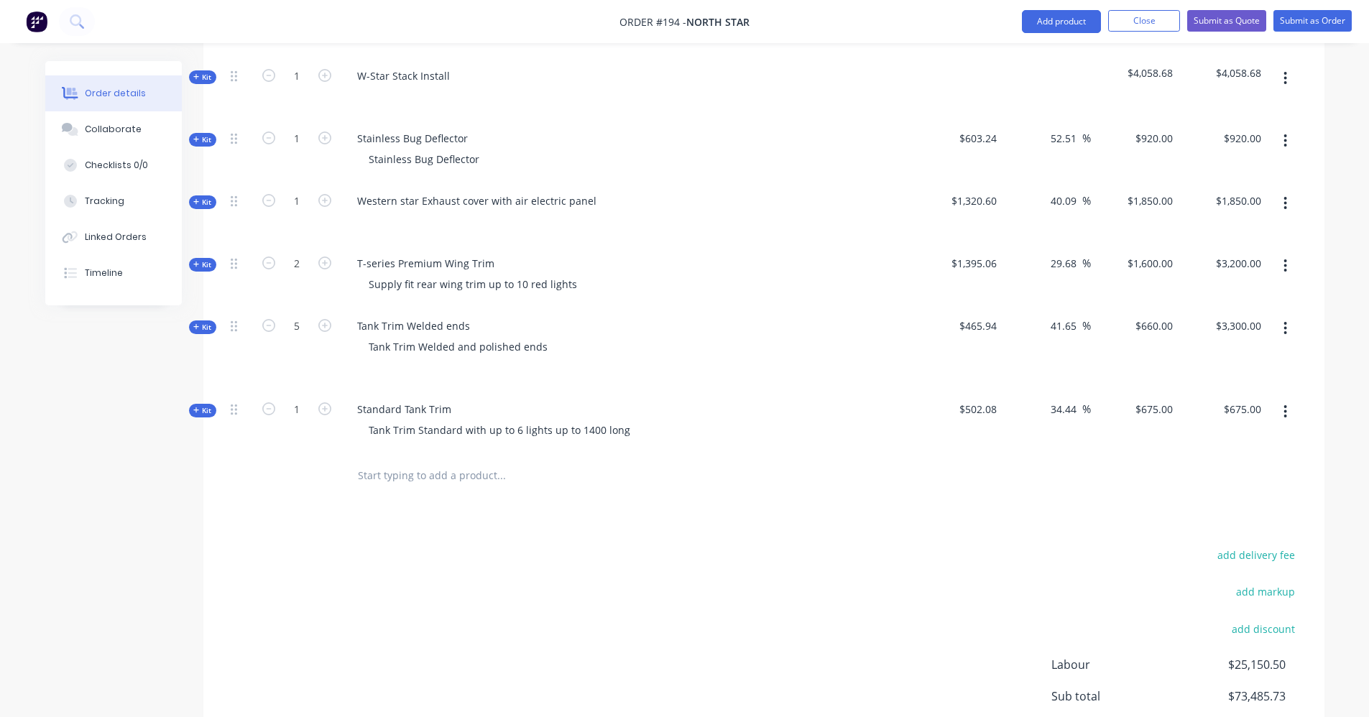
click at [1283, 399] on button "button" at bounding box center [1286, 412] width 34 height 26
drag, startPoint x: 1237, startPoint y: 546, endPoint x: 1224, endPoint y: 536, distance: 17.0
click at [1236, 554] on div "Delete" at bounding box center [1235, 564] width 111 height 21
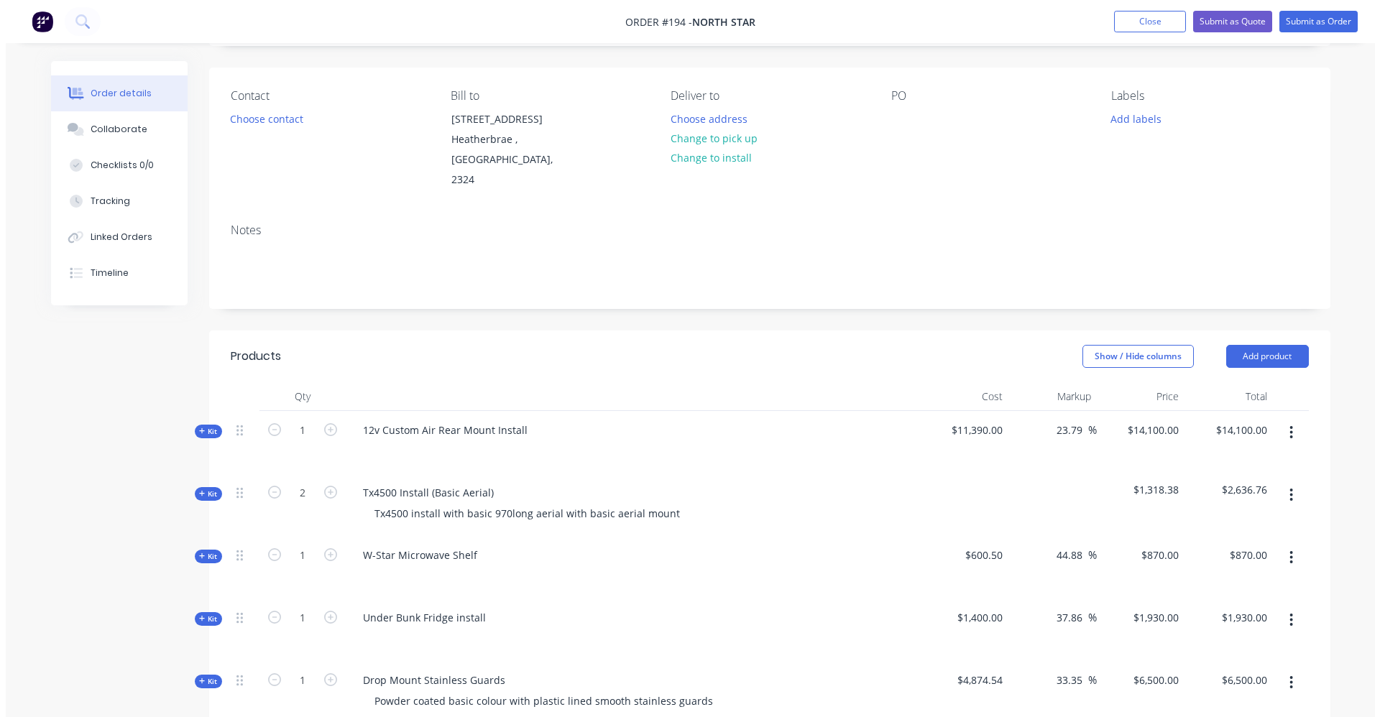
scroll to position [0, 0]
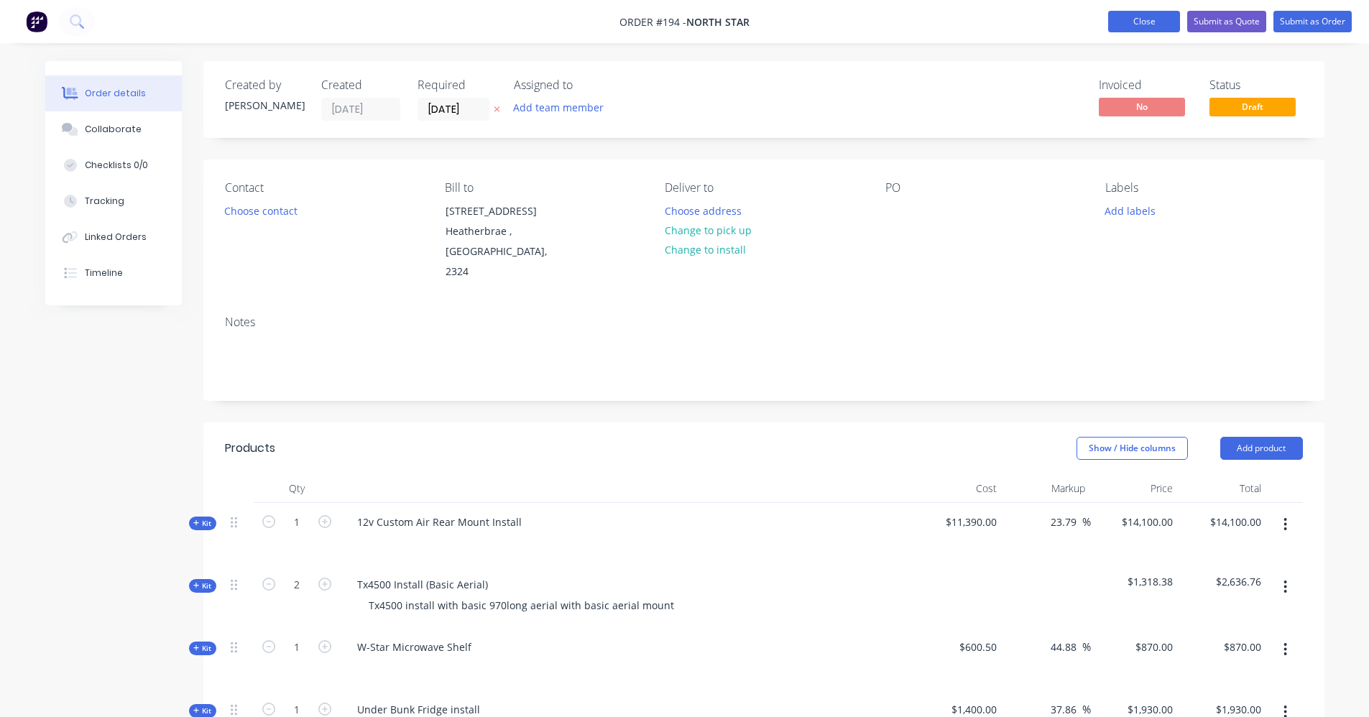
click at [1166, 17] on button "Close" at bounding box center [1145, 22] width 72 height 22
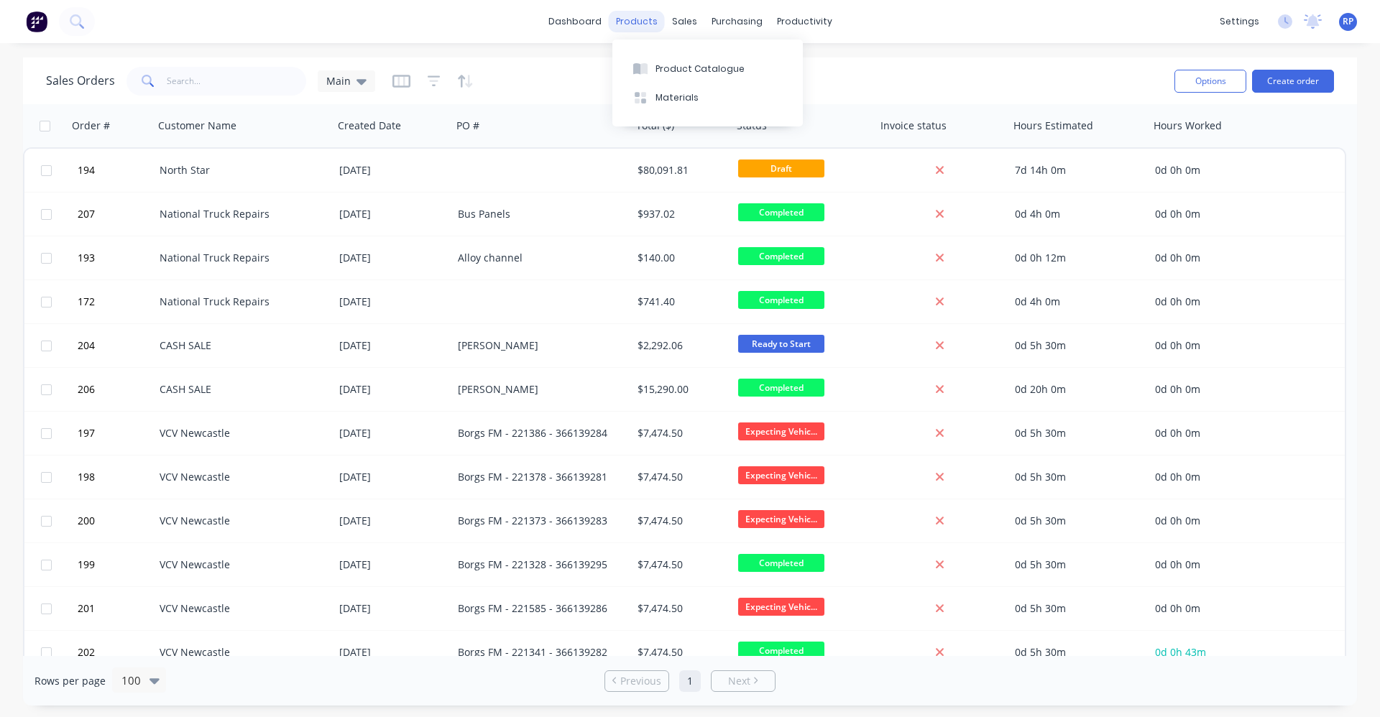
click at [634, 20] on div "products" at bounding box center [637, 22] width 56 height 22
click at [665, 77] on button "Product Catalogue" at bounding box center [707, 68] width 191 height 29
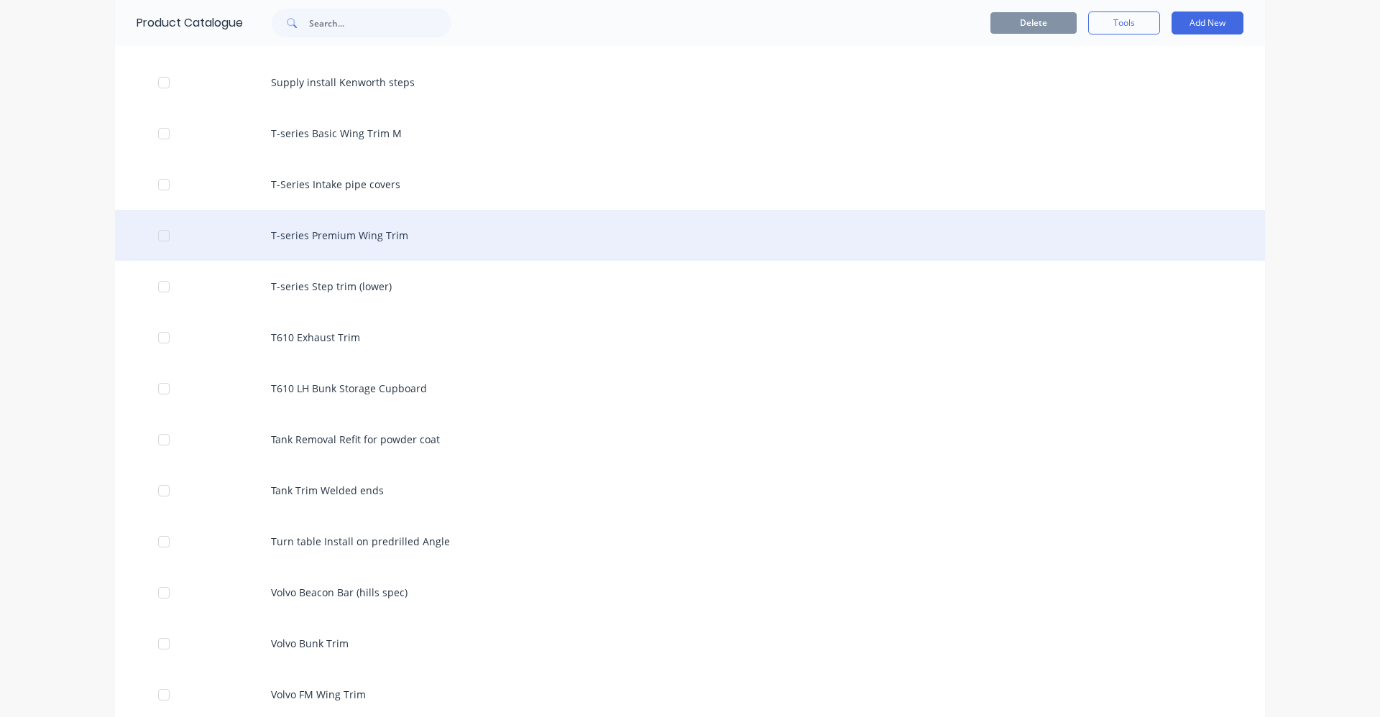
scroll to position [6470, 0]
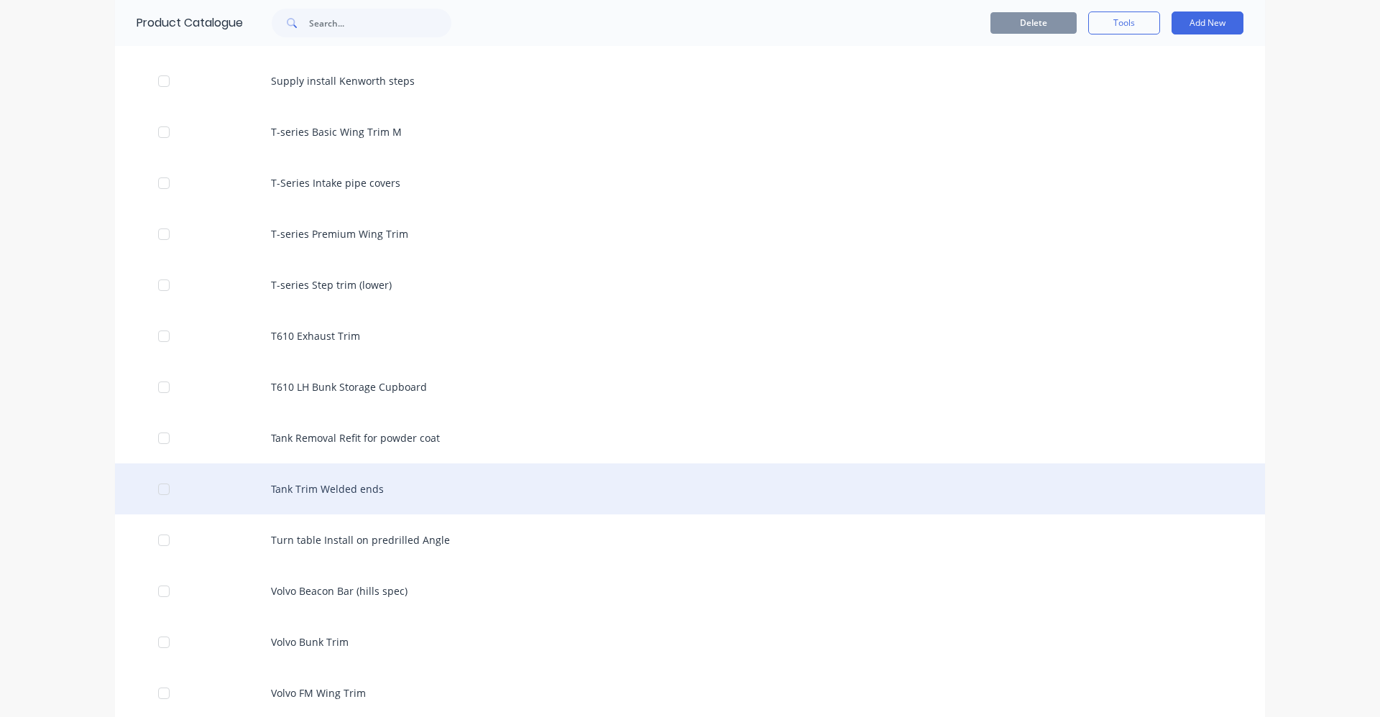
click at [320, 490] on div "Tank Trim Welded ends" at bounding box center [690, 489] width 1150 height 51
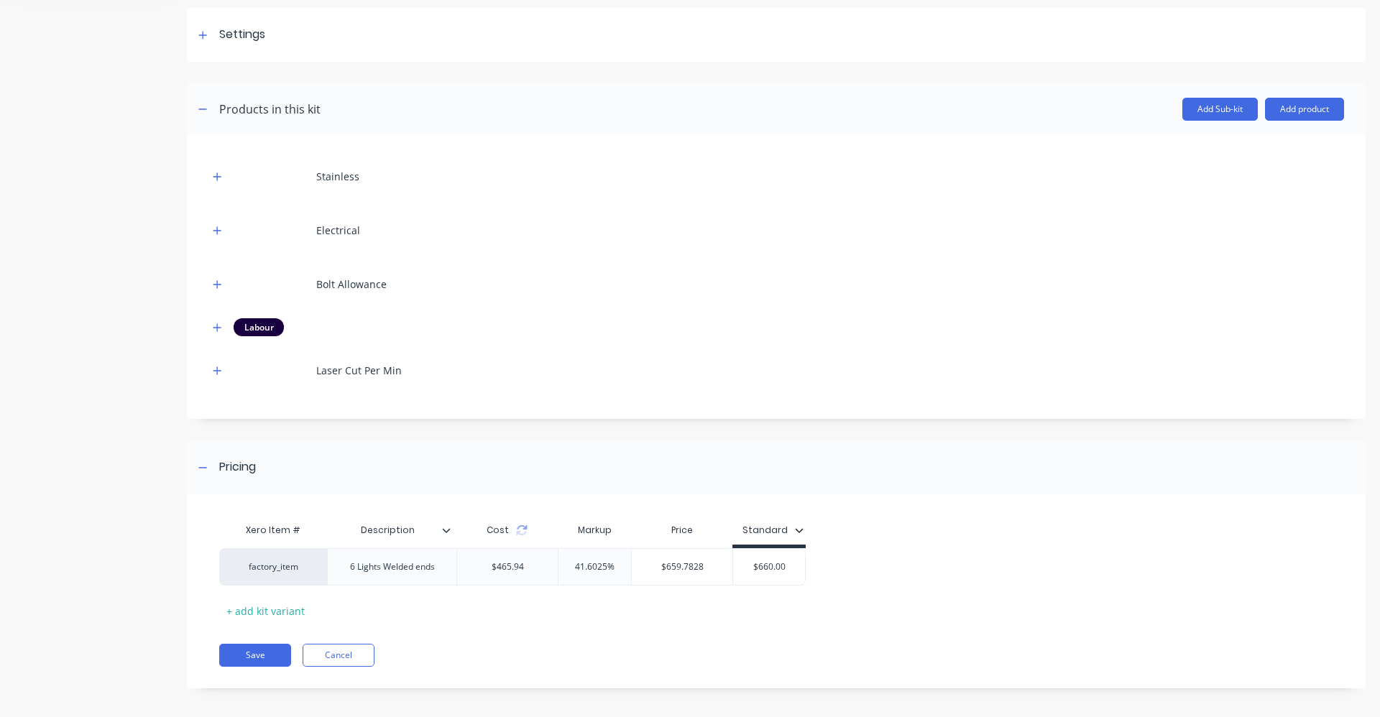
scroll to position [208, 0]
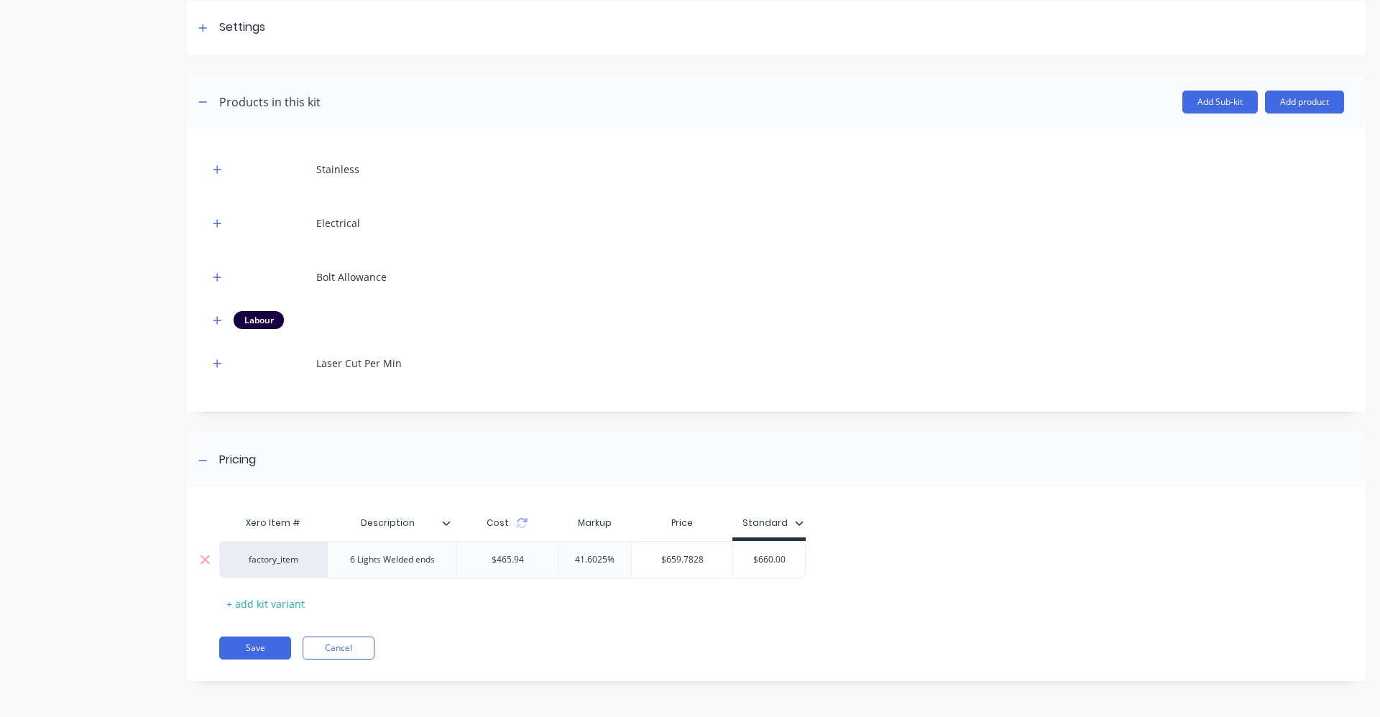
click at [439, 569] on div "6 Lights Welded ends" at bounding box center [393, 560] width 108 height 19
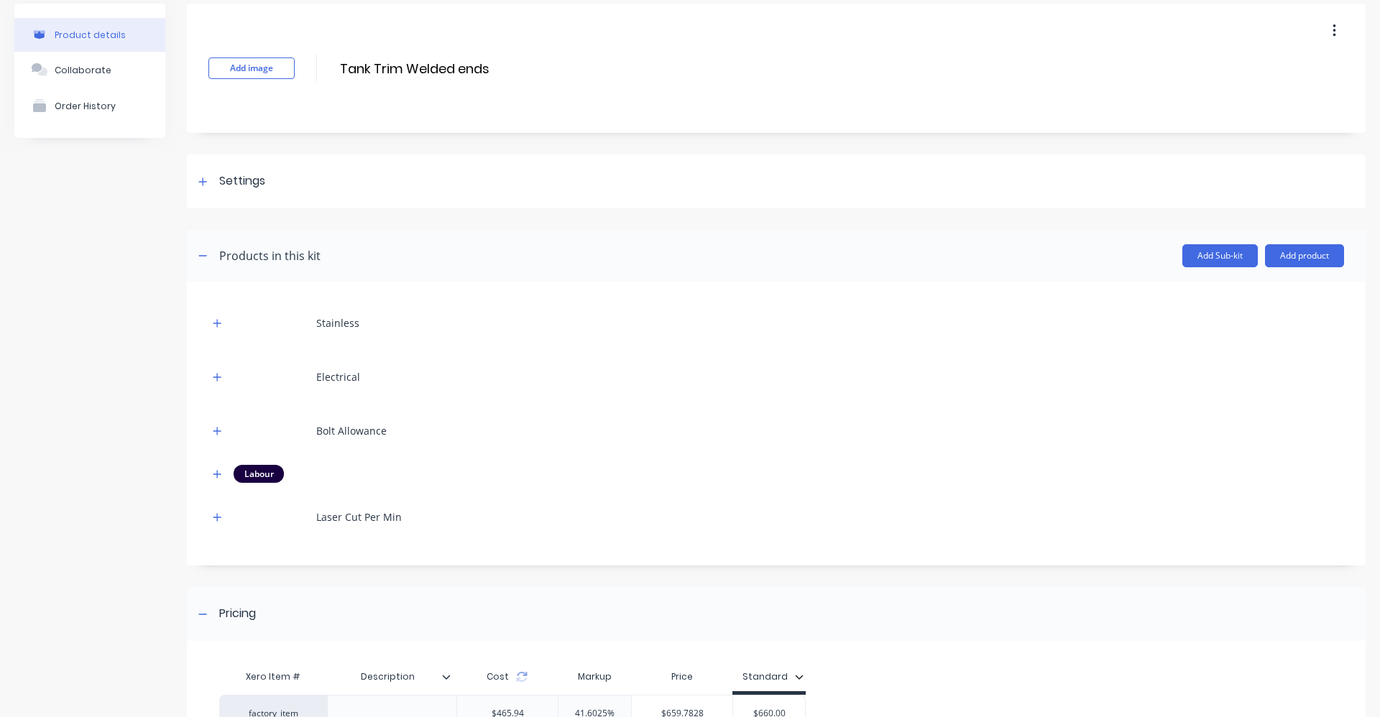
scroll to position [144, 0]
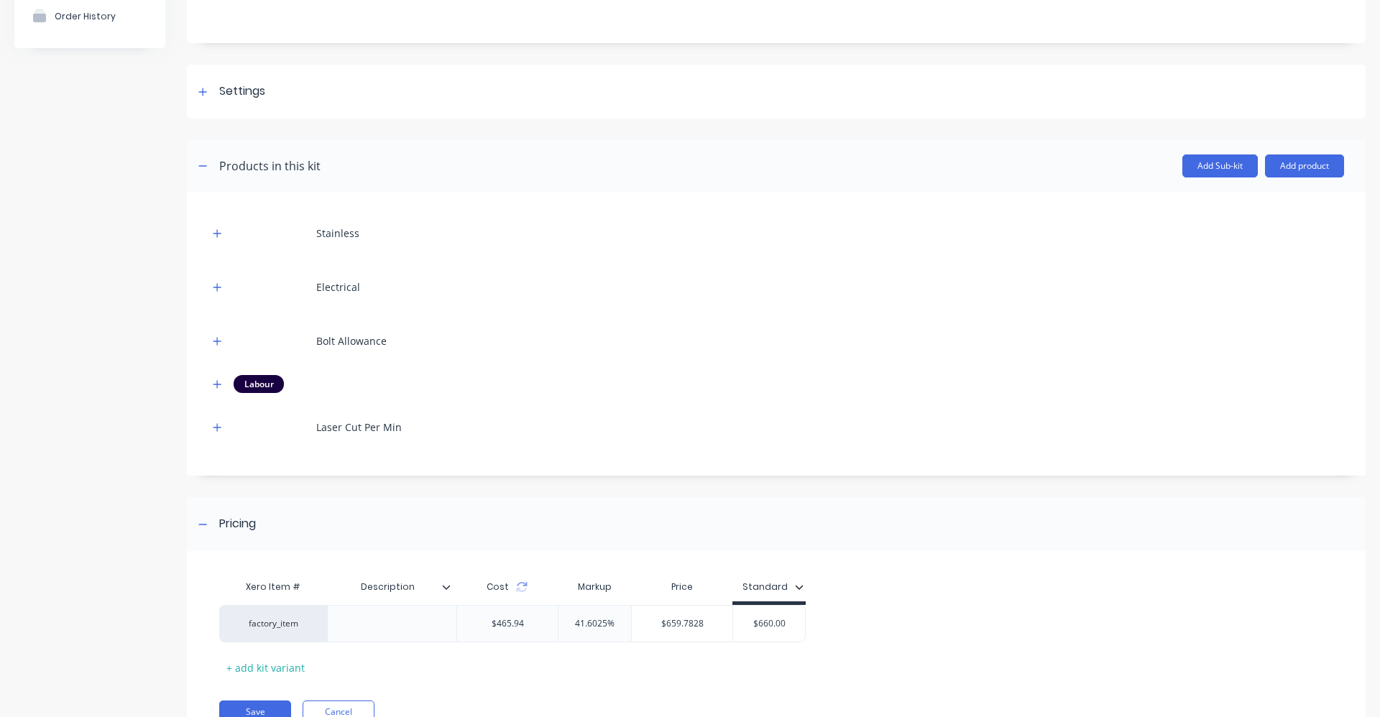
click at [447, 584] on icon at bounding box center [446, 587] width 9 height 9
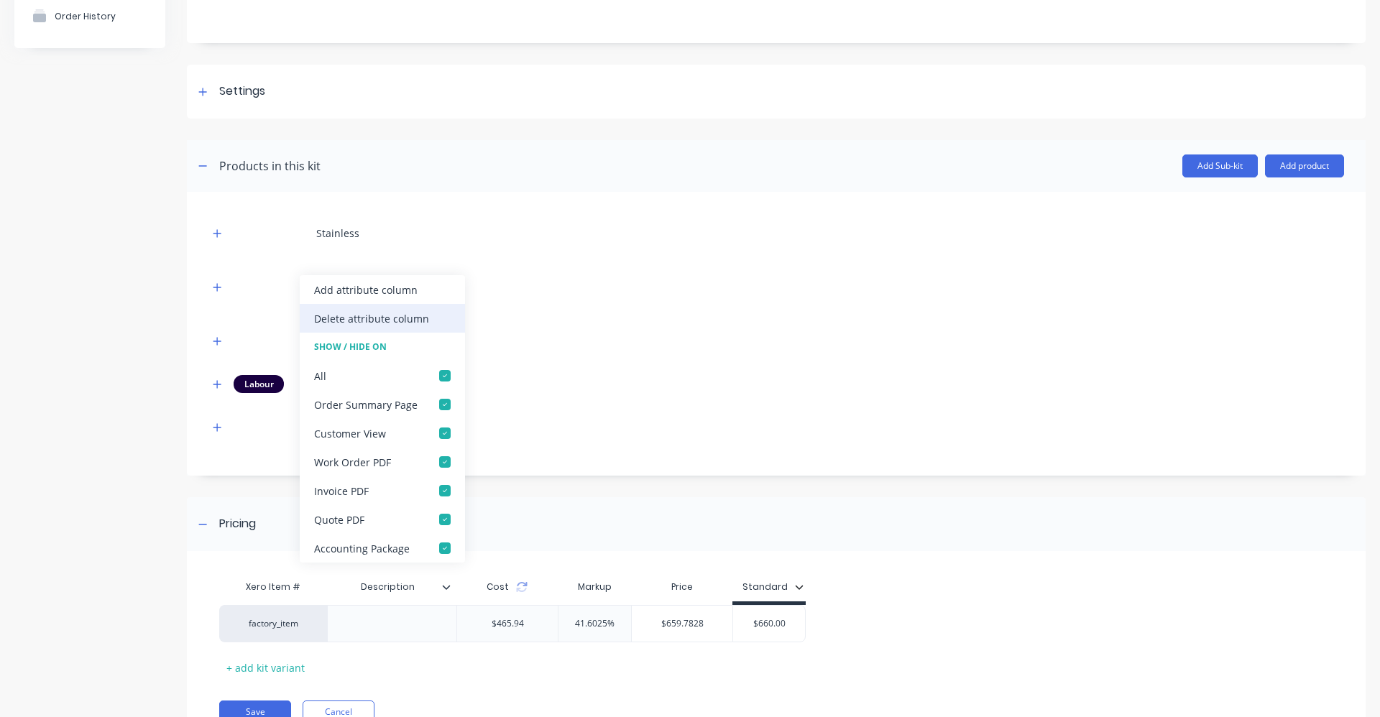
click at [375, 323] on div "Delete attribute column" at bounding box center [371, 318] width 115 height 15
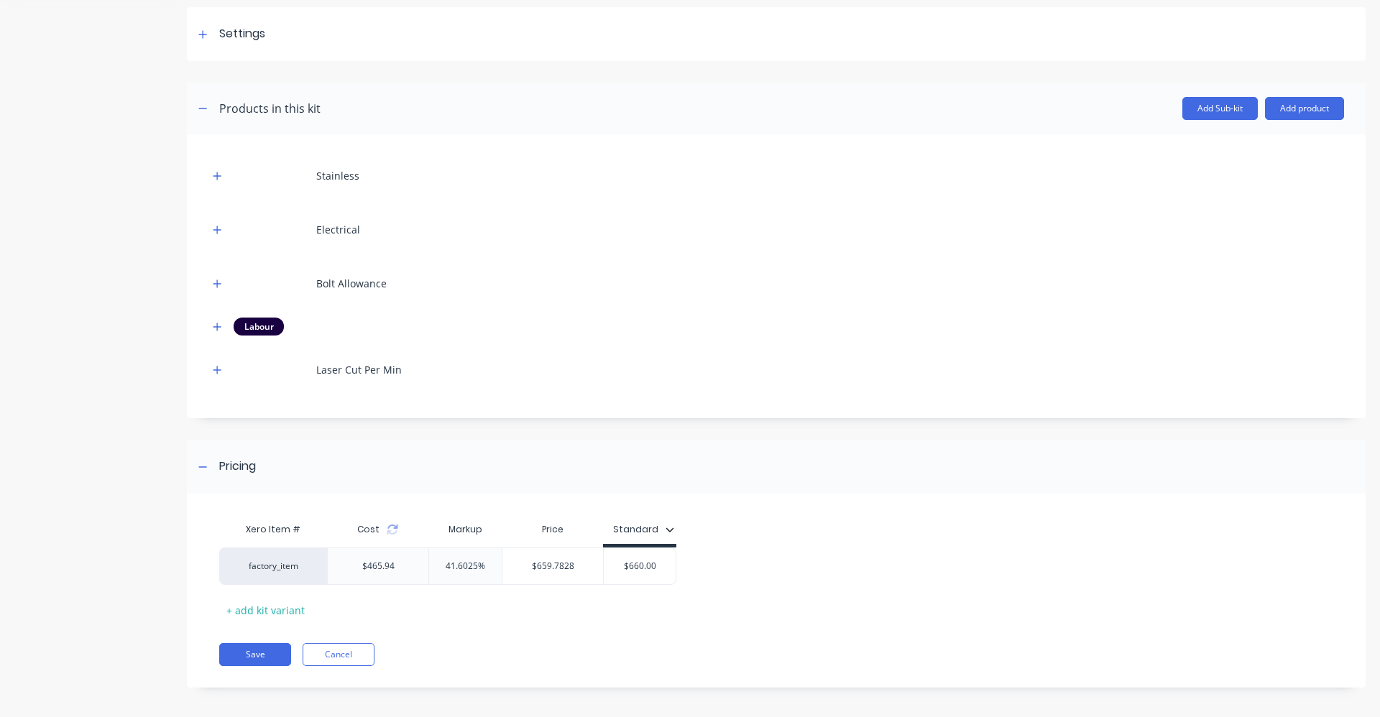
scroll to position [208, 0]
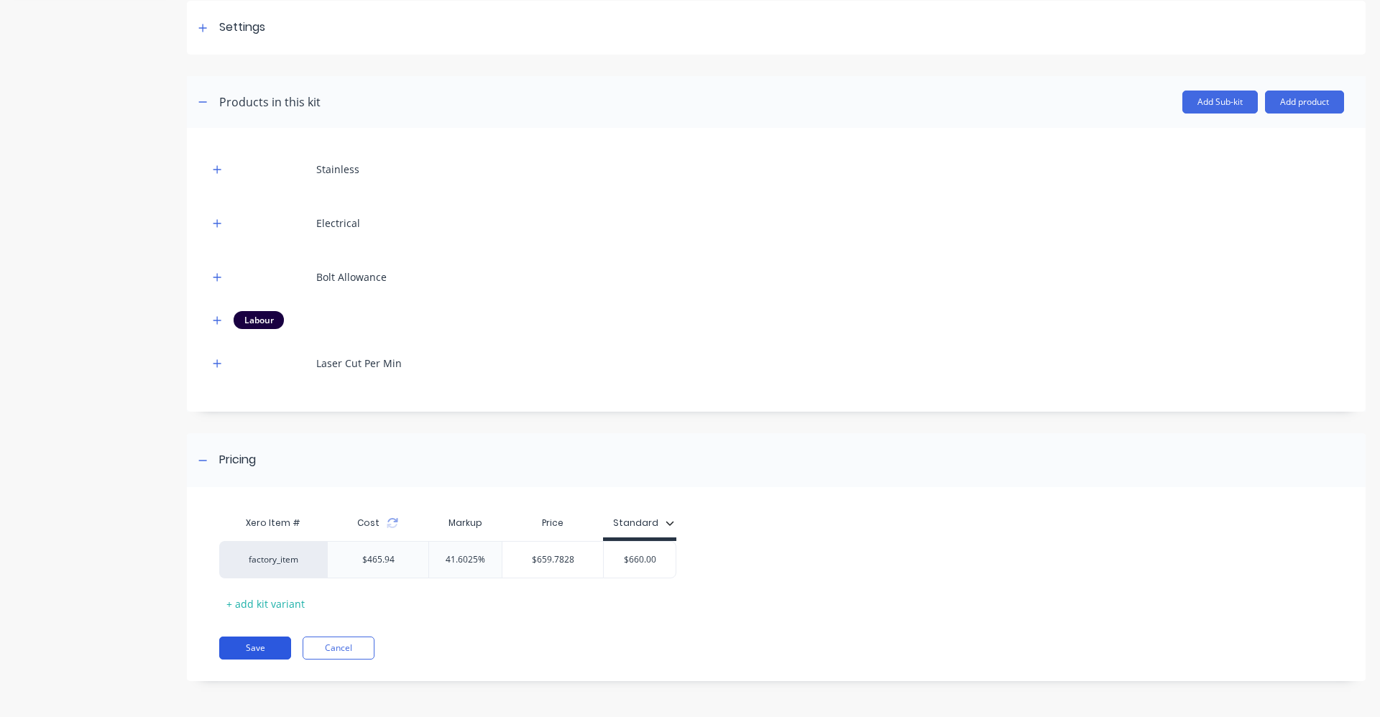
click at [272, 643] on button "Save" at bounding box center [255, 648] width 72 height 23
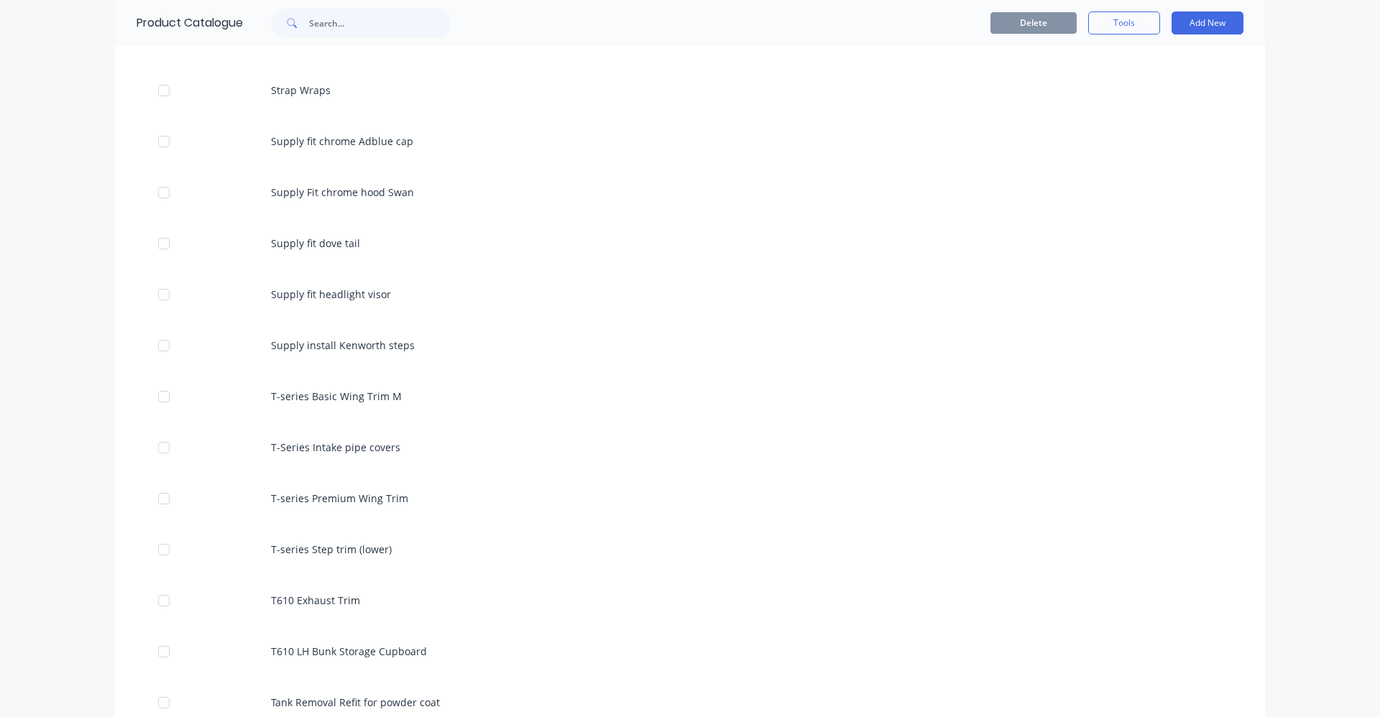
scroll to position [6398, 0]
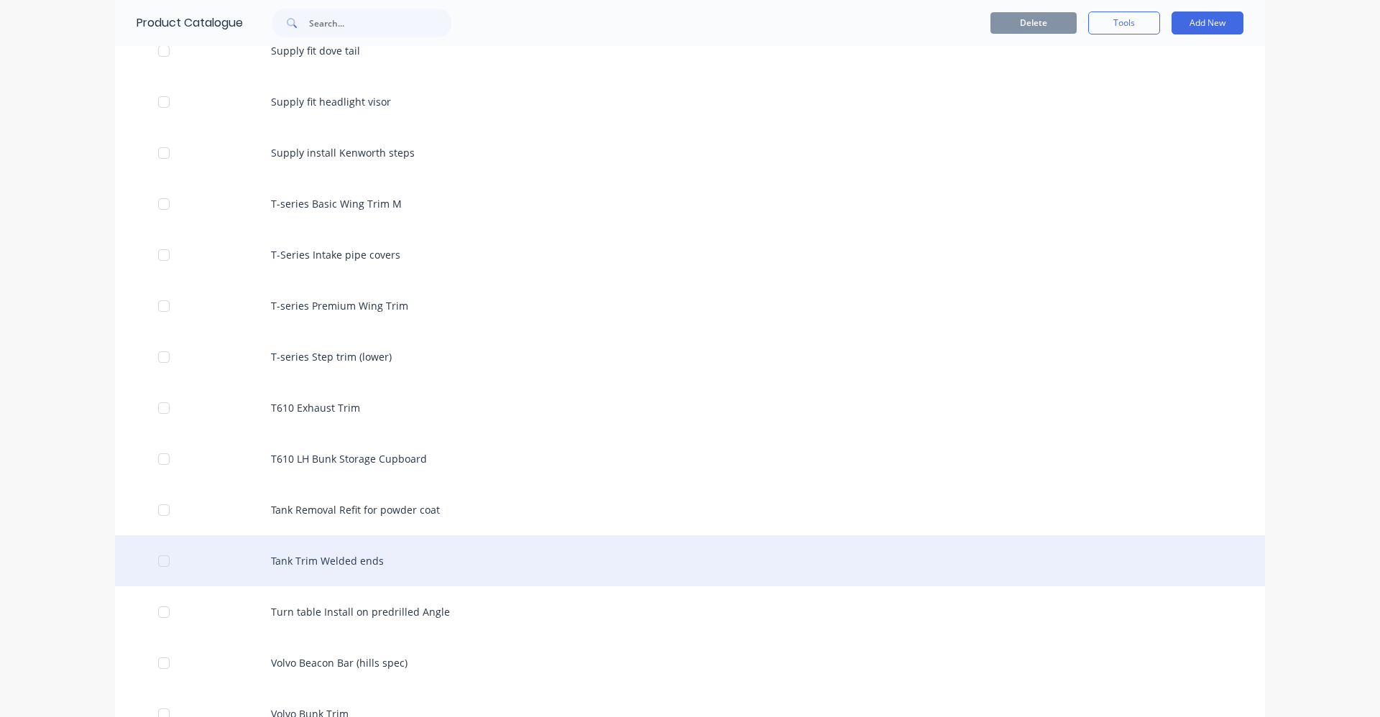
click at [337, 561] on div "Tank Trim Welded ends" at bounding box center [690, 561] width 1150 height 51
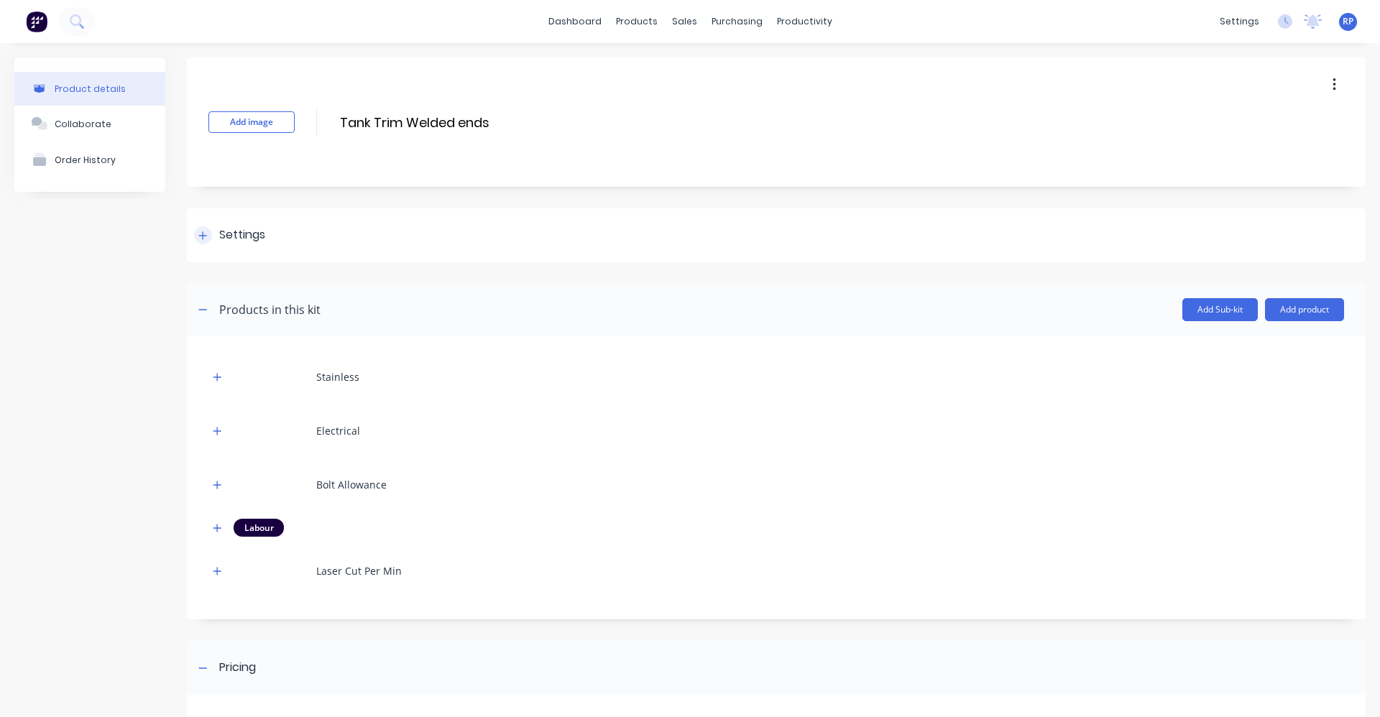
click at [201, 236] on icon at bounding box center [203, 235] width 8 height 8
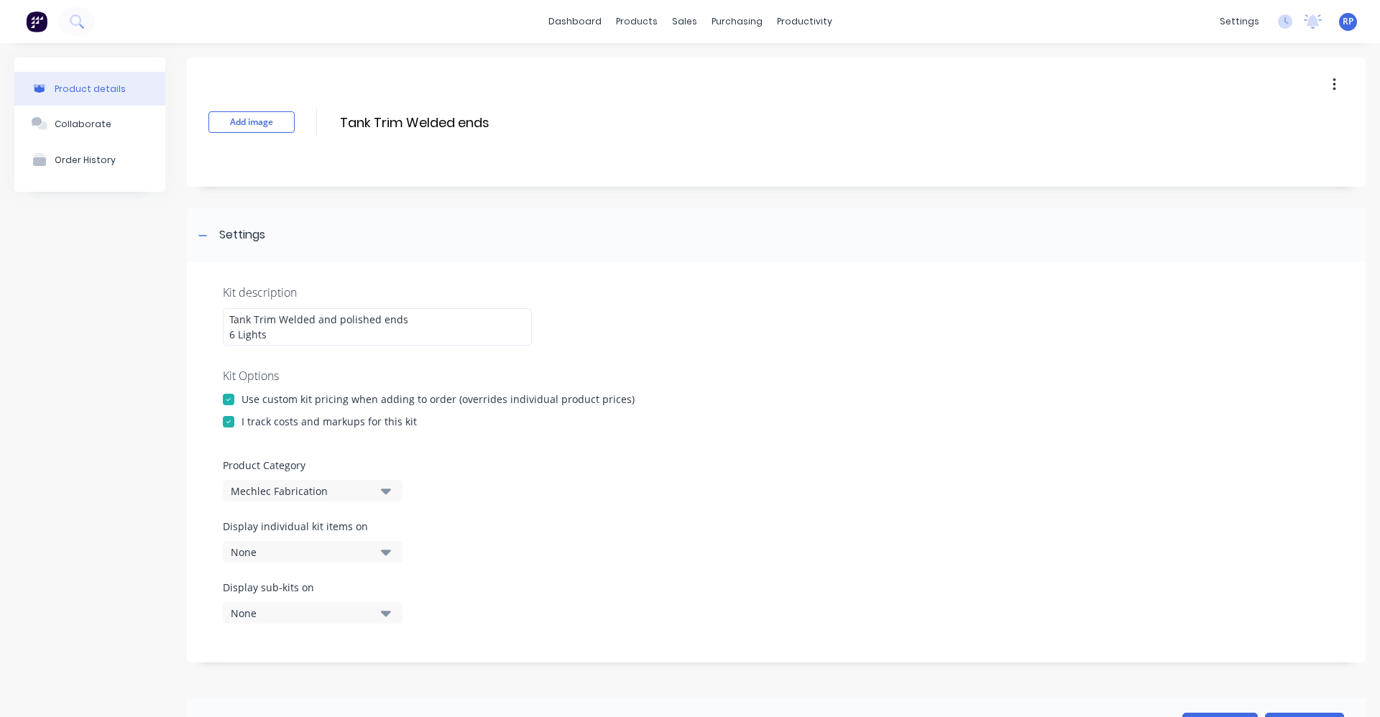
click at [231, 400] on div at bounding box center [228, 399] width 29 height 29
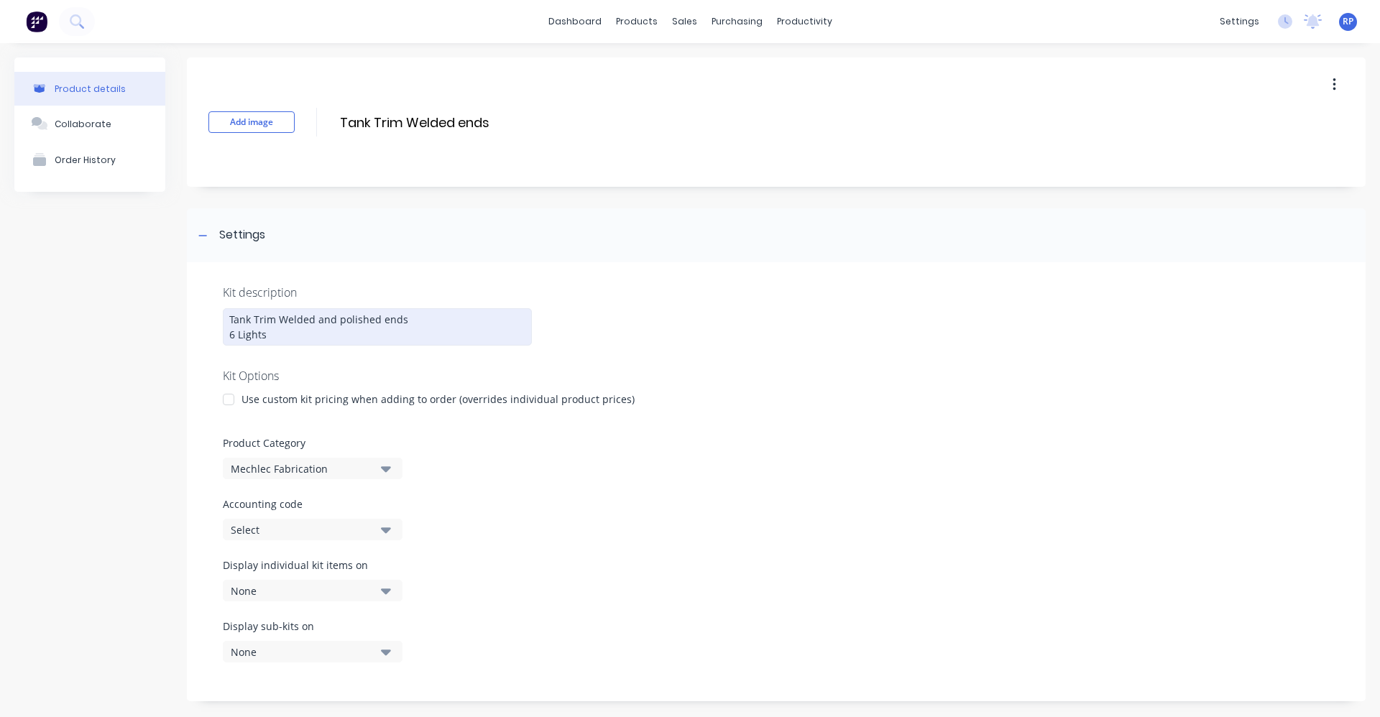
drag, startPoint x: 308, startPoint y: 335, endPoint x: 193, endPoint y: 335, distance: 115.0
click at [195, 334] on div "Kit description Tank Trim Welded and polished ends 6 Lights Kit Options Use cus…" at bounding box center [776, 481] width 1179 height 439
click at [413, 318] on div "Tank Trim Welded and polished ends" at bounding box center [377, 326] width 309 height 36
click at [274, 321] on div "Tank Trim Welded and polished ends" at bounding box center [377, 326] width 309 height 36
click at [474, 320] on div "Tank Trim with lights Welded and polished ends" at bounding box center [377, 326] width 309 height 36
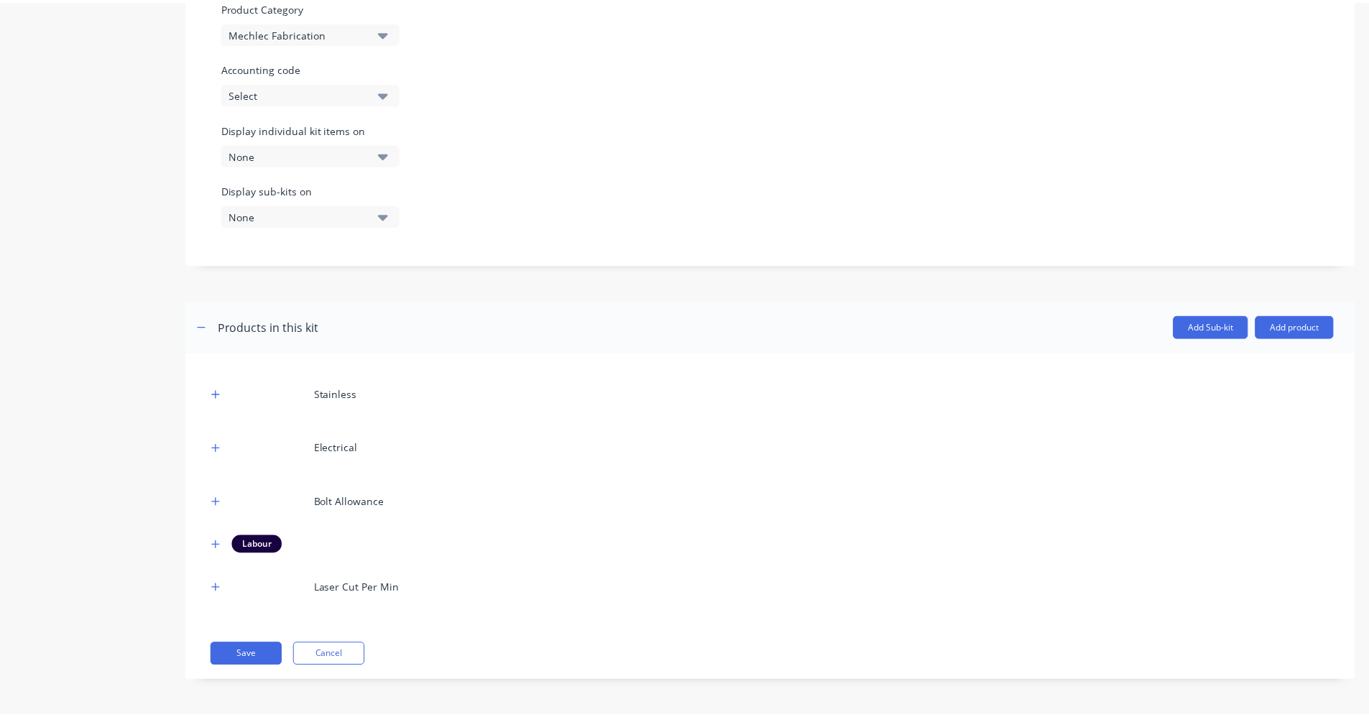
scroll to position [436, 0]
click at [247, 662] on button "Save" at bounding box center [248, 655] width 72 height 23
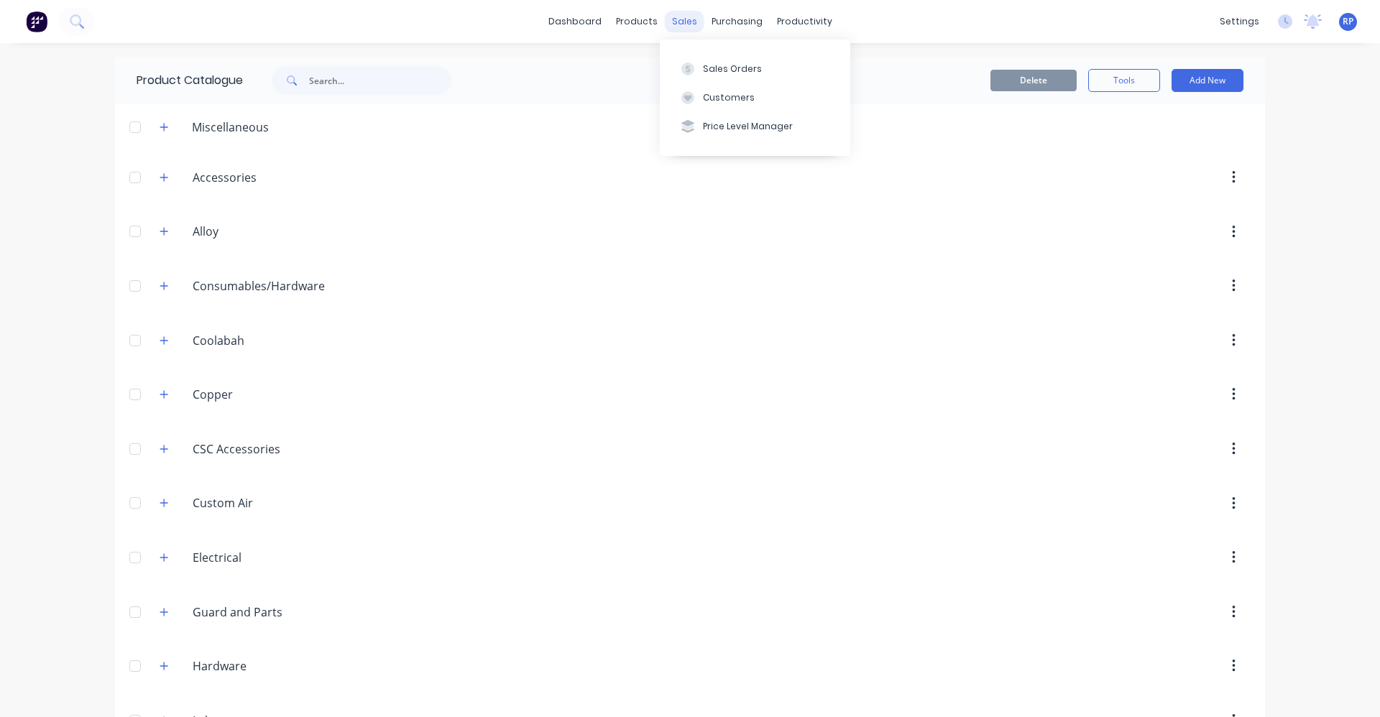
click at [678, 23] on div "sales" at bounding box center [685, 22] width 40 height 22
click at [728, 81] on button "Sales Orders" at bounding box center [755, 68] width 191 height 29
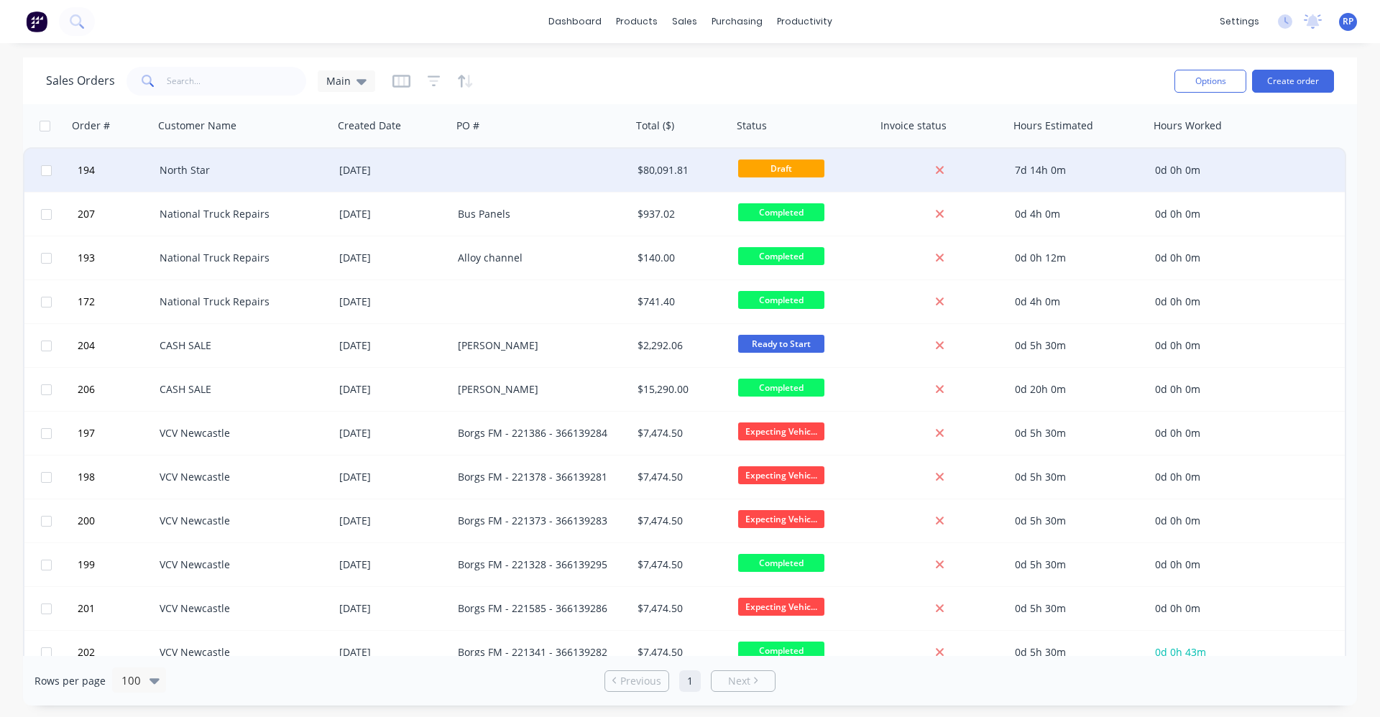
click at [535, 178] on div at bounding box center [542, 170] width 180 height 43
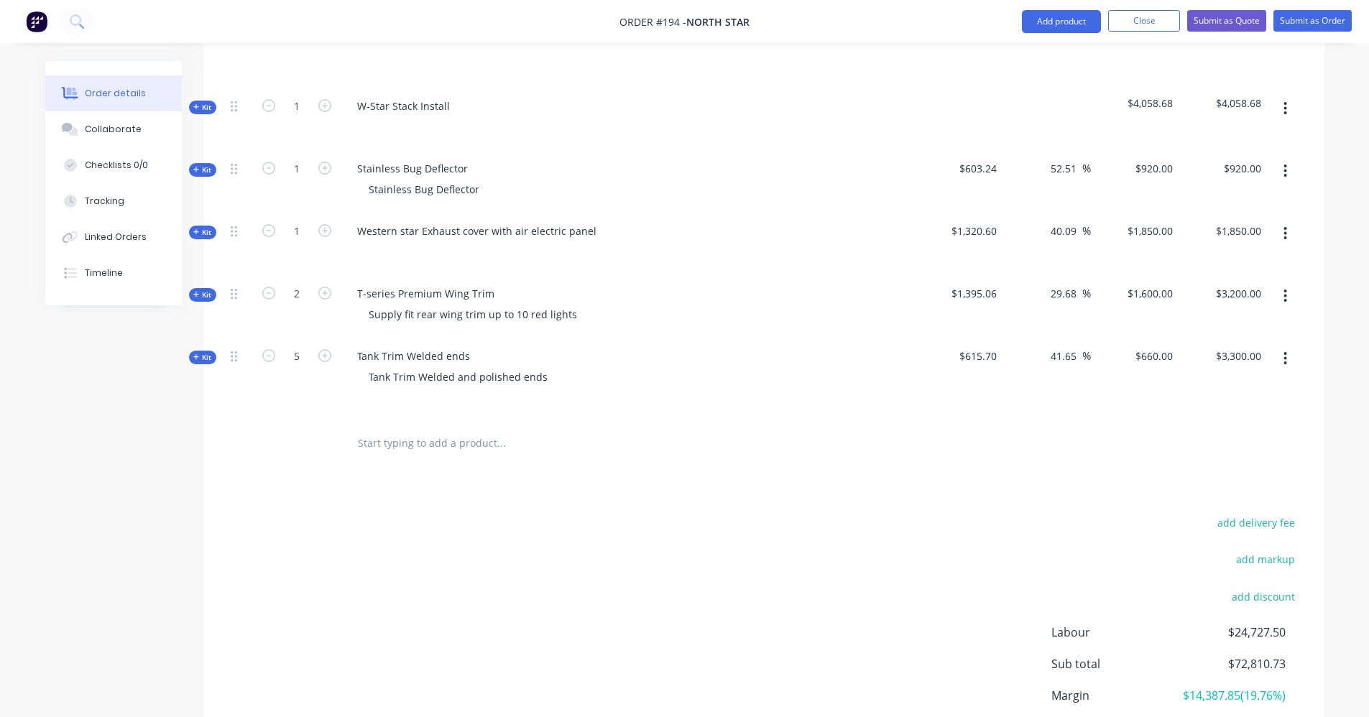
scroll to position [1515, 0]
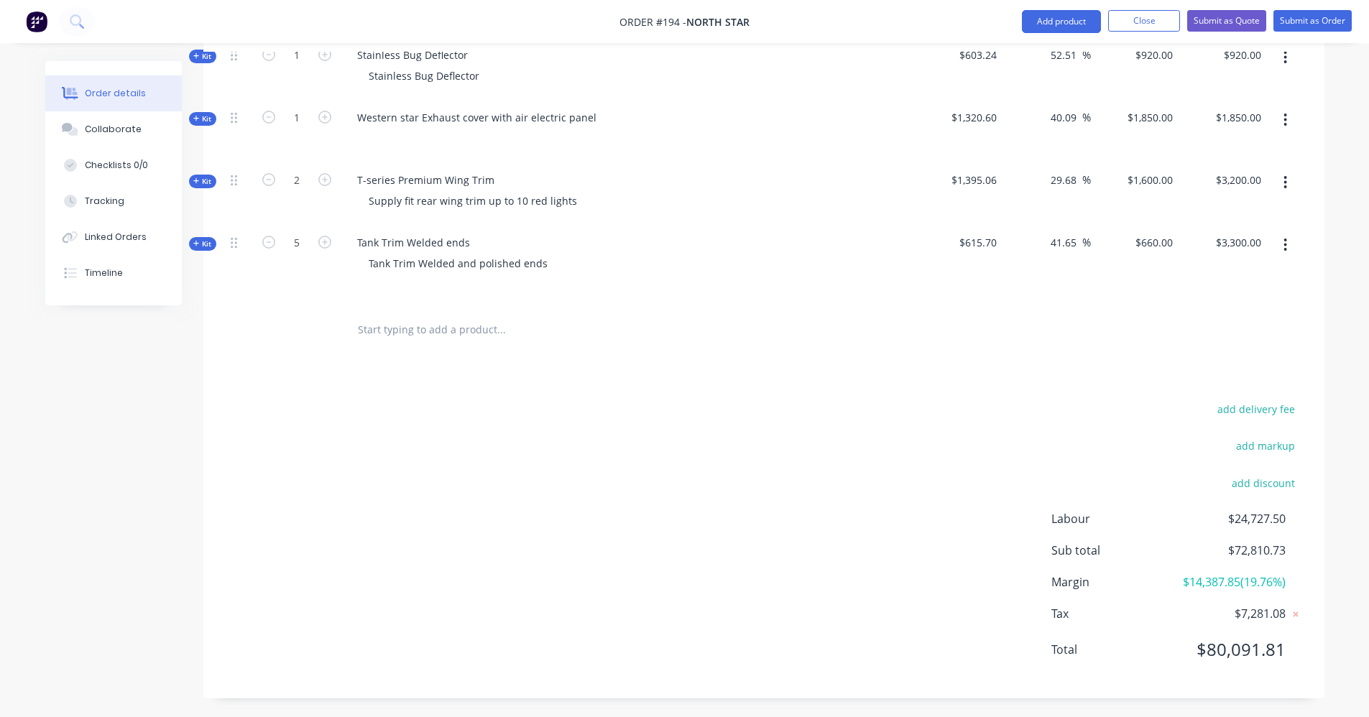
click at [425, 318] on input "text" at bounding box center [501, 330] width 288 height 29
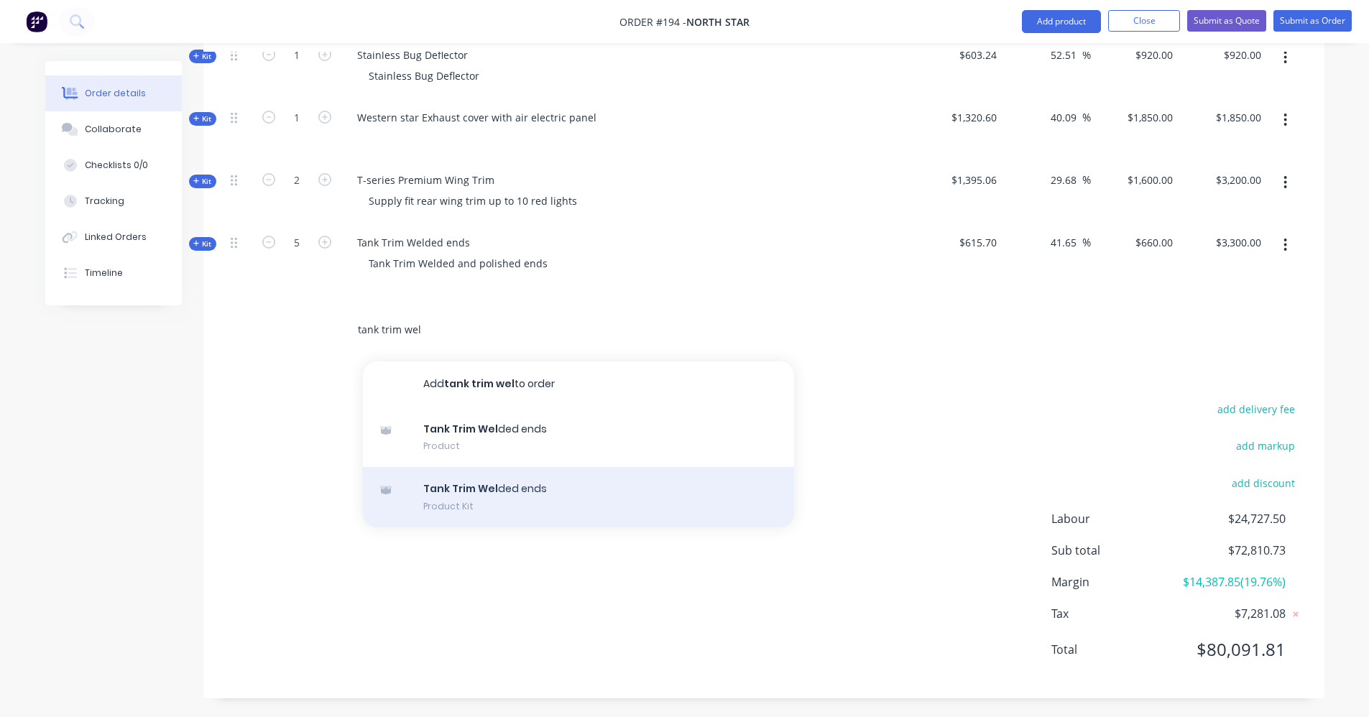
type input "tank trim wel"
click at [505, 475] on div "Tank Trim Wel ded ends Product Kit" at bounding box center [578, 497] width 431 height 60
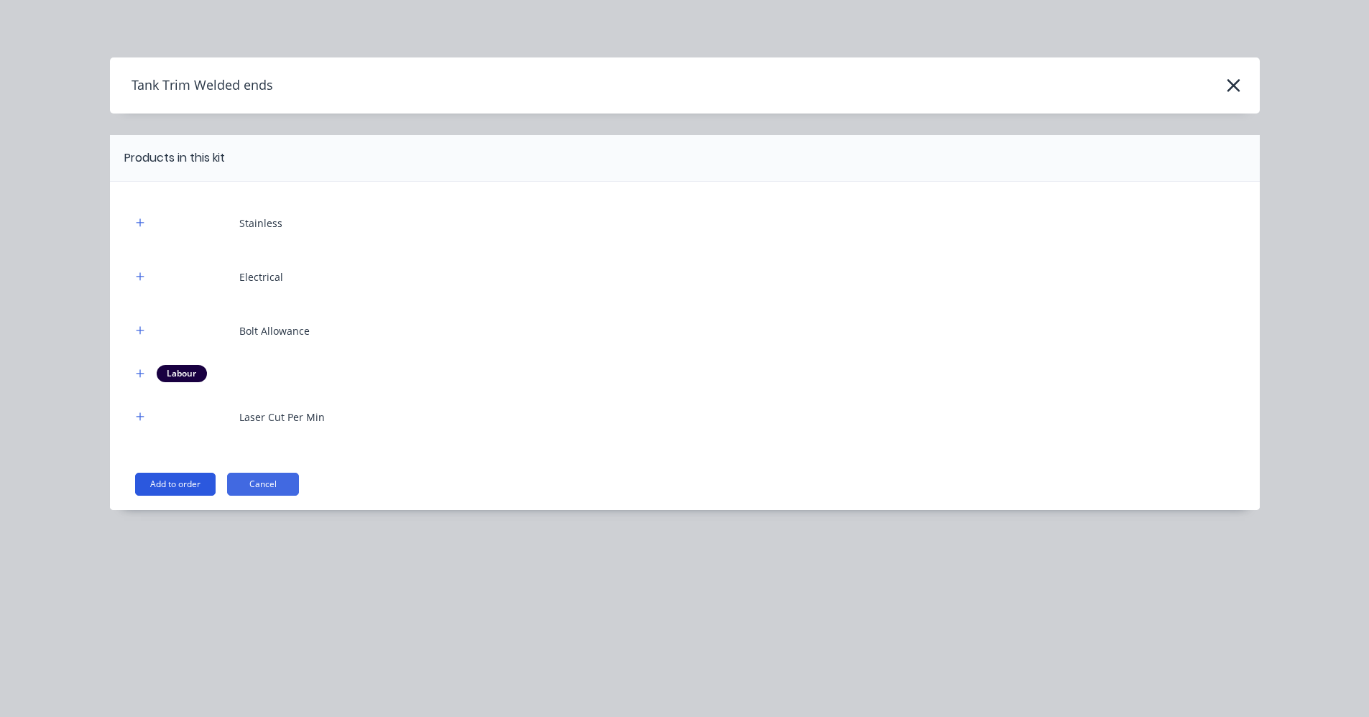
click at [178, 484] on button "Add to order" at bounding box center [175, 484] width 81 height 23
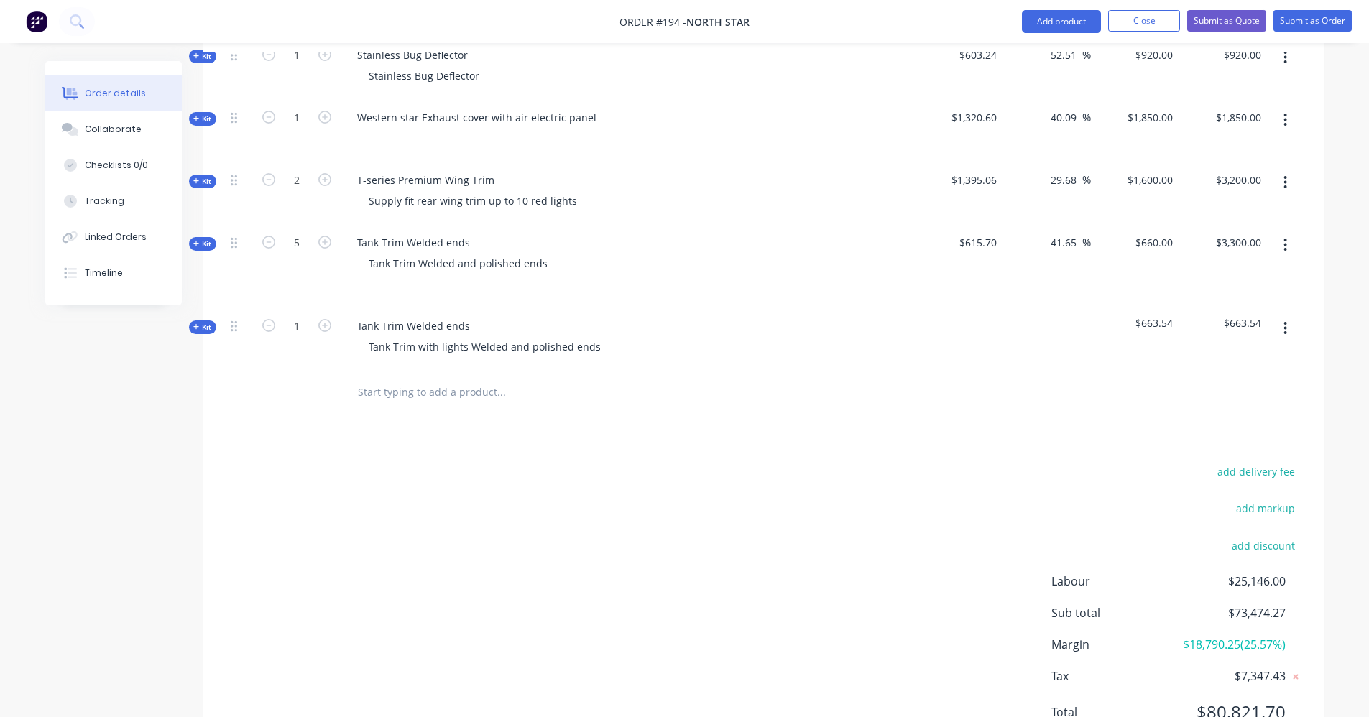
click at [1167, 316] on span "$663.54" at bounding box center [1135, 323] width 77 height 15
drag, startPoint x: 1141, startPoint y: 306, endPoint x: 1125, endPoint y: 307, distance: 15.8
click at [1125, 316] on span "$663.54" at bounding box center [1135, 323] width 77 height 15
drag, startPoint x: 917, startPoint y: 308, endPoint x: 864, endPoint y: 308, distance: 52.5
click at [903, 308] on div "Kit 1 Tank Trim Welded ends Tank Trim with lights Welded and polished ends $663…" at bounding box center [764, 338] width 1078 height 63
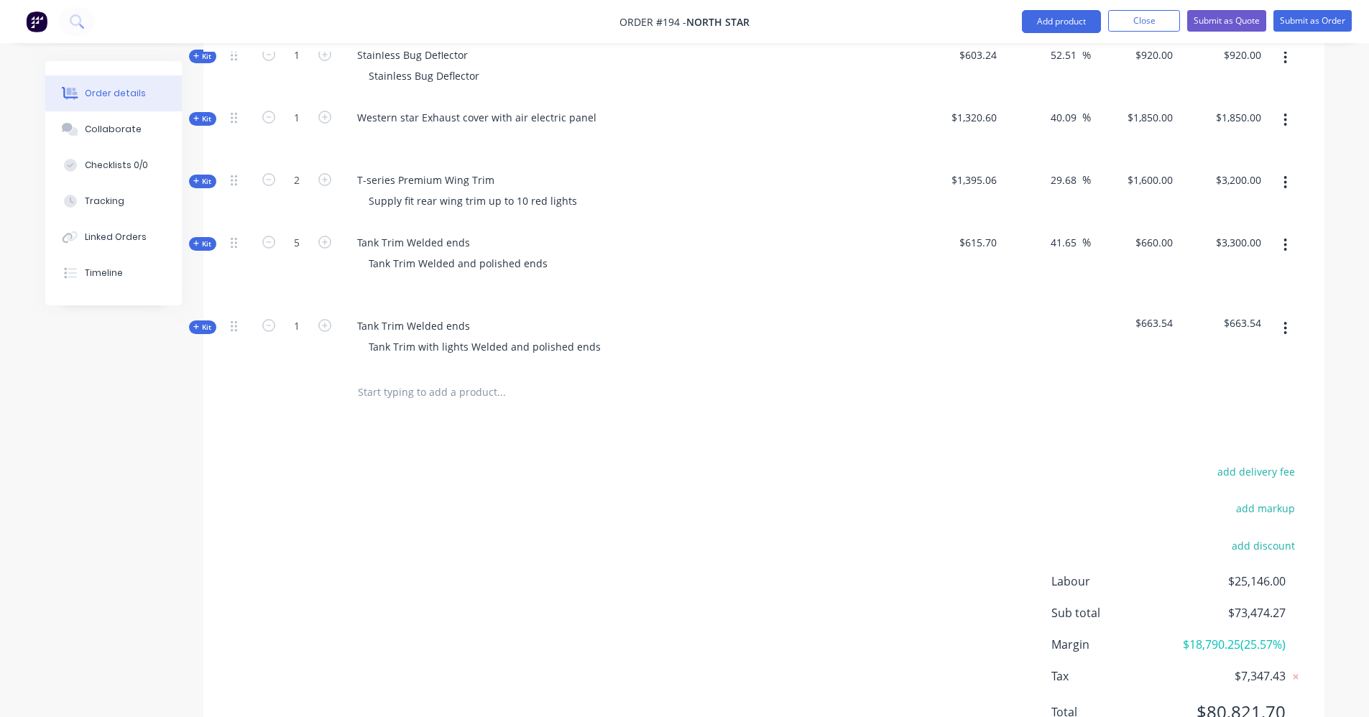
click at [196, 322] on span "Kit" at bounding box center [202, 327] width 19 height 11
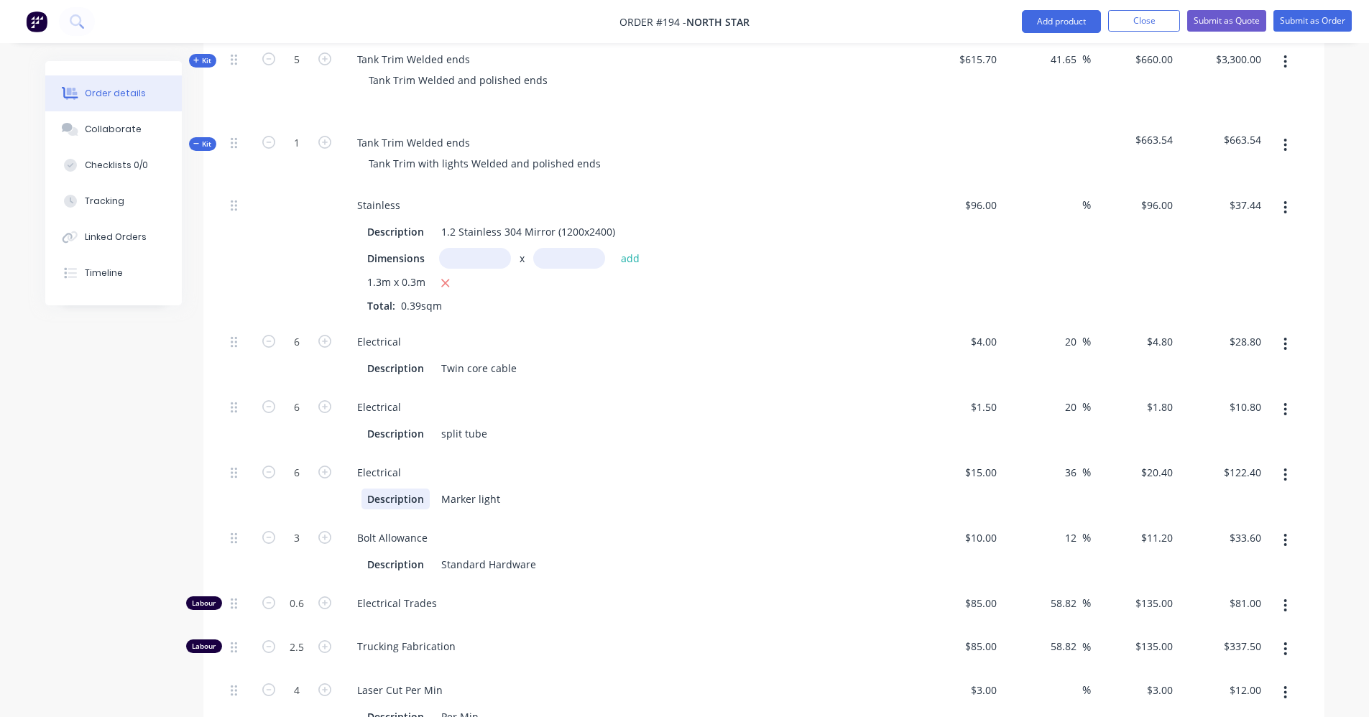
scroll to position [1803, 0]
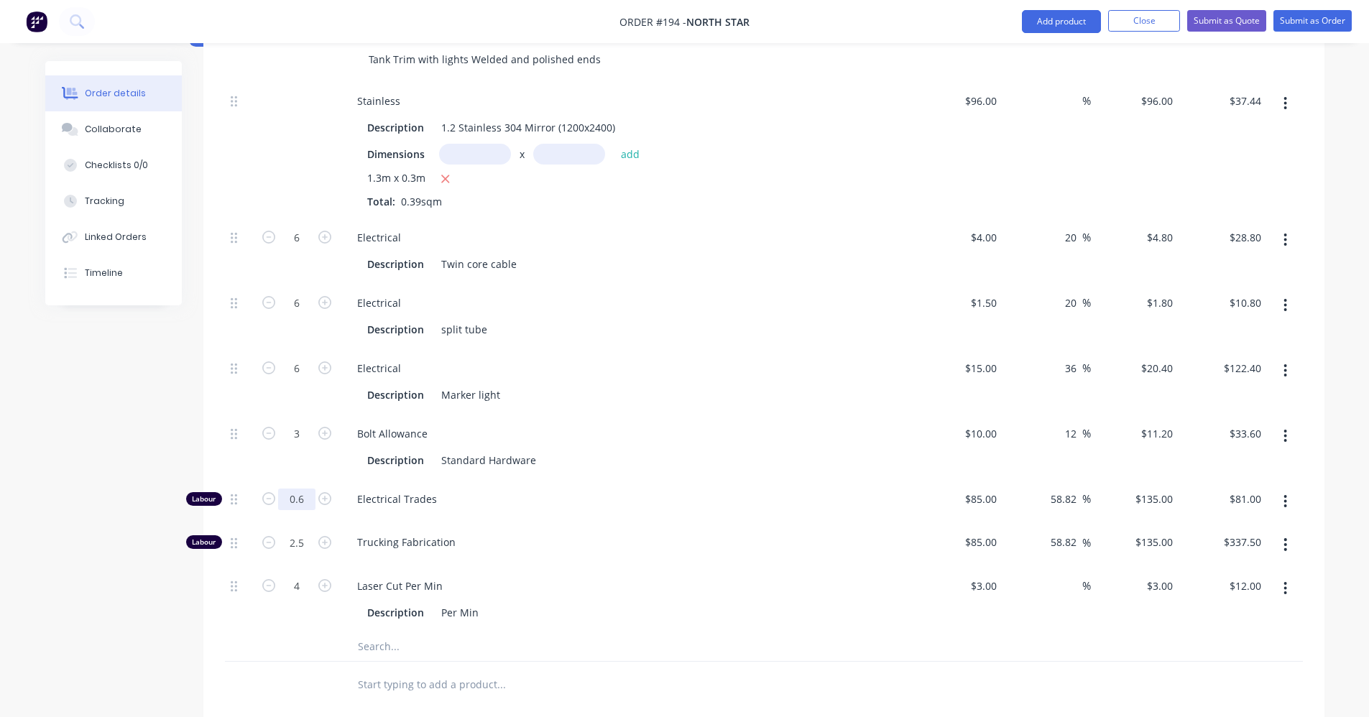
click at [309, 249] on input "0.6" at bounding box center [296, 238] width 37 height 22
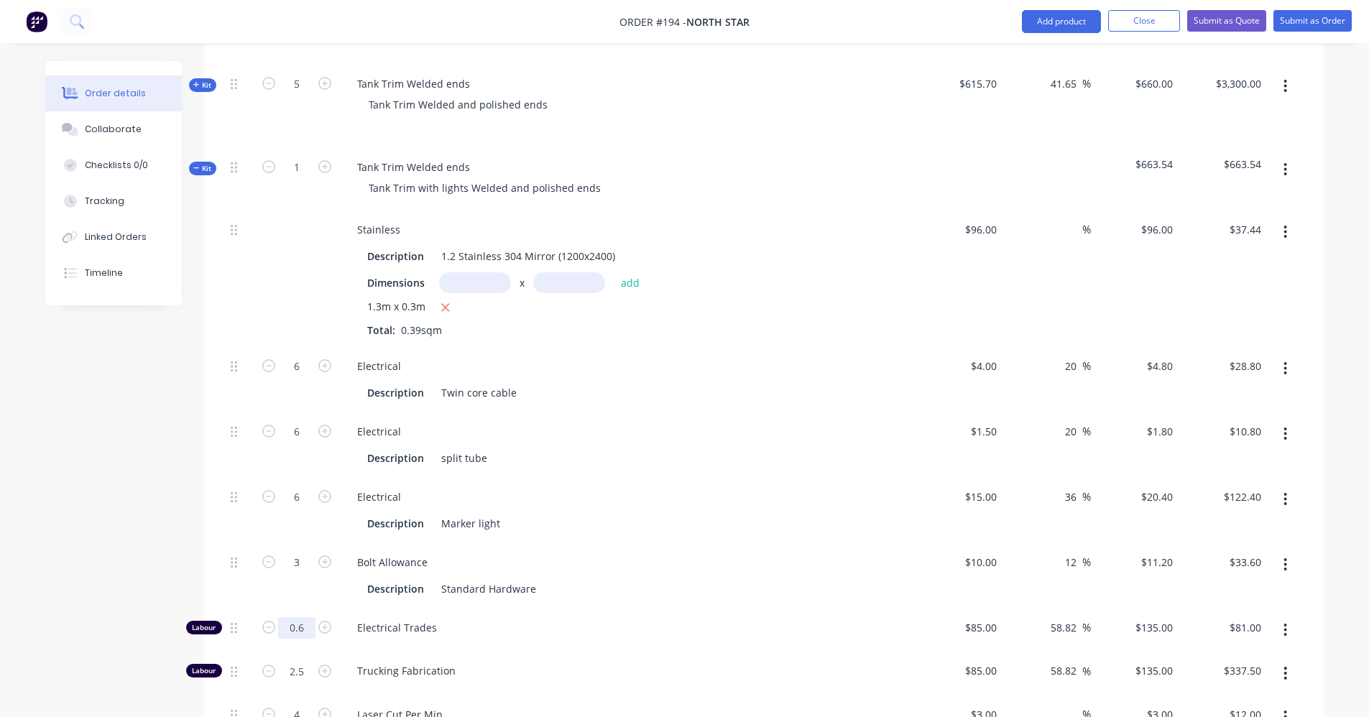
scroll to position [1659, 0]
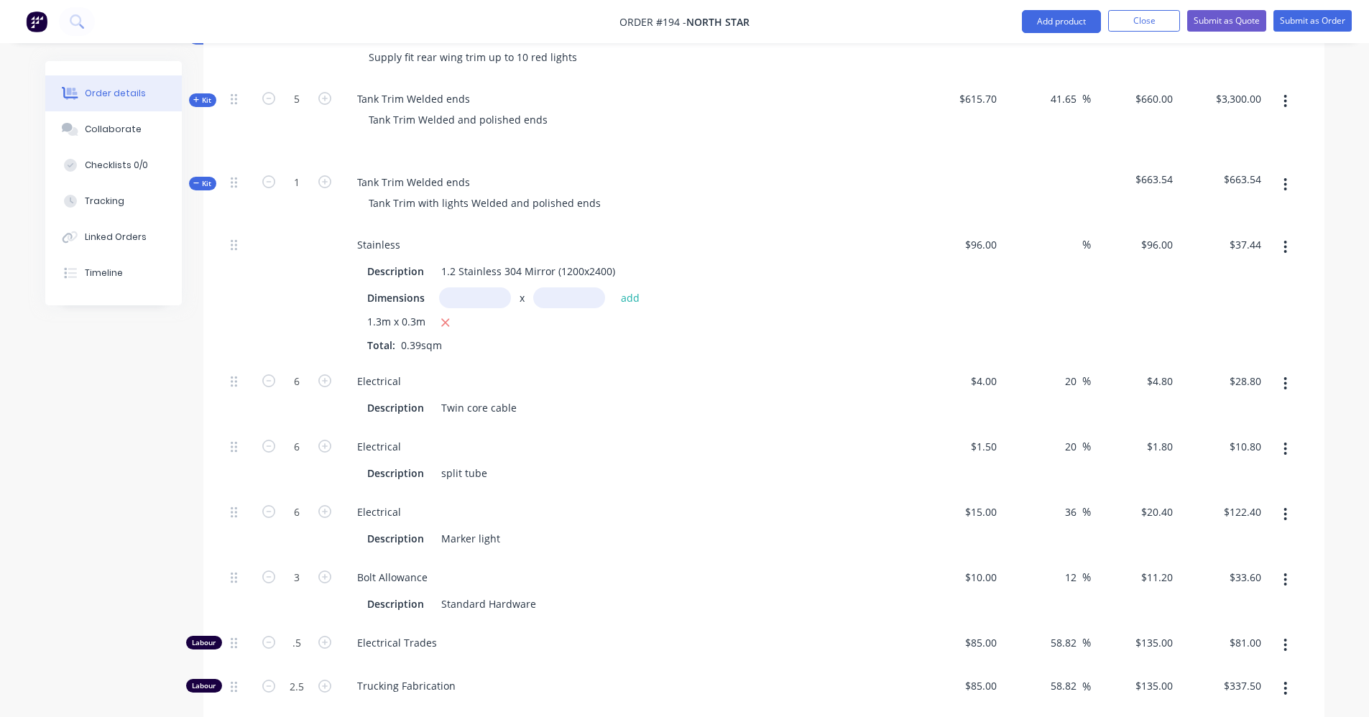
type input "0.5"
type input "$67.50"
click at [567, 502] on div "Electrical" at bounding box center [628, 512] width 564 height 21
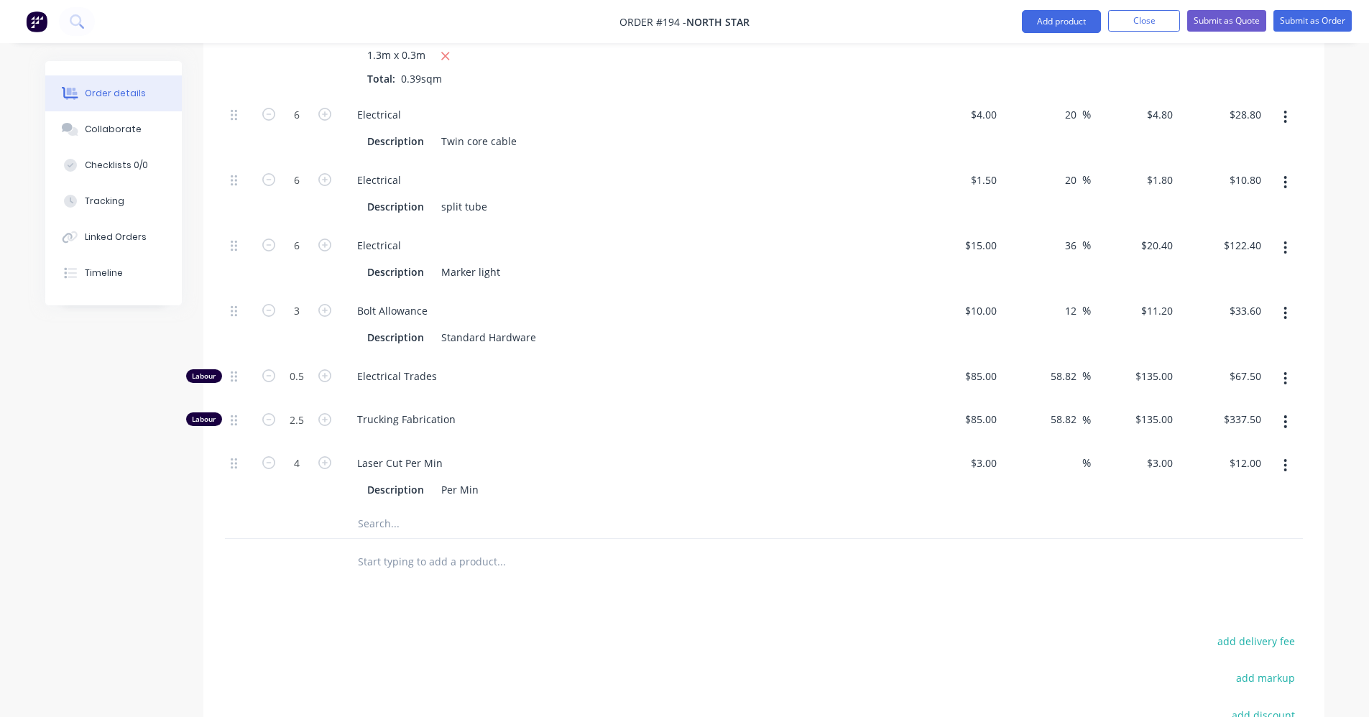
scroll to position [1947, 0]
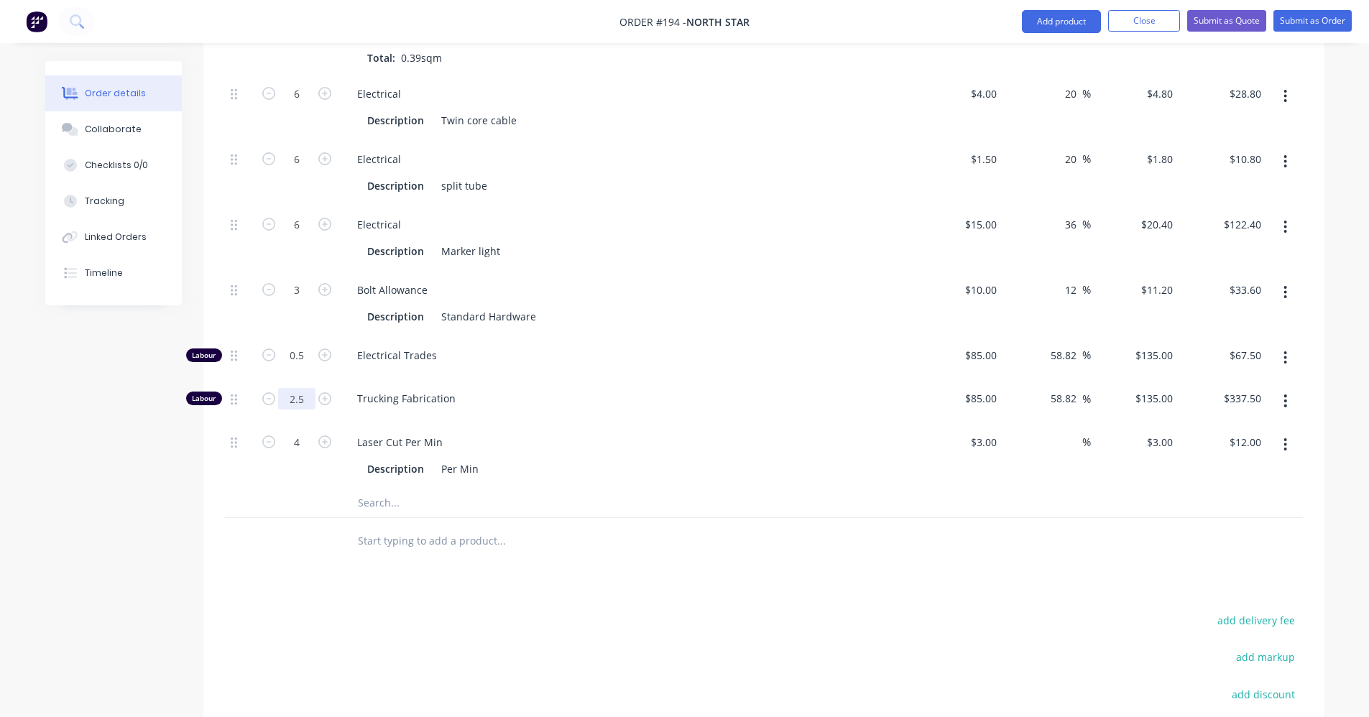
click at [306, 105] on input "2.5" at bounding box center [296, 94] width 37 height 22
type input "2"
type input "$270.00"
click at [630, 308] on div "Description Standard Hardware" at bounding box center [625, 316] width 526 height 21
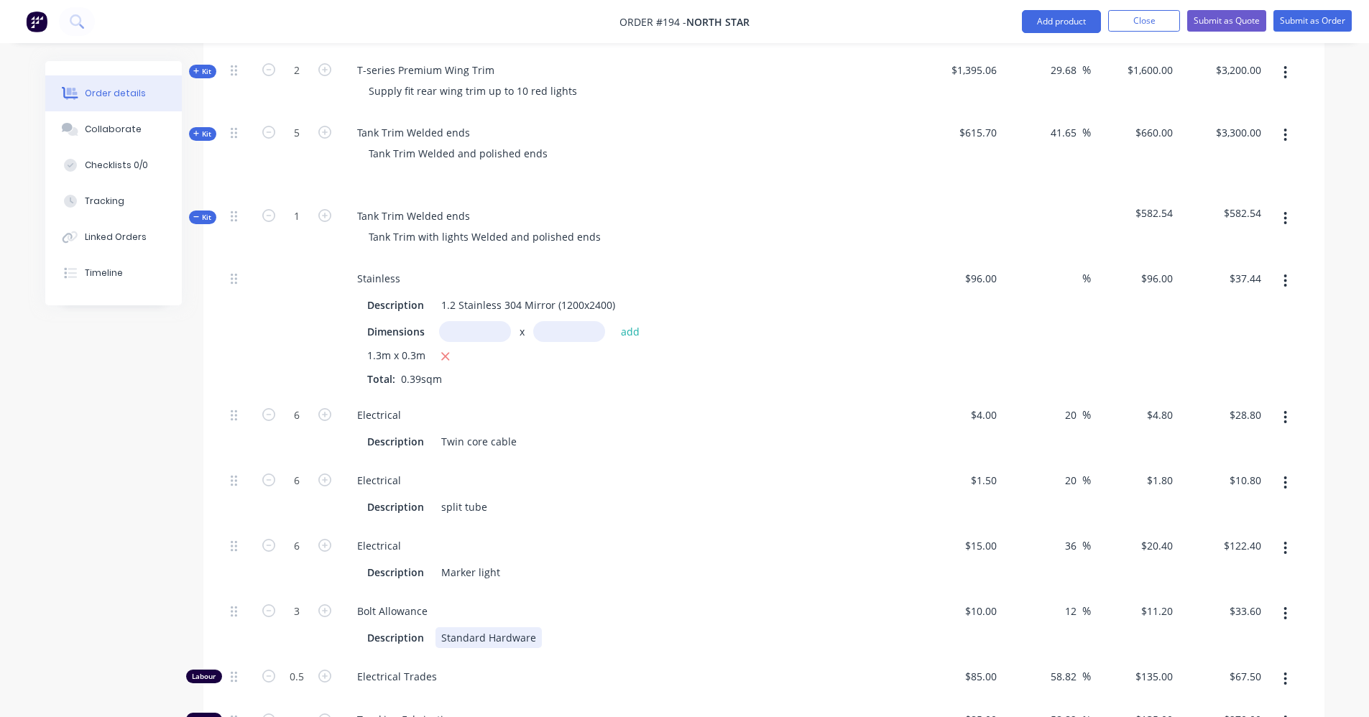
scroll to position [1659, 0]
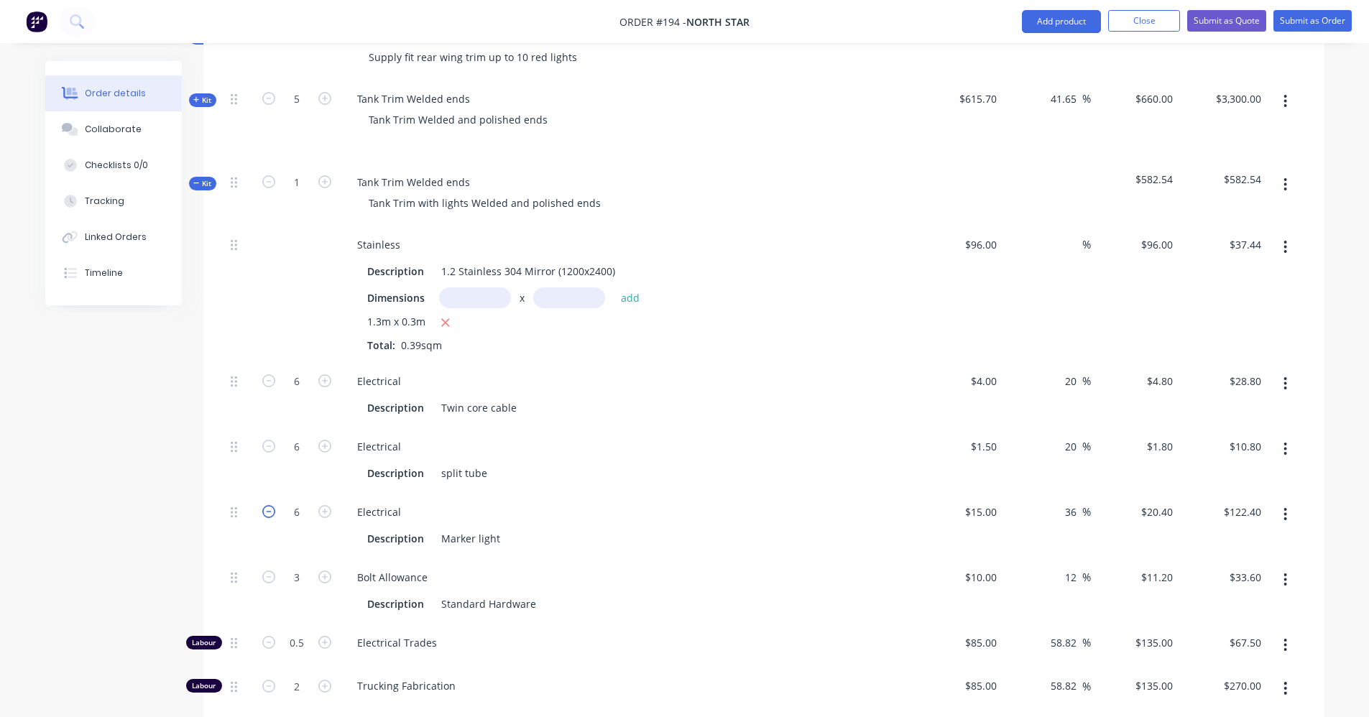
click at [270, 508] on icon "button" at bounding box center [268, 511] width 13 height 13
type input "5"
type input "$102.00"
click at [270, 508] on icon "button" at bounding box center [268, 511] width 13 height 13
type input "4"
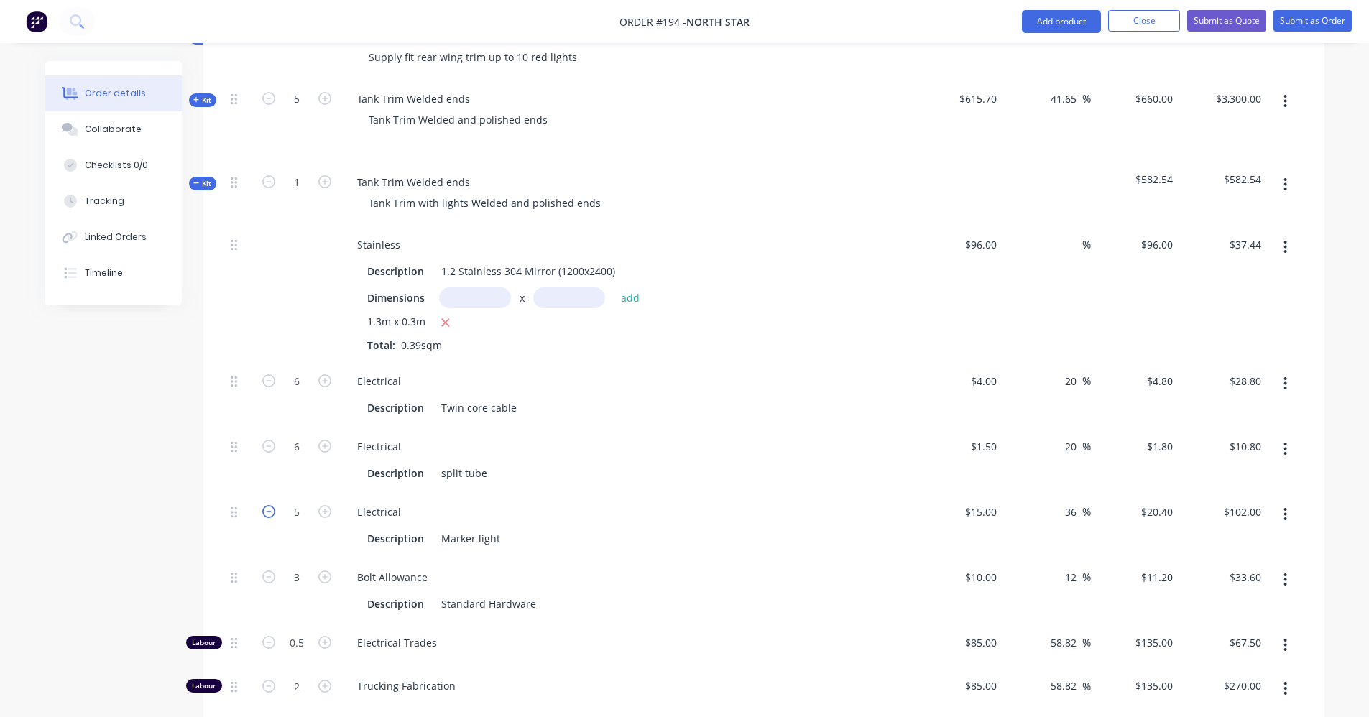
type input "$81.60"
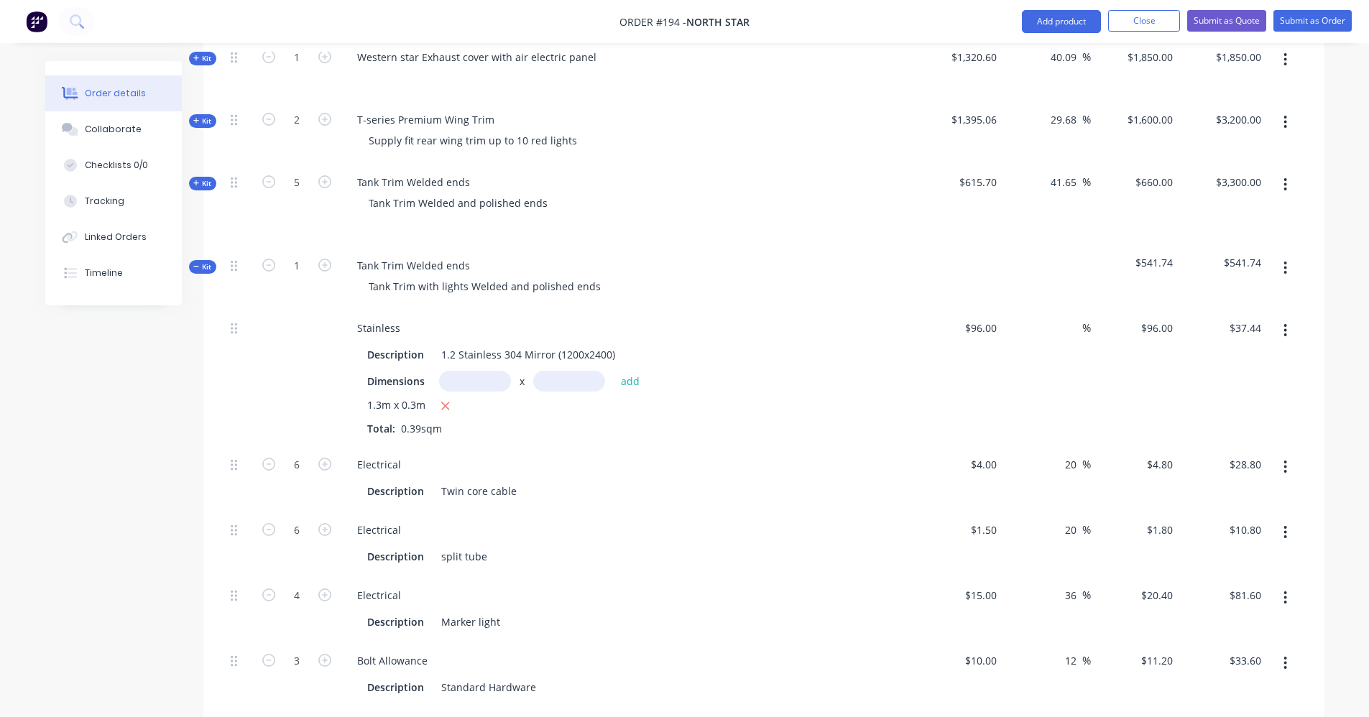
scroll to position [1444, 0]
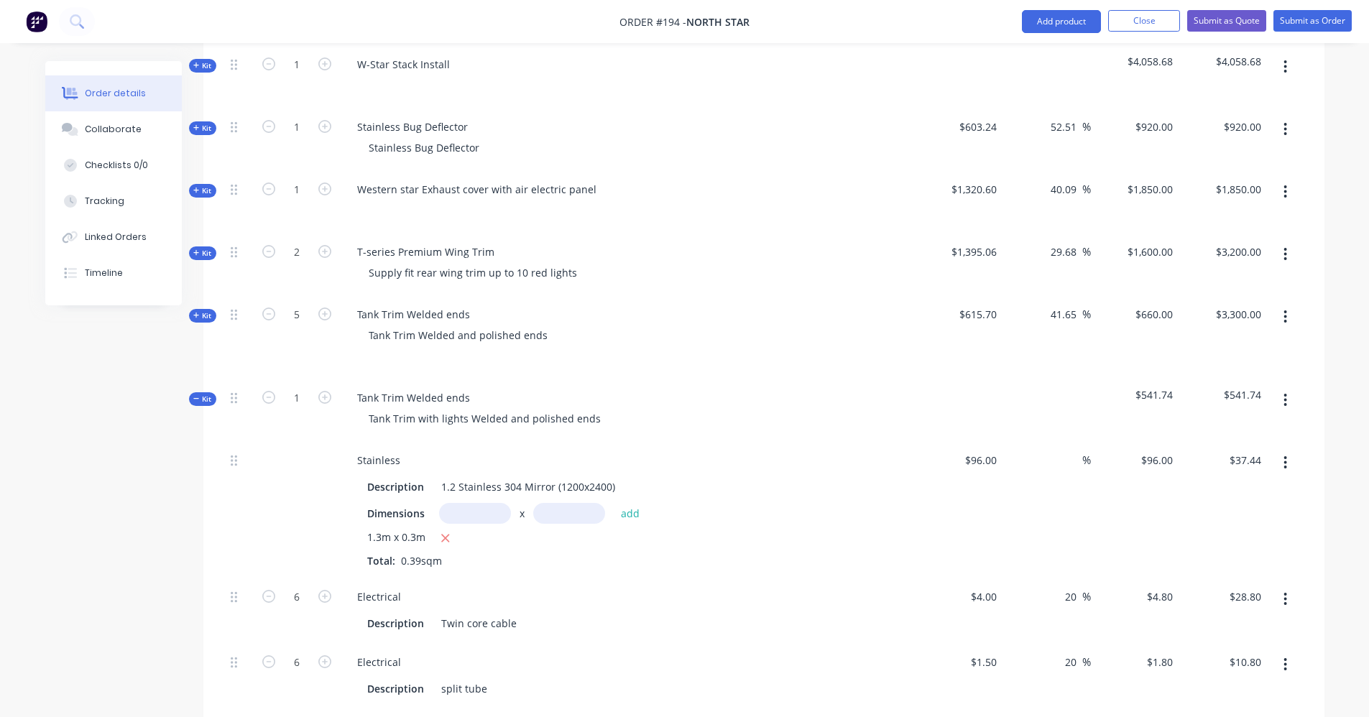
click at [193, 394] on span "Kit" at bounding box center [202, 399] width 19 height 11
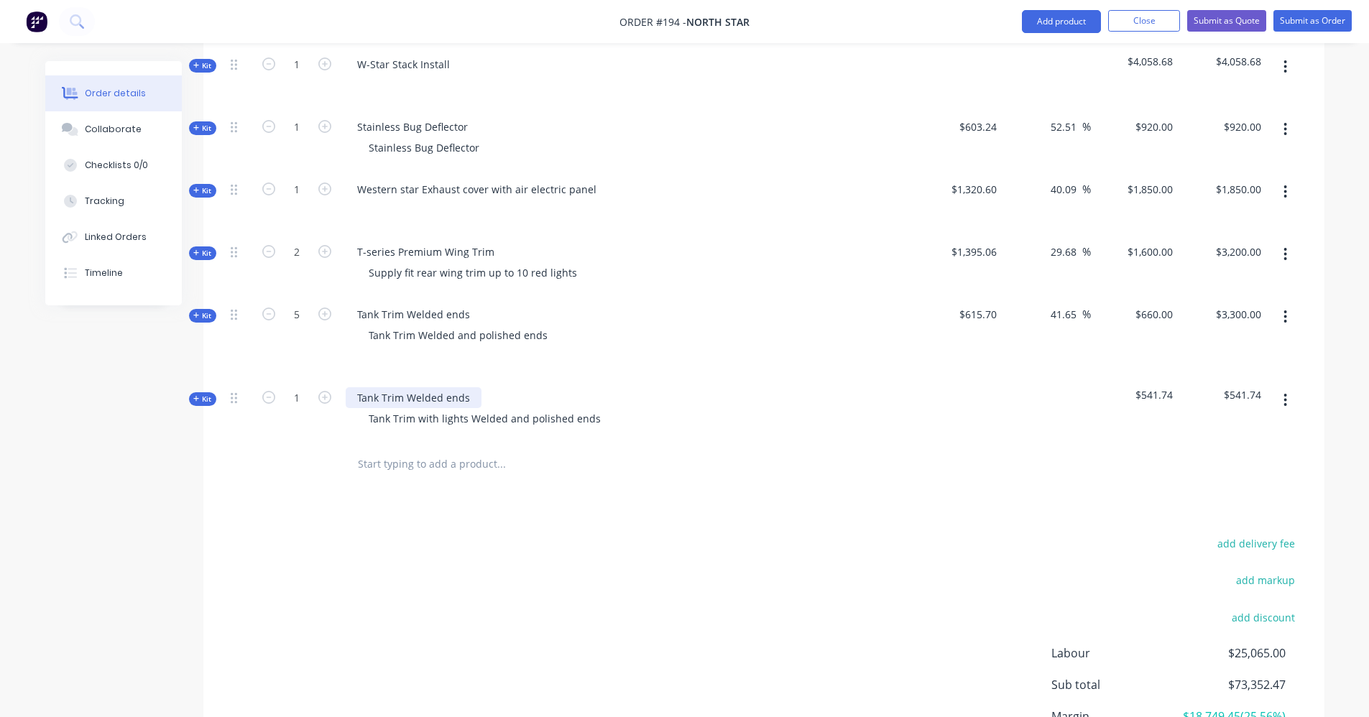
click at [470, 387] on div "Tank Trim Welded ends" at bounding box center [414, 397] width 136 height 21
click at [357, 387] on div "Tank Trim Welded ends" at bounding box center [414, 397] width 136 height 21
drag, startPoint x: 501, startPoint y: 377, endPoint x: 442, endPoint y: 373, distance: 59.1
click at [442, 387] on div "Adblue Tank Trim Welded ends" at bounding box center [432, 397] width 173 height 21
click at [270, 308] on icon "button" at bounding box center [268, 314] width 13 height 13
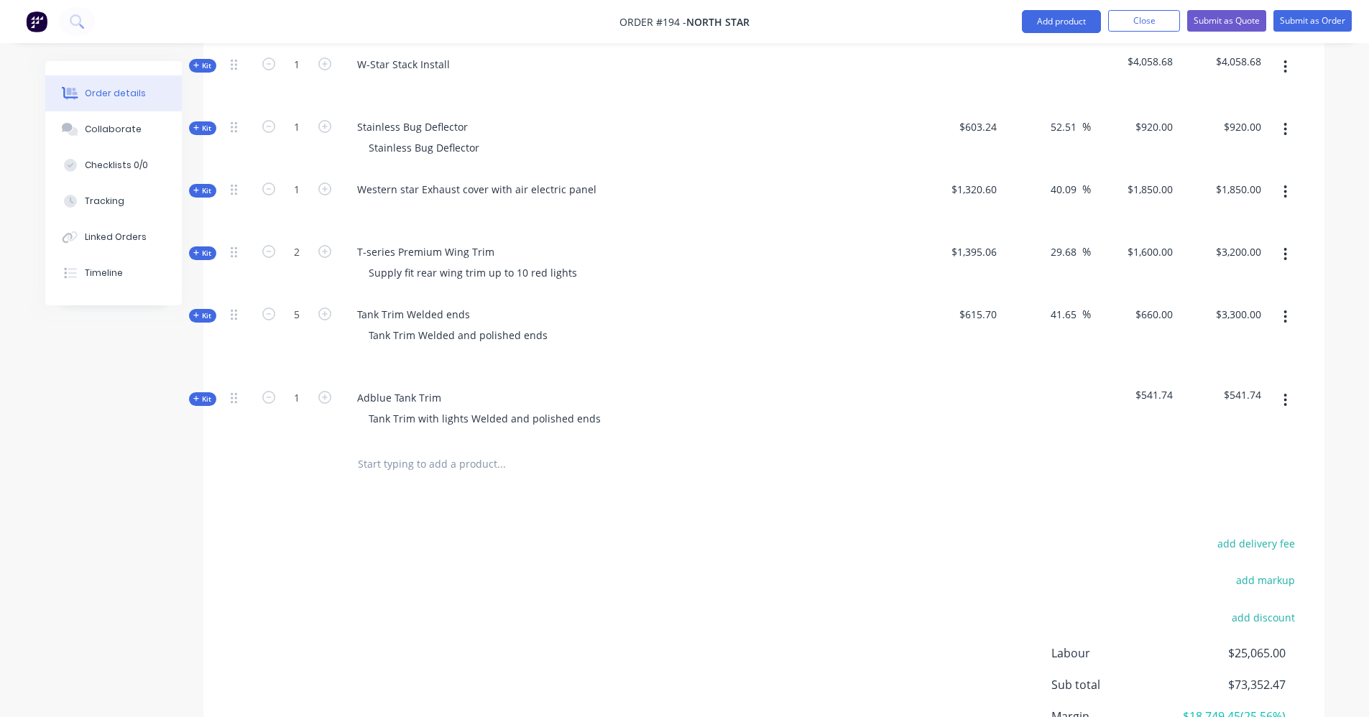
type input "4"
type input "7.2"
type input "$2,640.00"
click at [393, 387] on div "Adblue Tank Trim" at bounding box center [399, 397] width 107 height 21
drag, startPoint x: 437, startPoint y: 380, endPoint x: 416, endPoint y: 381, distance: 20.9
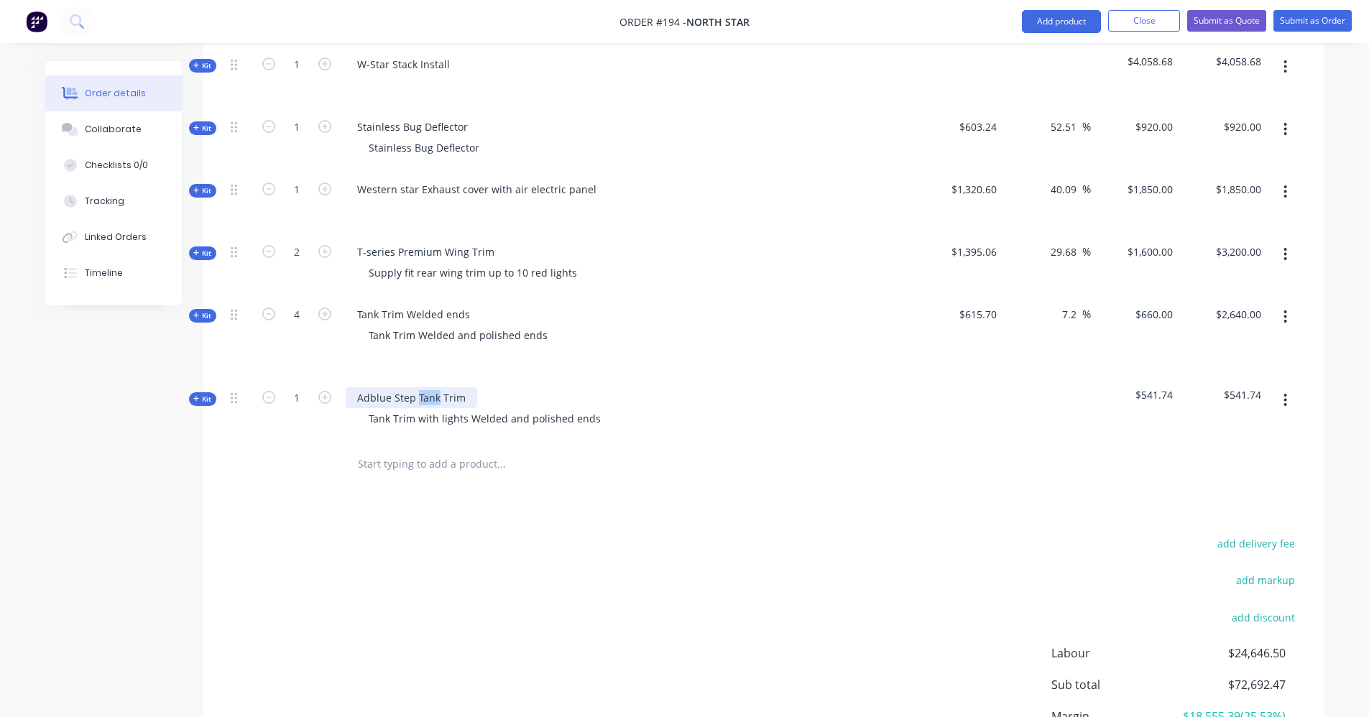
click at [416, 387] on div "Adblue Step Tank Trim" at bounding box center [412, 397] width 132 height 21
click at [436, 466] on input "text" at bounding box center [501, 464] width 288 height 29
drag, startPoint x: 597, startPoint y: 399, endPoint x: 466, endPoint y: 400, distance: 131.6
click at [466, 408] on div "Tank Trim with lights Welded and polished ends" at bounding box center [484, 418] width 255 height 21
click at [454, 462] on div at bounding box center [599, 464] width 518 height 47
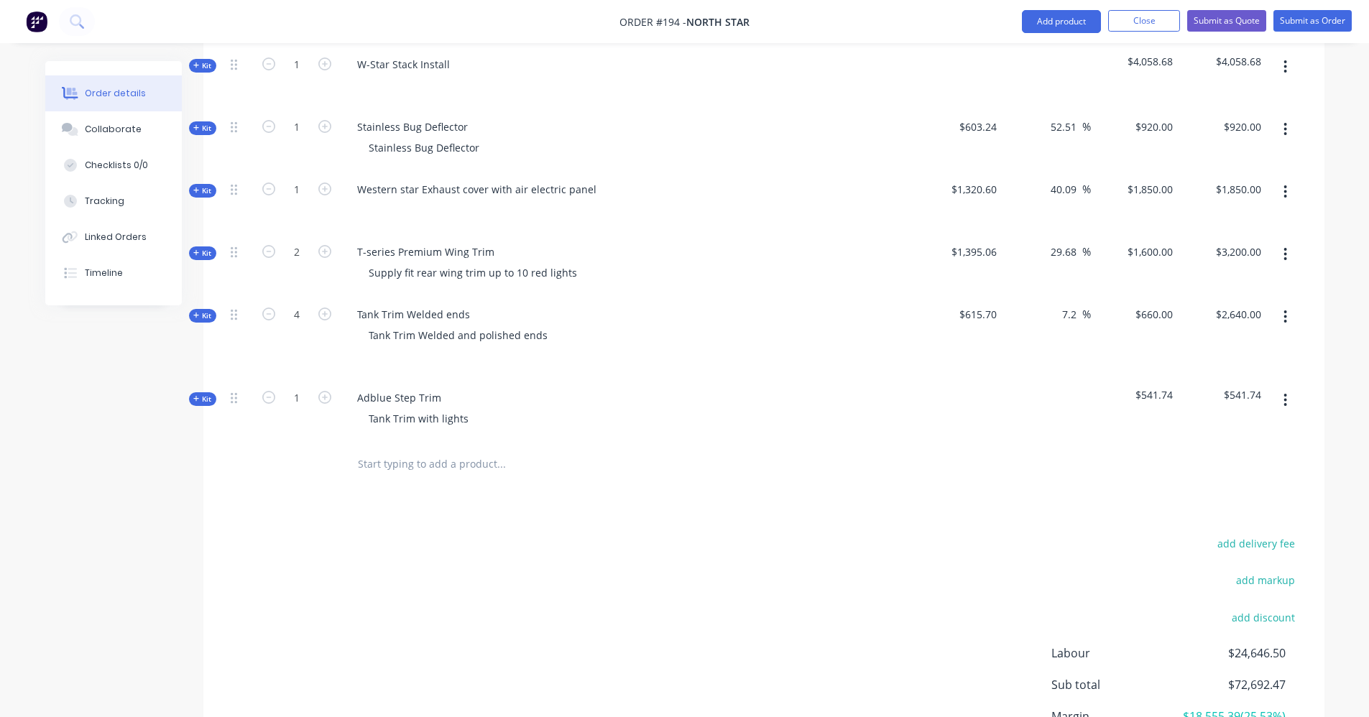
click at [203, 394] on span "Kit" at bounding box center [202, 399] width 19 height 11
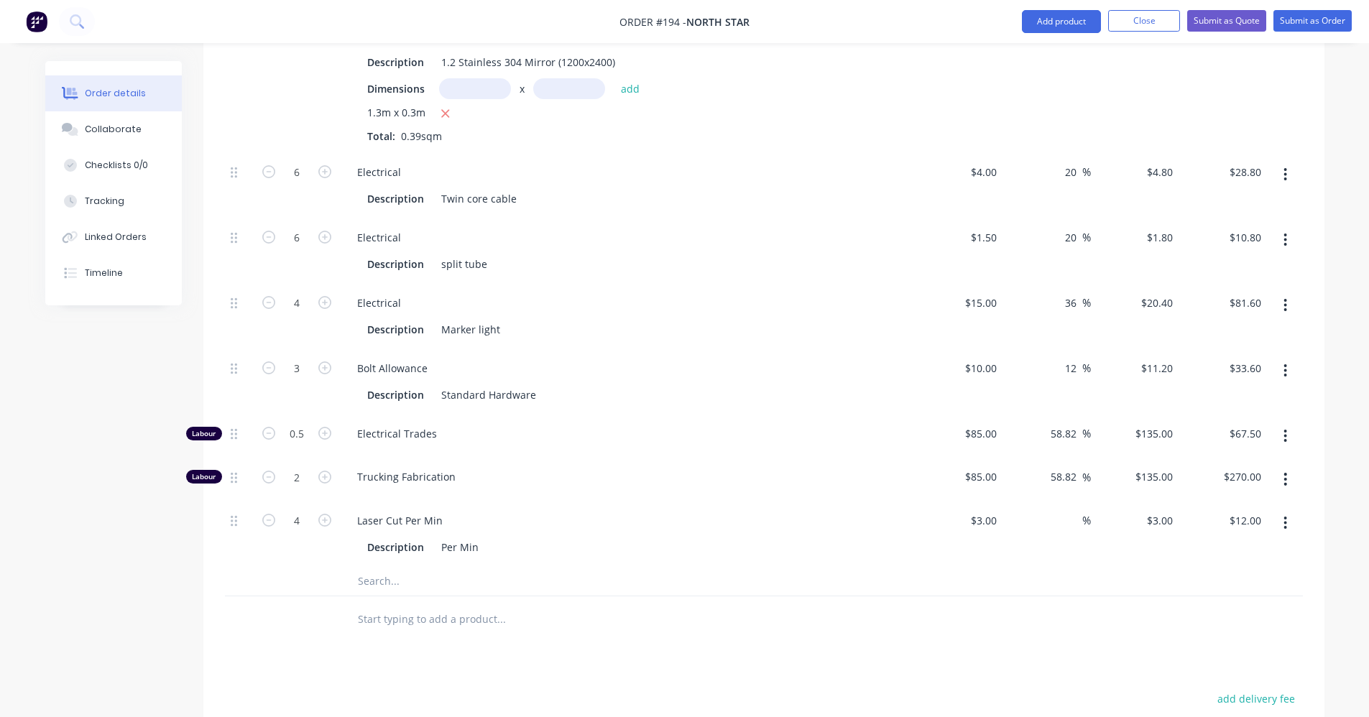
scroll to position [1875, 0]
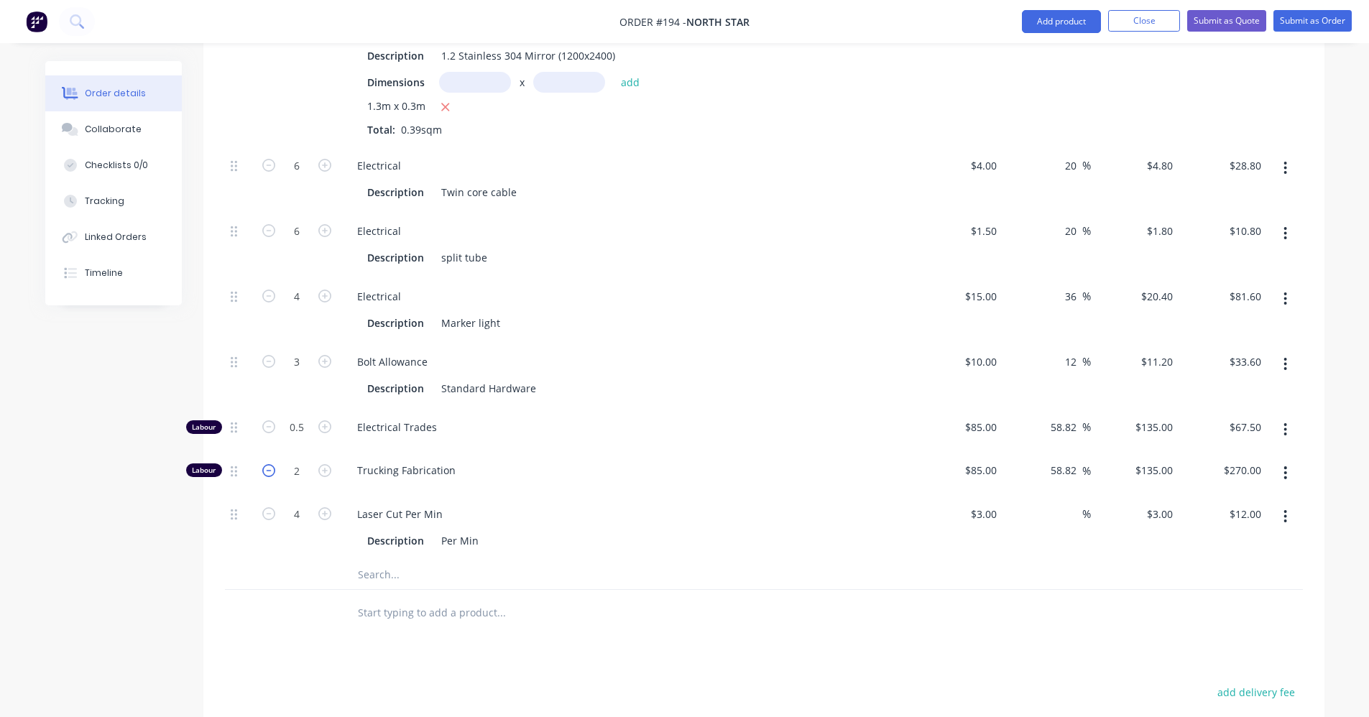
click at [272, 464] on icon "button" at bounding box center [268, 470] width 13 height 13
type input "1"
type input "$135.00"
click at [301, 177] on input "1" at bounding box center [296, 166] width 37 height 22
type input "1.8"
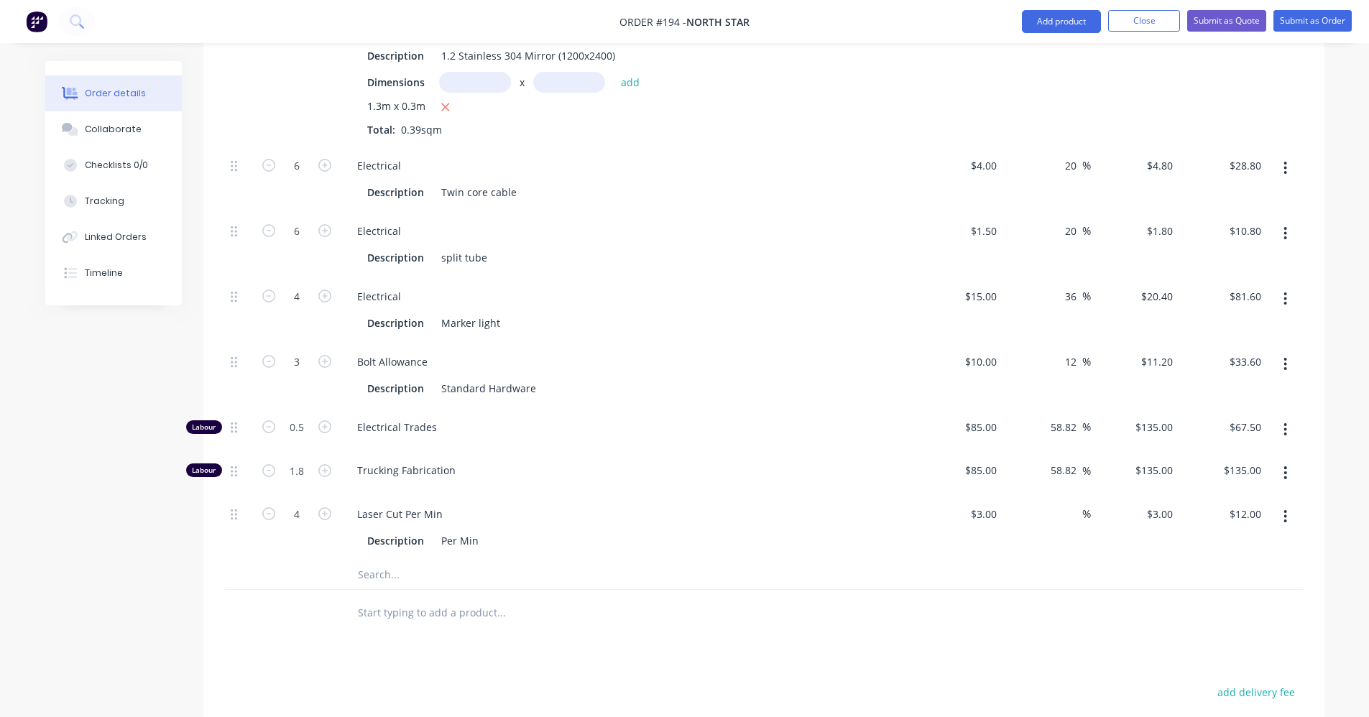
type input "$243.00"
drag, startPoint x: 530, startPoint y: 443, endPoint x: 542, endPoint y: 443, distance: 12.2
click at [531, 463] on span "Trucking Fabrication" at bounding box center [633, 470] width 552 height 15
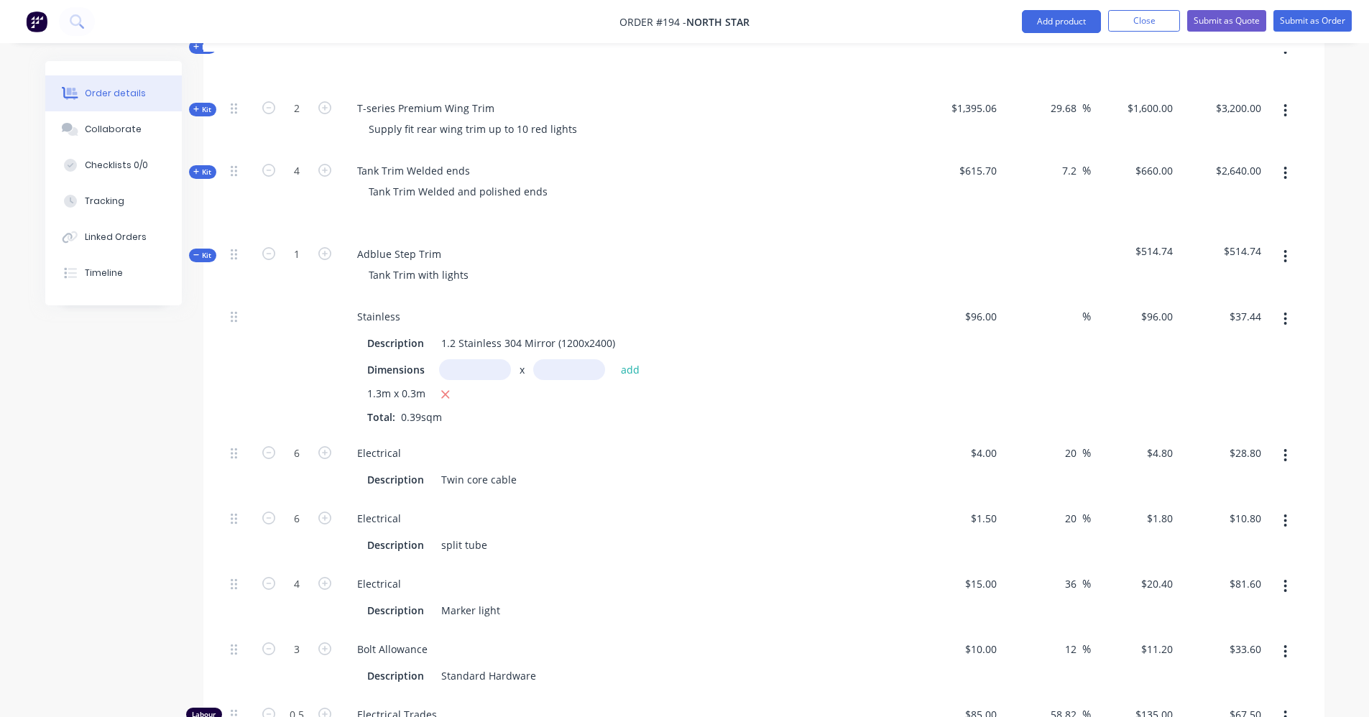
click at [198, 254] on icon at bounding box center [196, 254] width 6 height 1
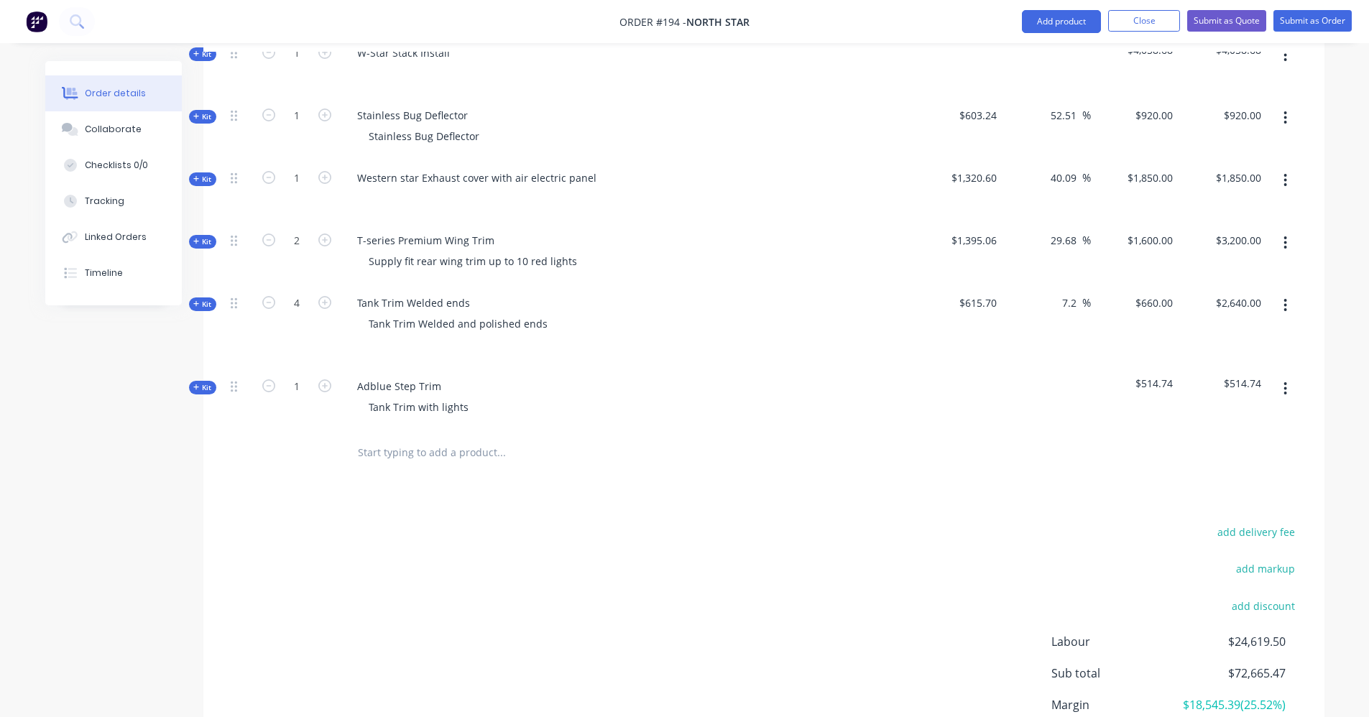
scroll to position [1434, 0]
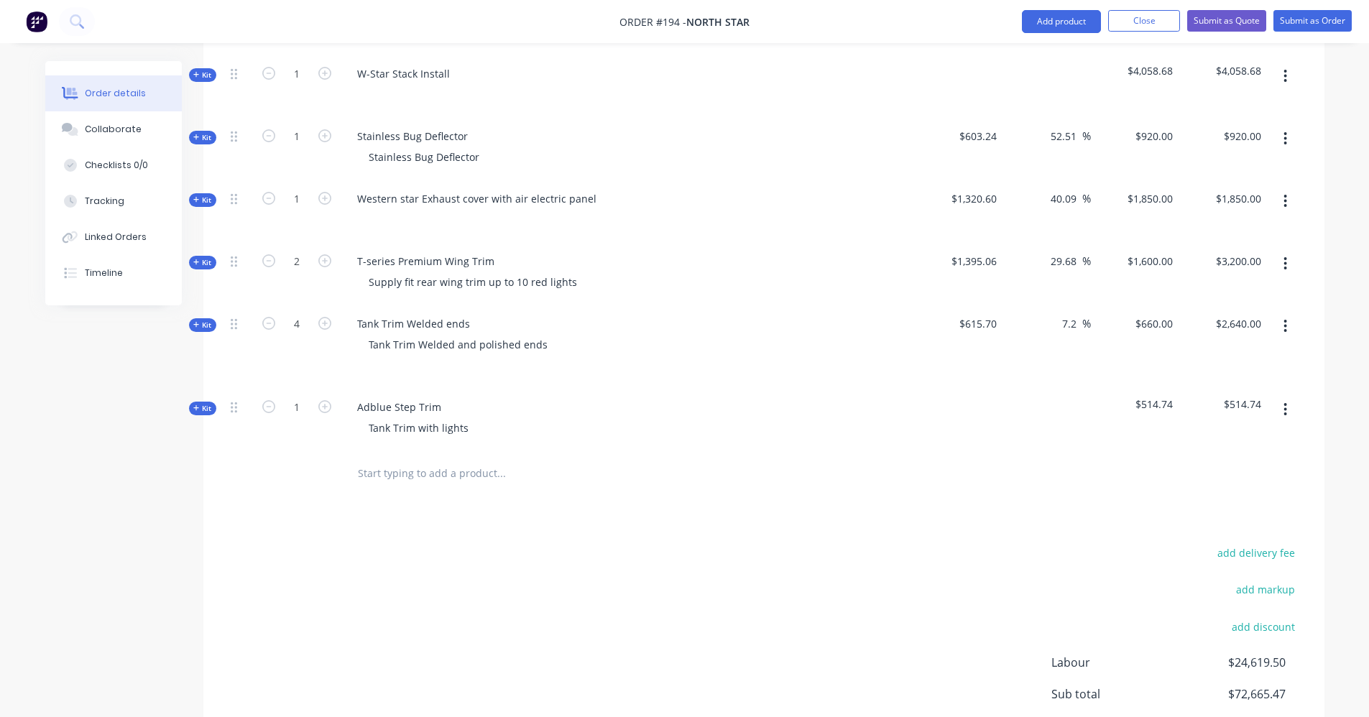
click at [1288, 402] on icon "button" at bounding box center [1286, 410] width 4 height 16
click at [1252, 495] on div "Duplicate" at bounding box center [1235, 505] width 111 height 21
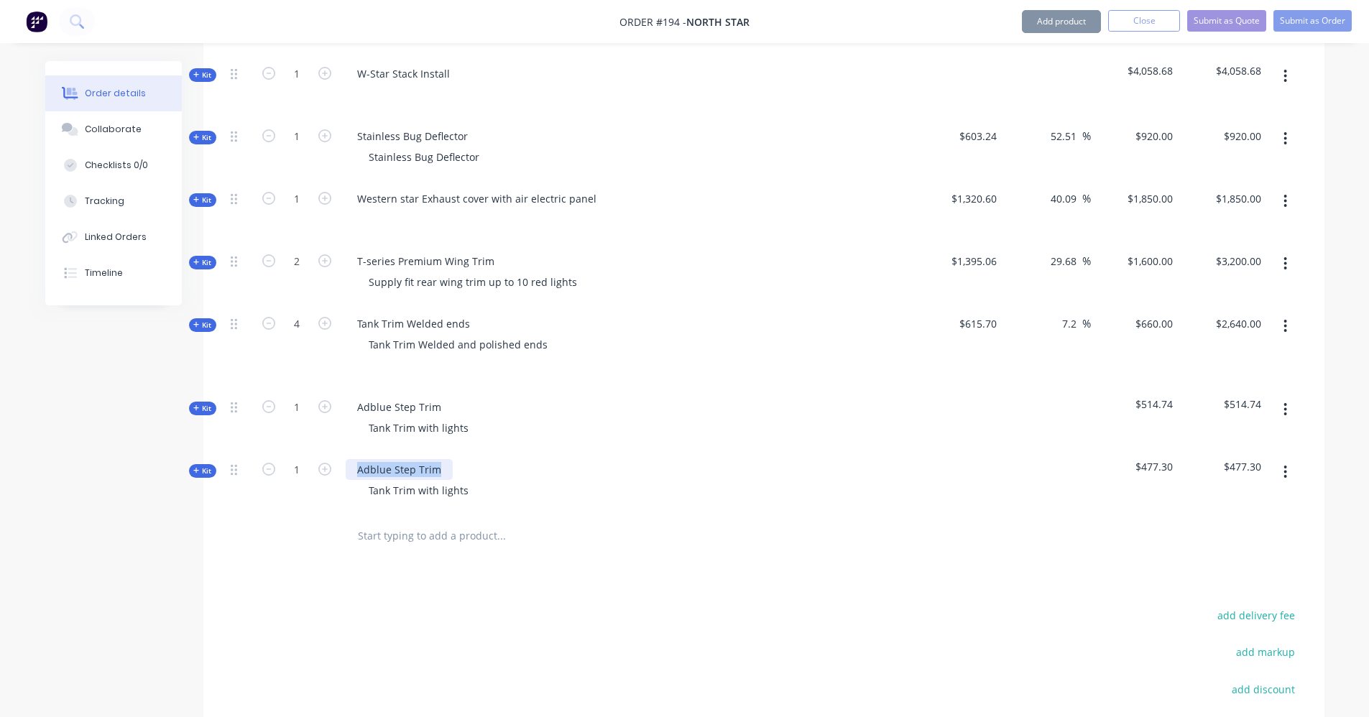
drag, startPoint x: 438, startPoint y: 452, endPoint x: 338, endPoint y: 449, distance: 100.0
click at [338, 451] on div "Kit 1 Adblue Step Trim Tank Trim with lights $477.30 $477.30" at bounding box center [764, 482] width 1078 height 63
click at [194, 467] on icon at bounding box center [196, 470] width 6 height 7
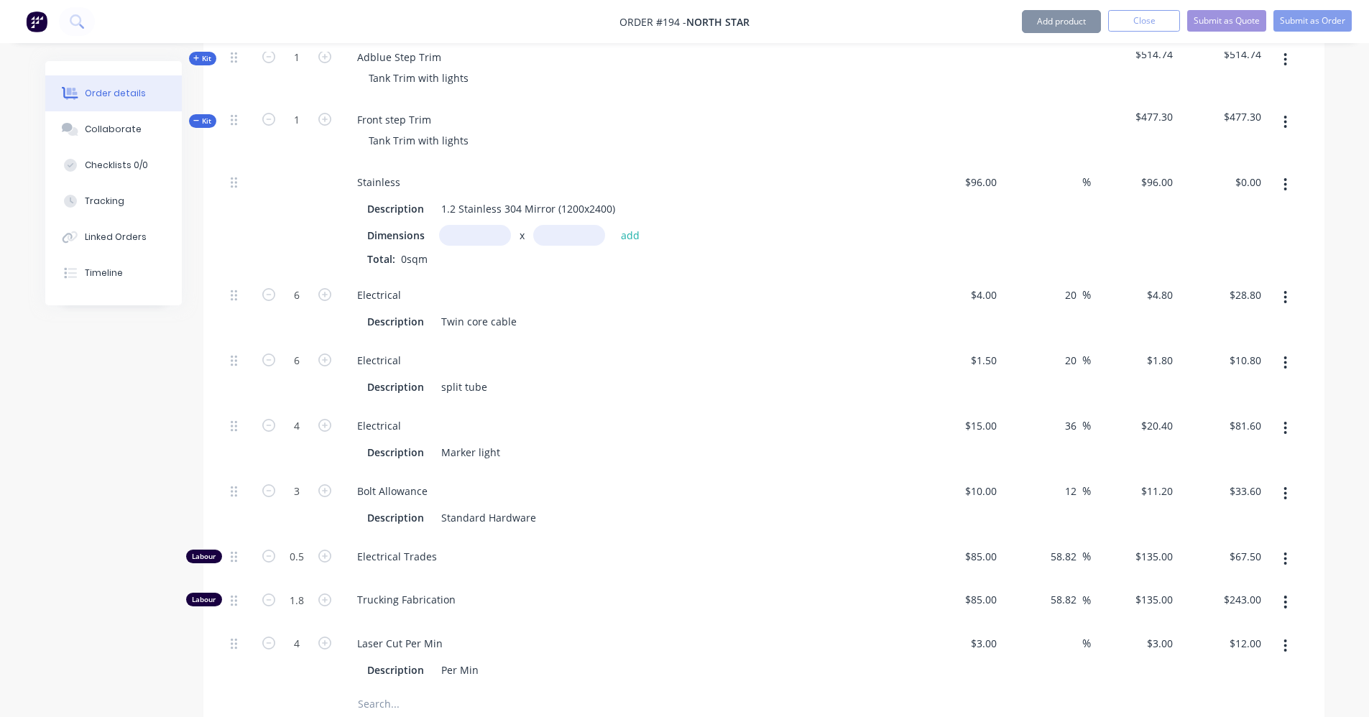
scroll to position [1865, 0]
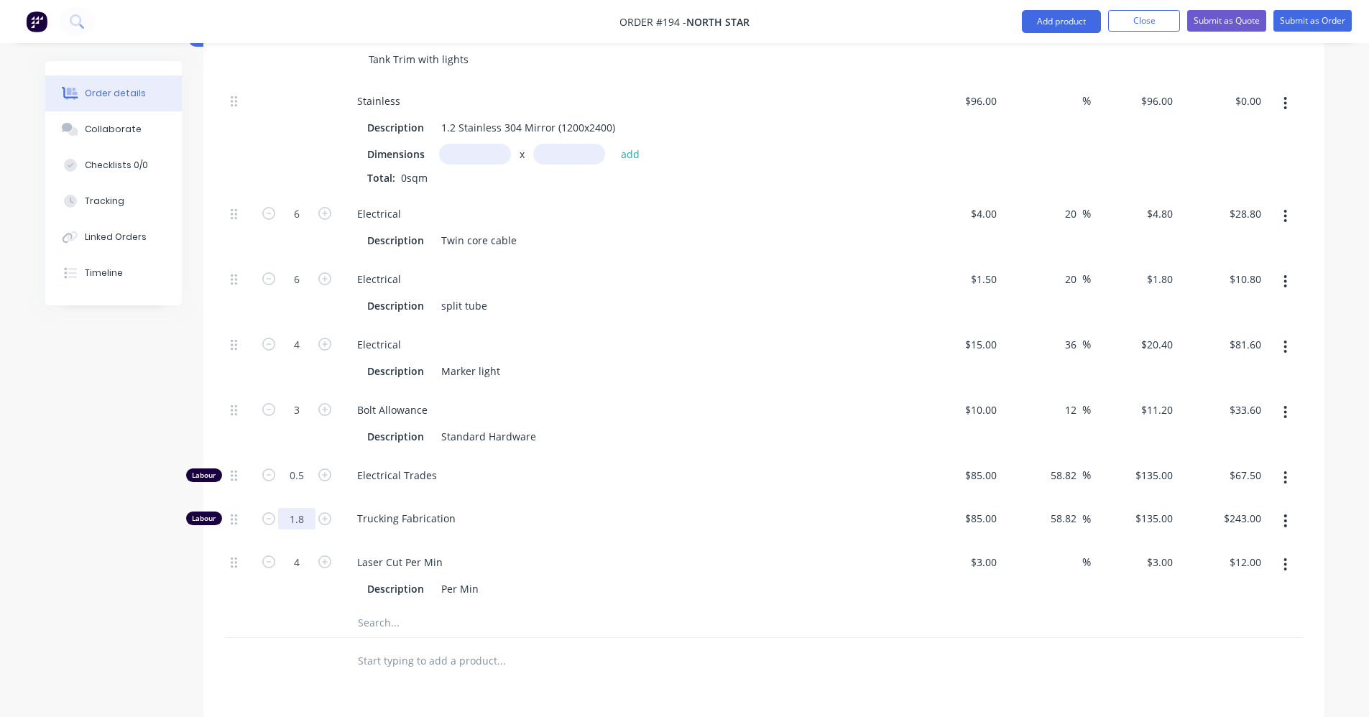
click at [312, 225] on input "1.8" at bounding box center [296, 214] width 37 height 22
type input "2"
type input "$270.00"
click at [540, 468] on span "Electrical Trades" at bounding box center [633, 475] width 552 height 15
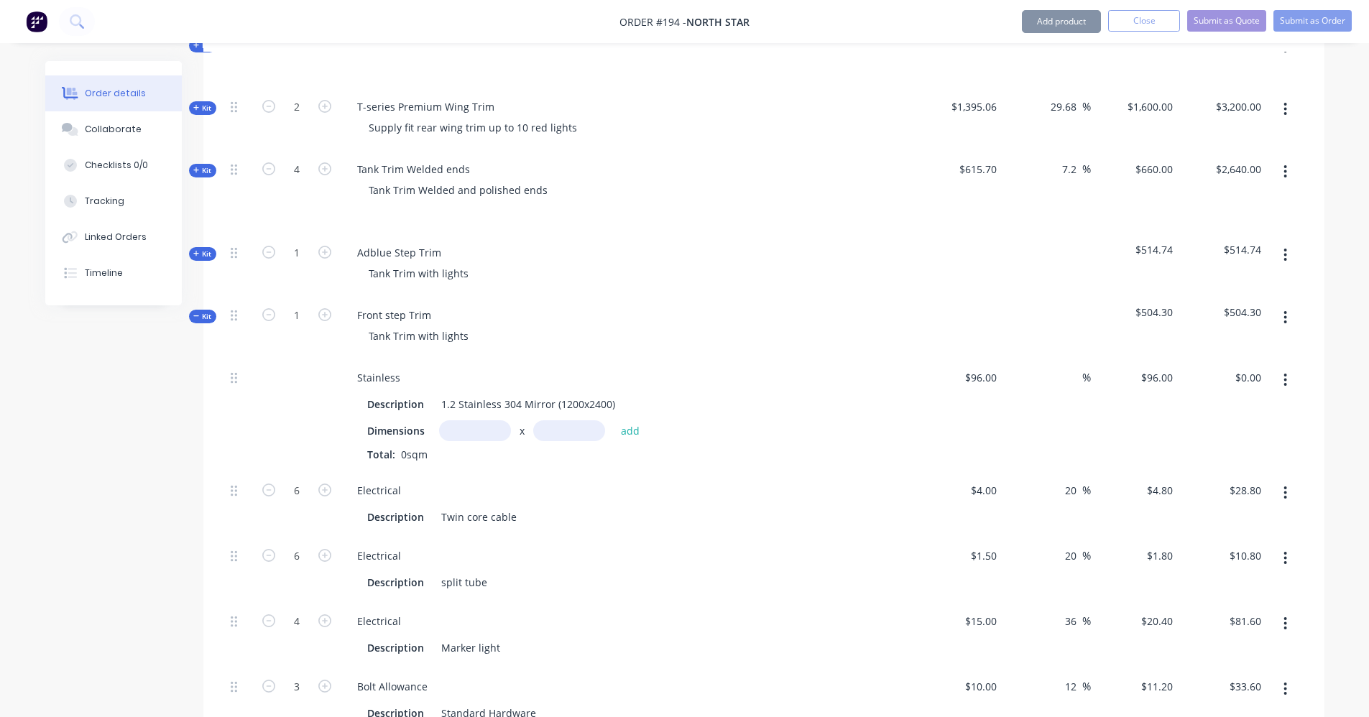
scroll to position [1578, 0]
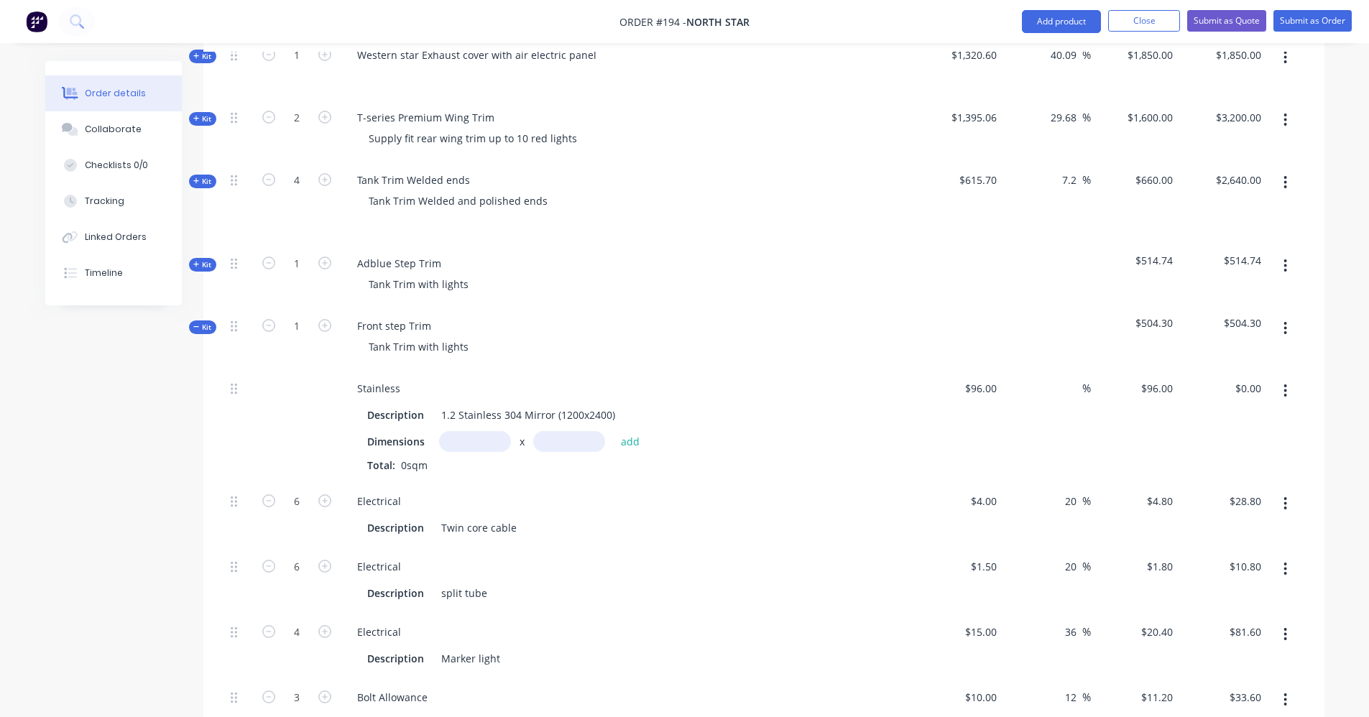
click at [191, 321] on div "Kit" at bounding box center [202, 328] width 27 height 14
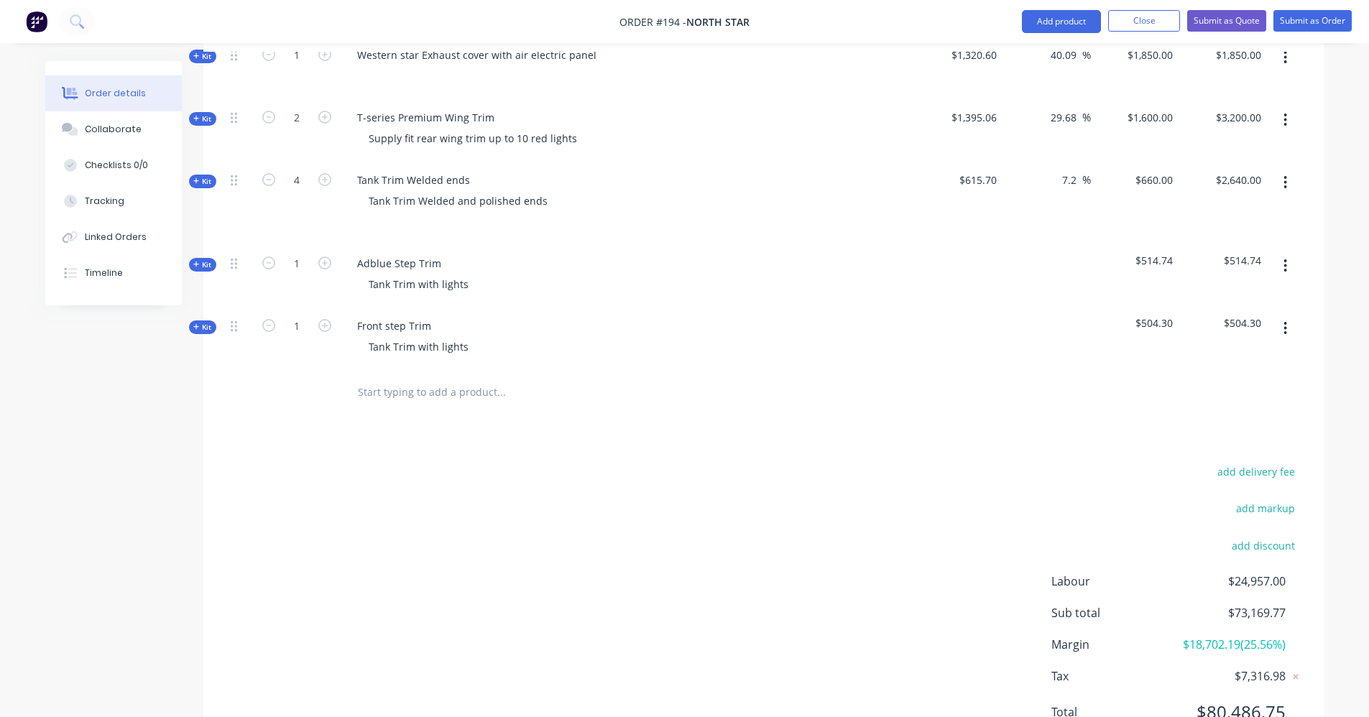
click at [198, 323] on icon at bounding box center [196, 326] width 6 height 7
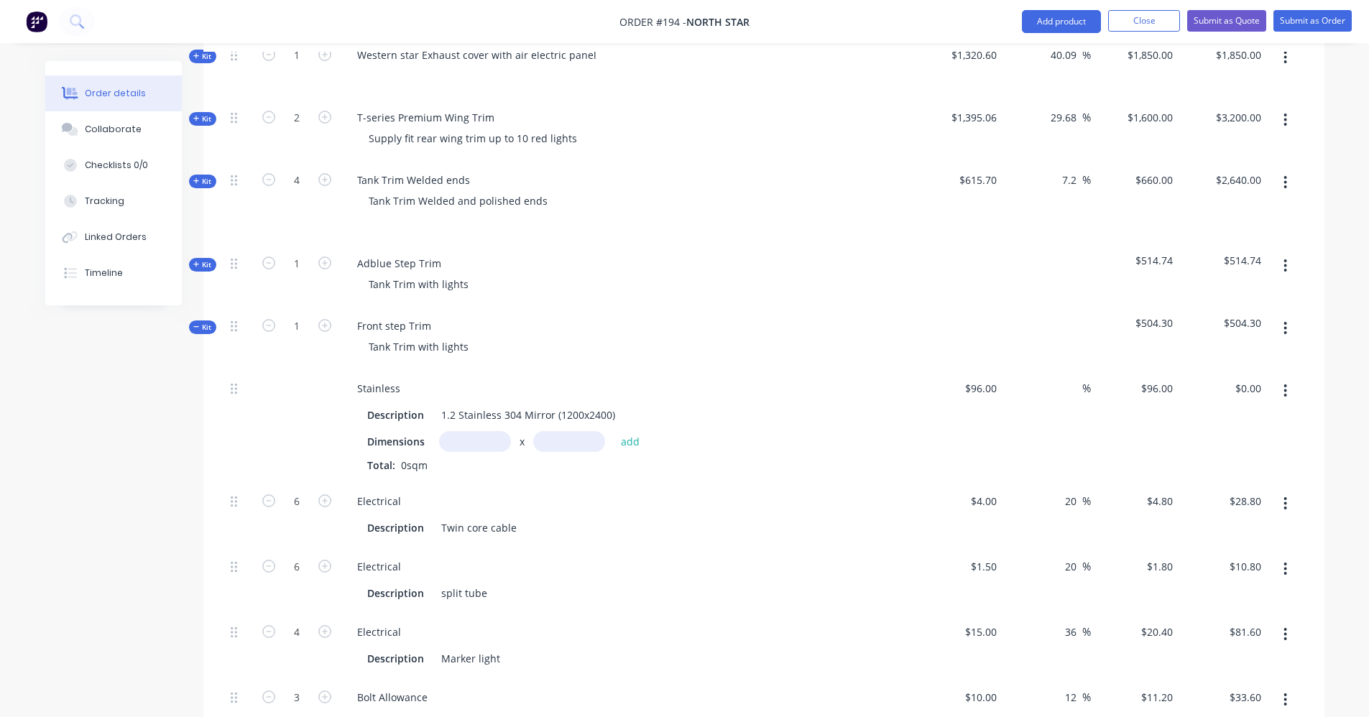
click at [194, 261] on icon at bounding box center [196, 264] width 6 height 7
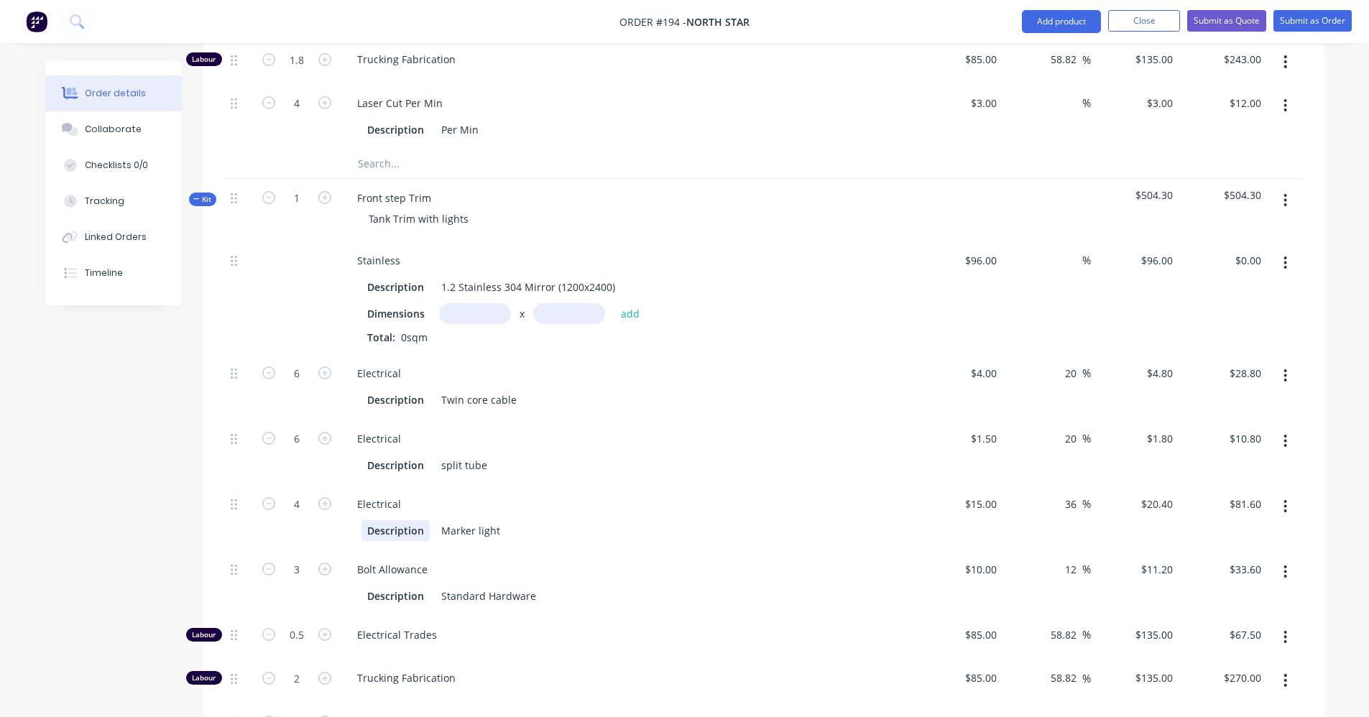
scroll to position [2297, 0]
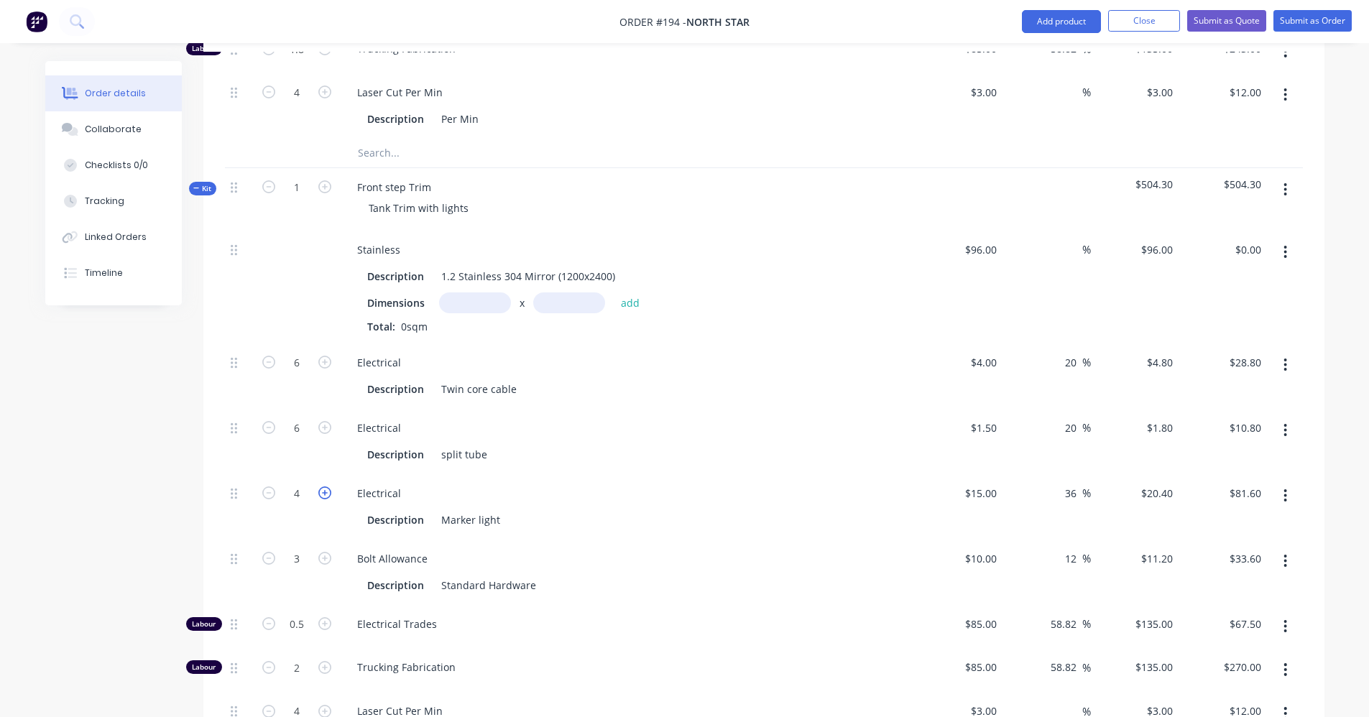
click at [325, 487] on icon "button" at bounding box center [324, 493] width 13 height 13
type input "5"
type input "$102.00"
click at [325, 487] on icon "button" at bounding box center [324, 493] width 13 height 13
type input "6"
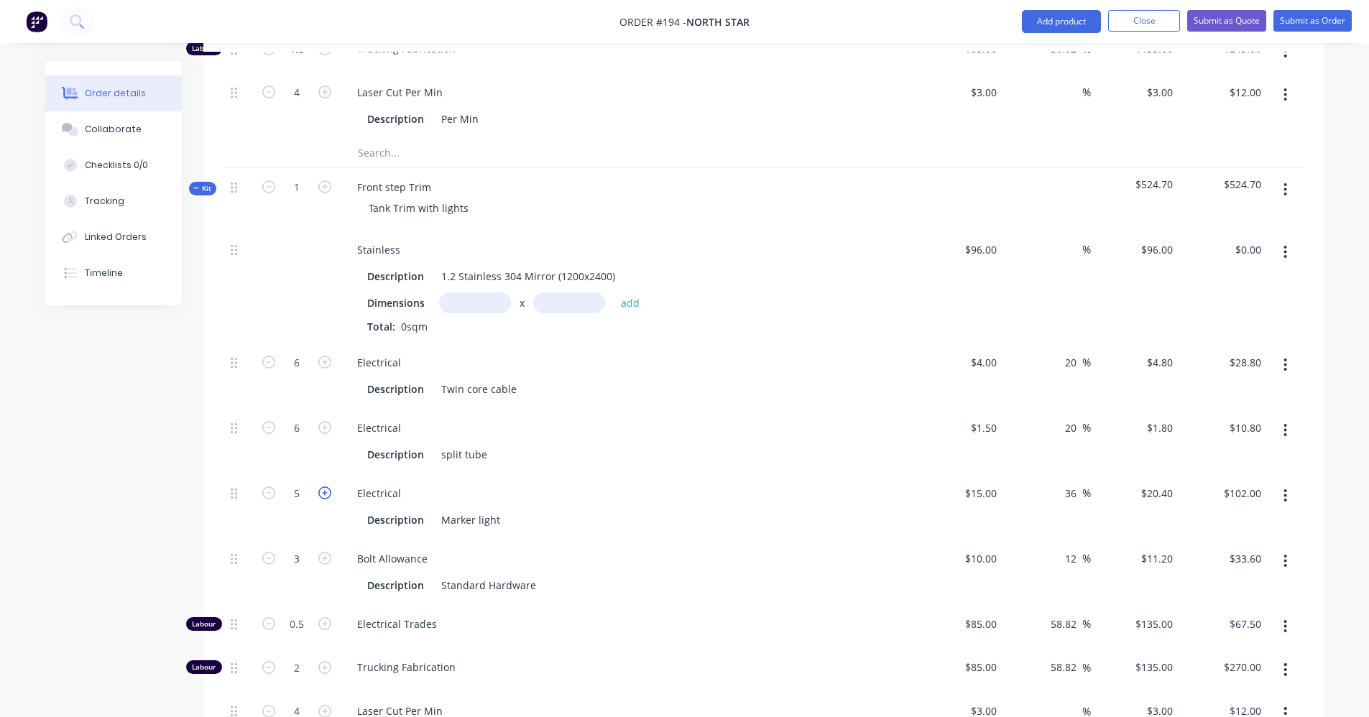
type input "$122.40"
click at [193, 185] on icon at bounding box center [196, 188] width 6 height 7
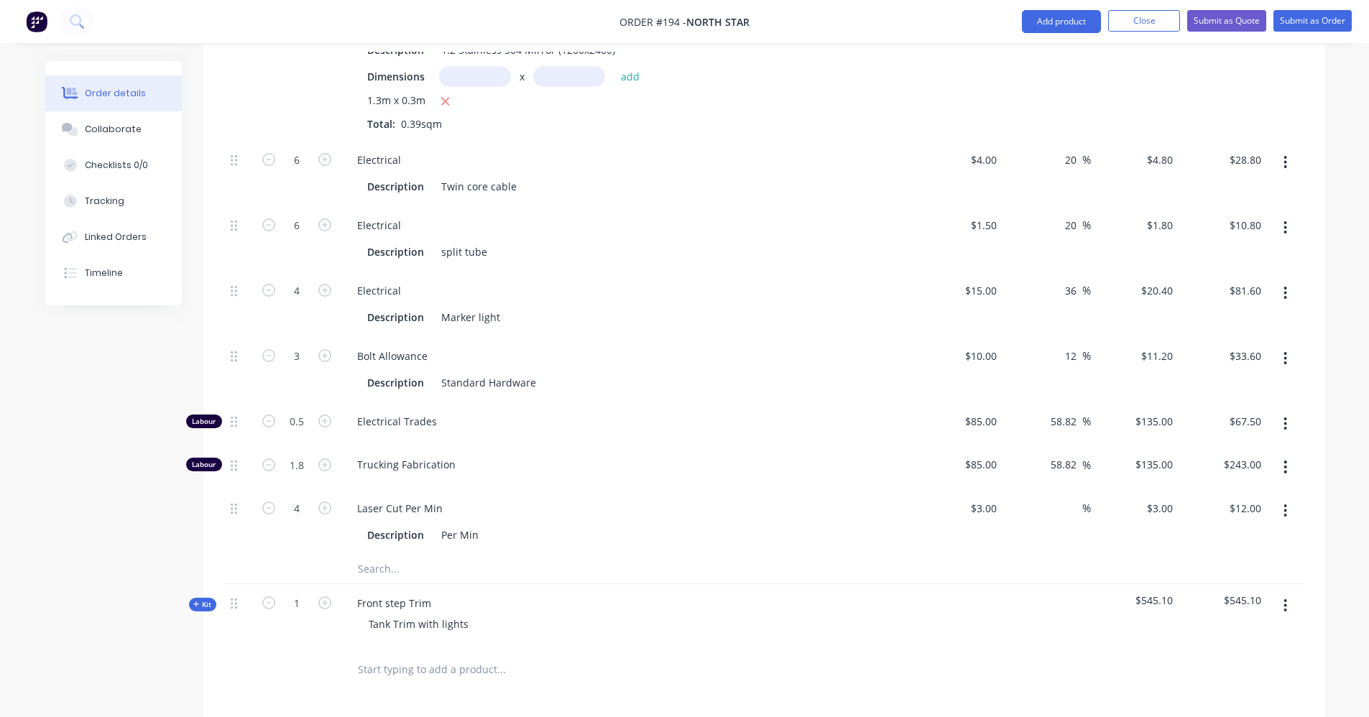
scroll to position [1861, 0]
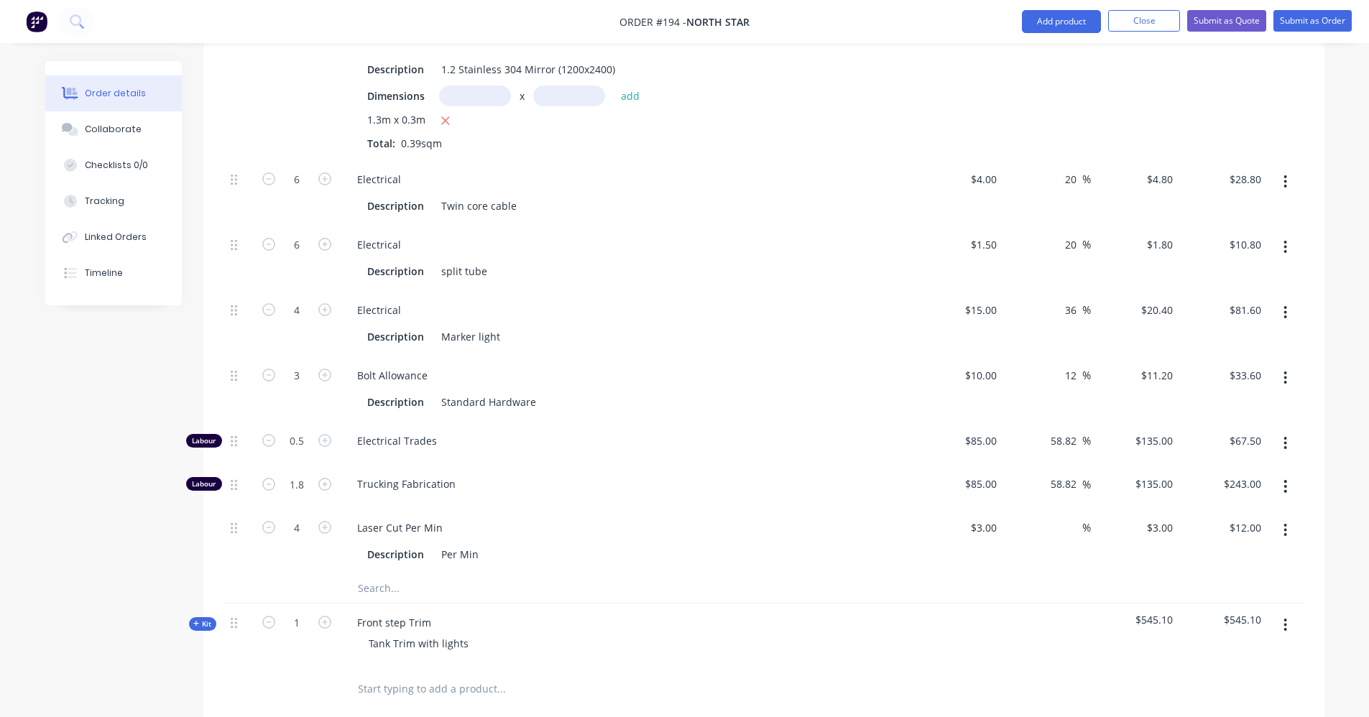
click at [196, 621] on icon at bounding box center [196, 624] width 6 height 6
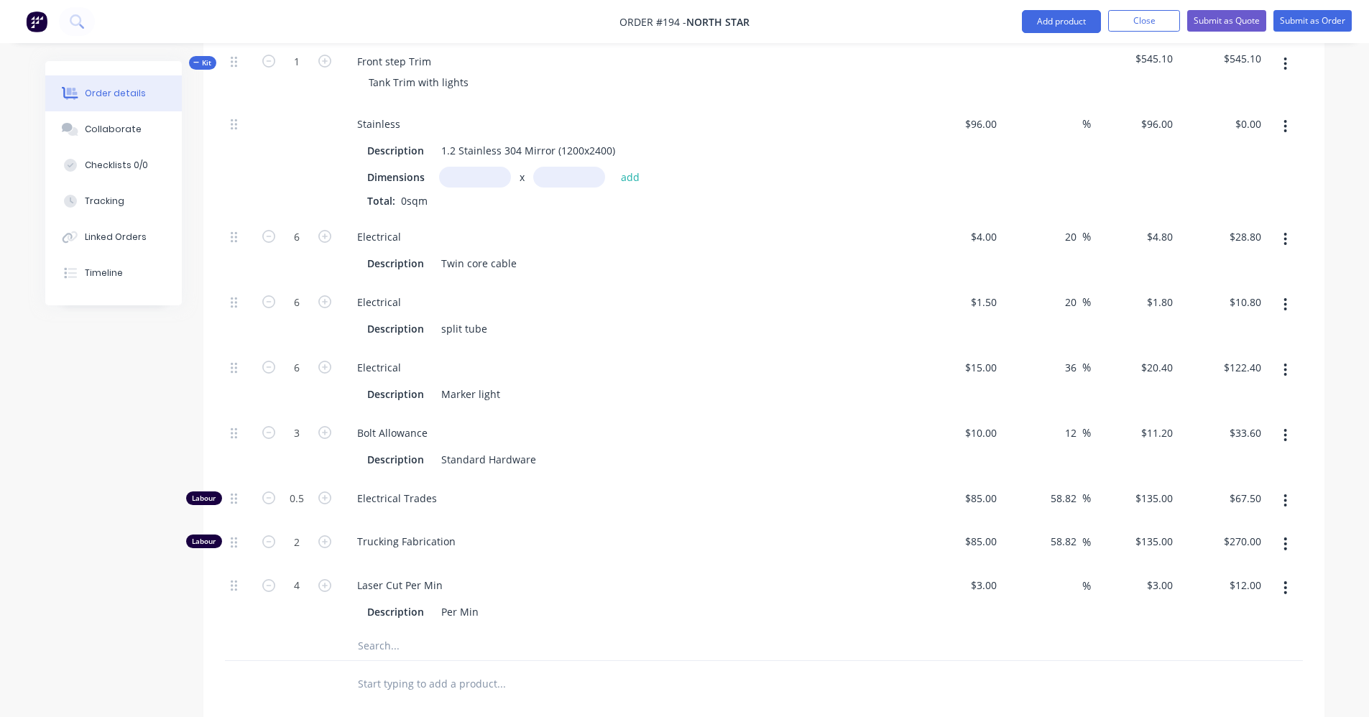
scroll to position [2436, 0]
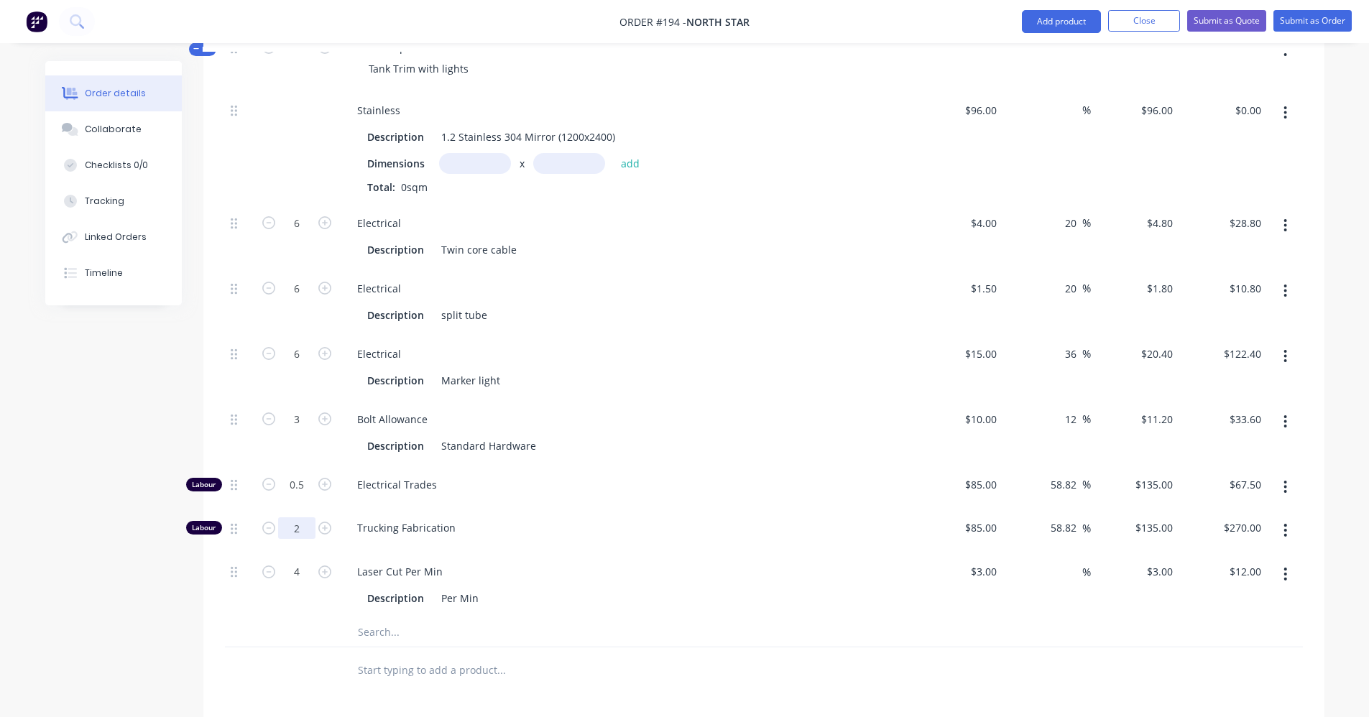
type input "2.4"
type input "$324.00"
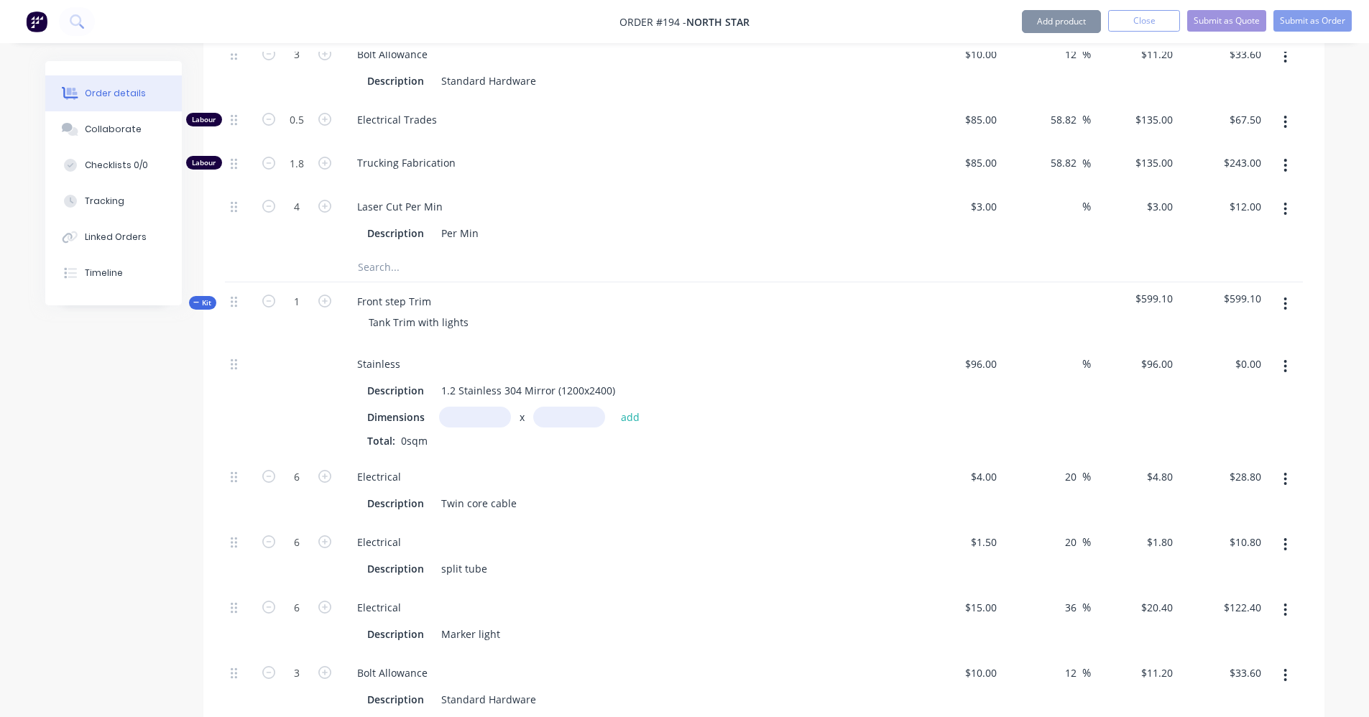
scroll to position [2077, 0]
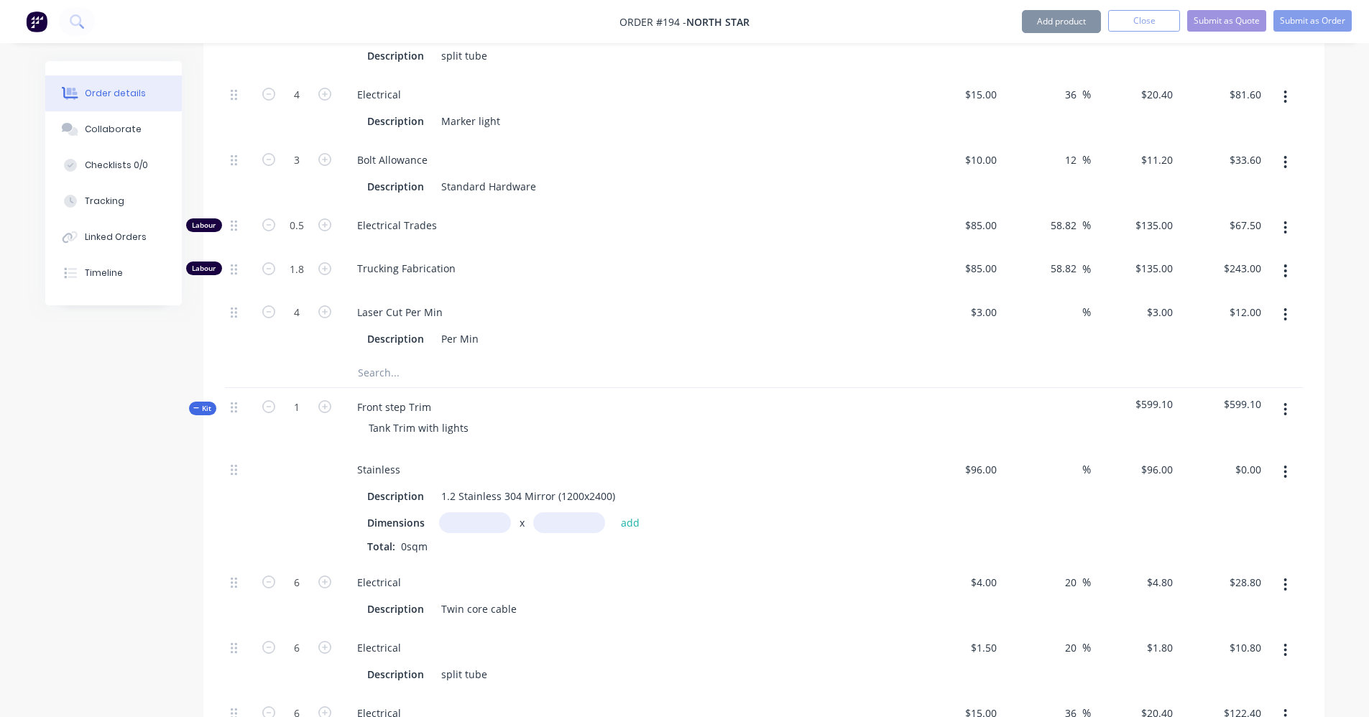
click at [193, 408] on icon at bounding box center [196, 408] width 6 height 1
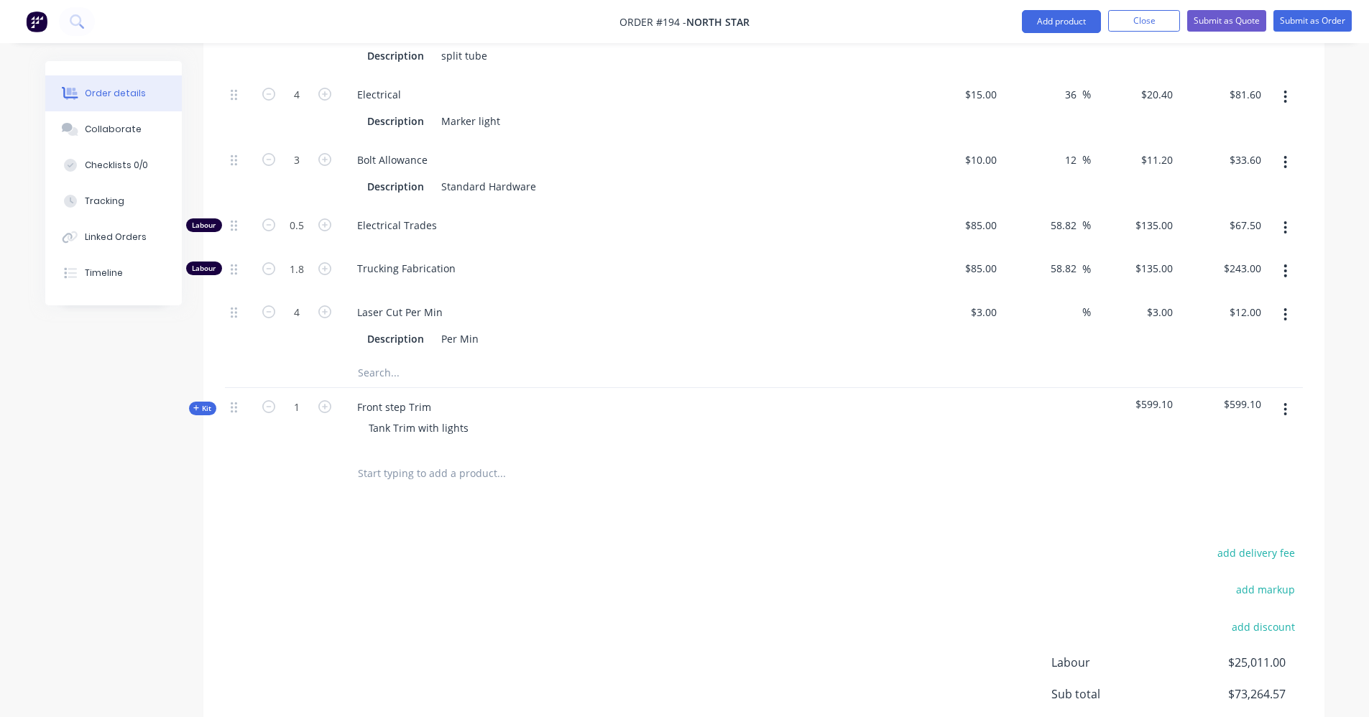
click at [676, 461] on div at bounding box center [561, 473] width 431 height 29
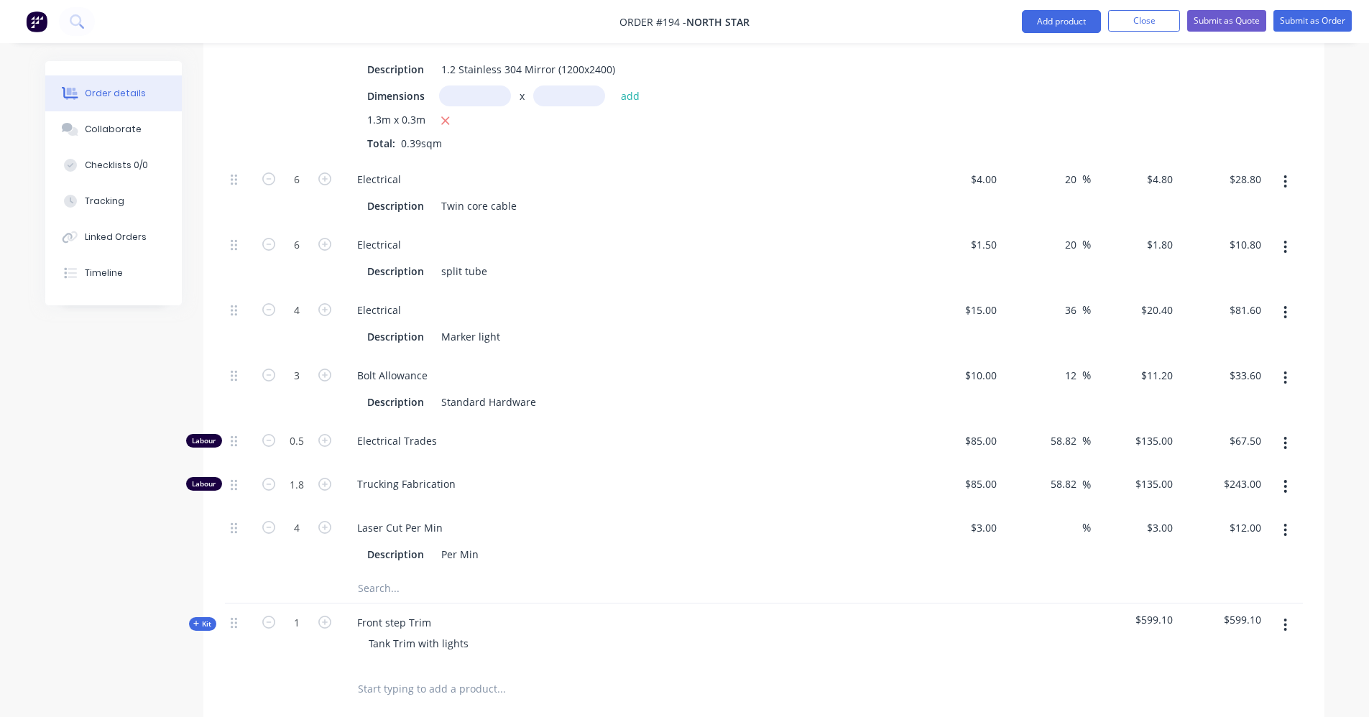
scroll to position [1933, 0]
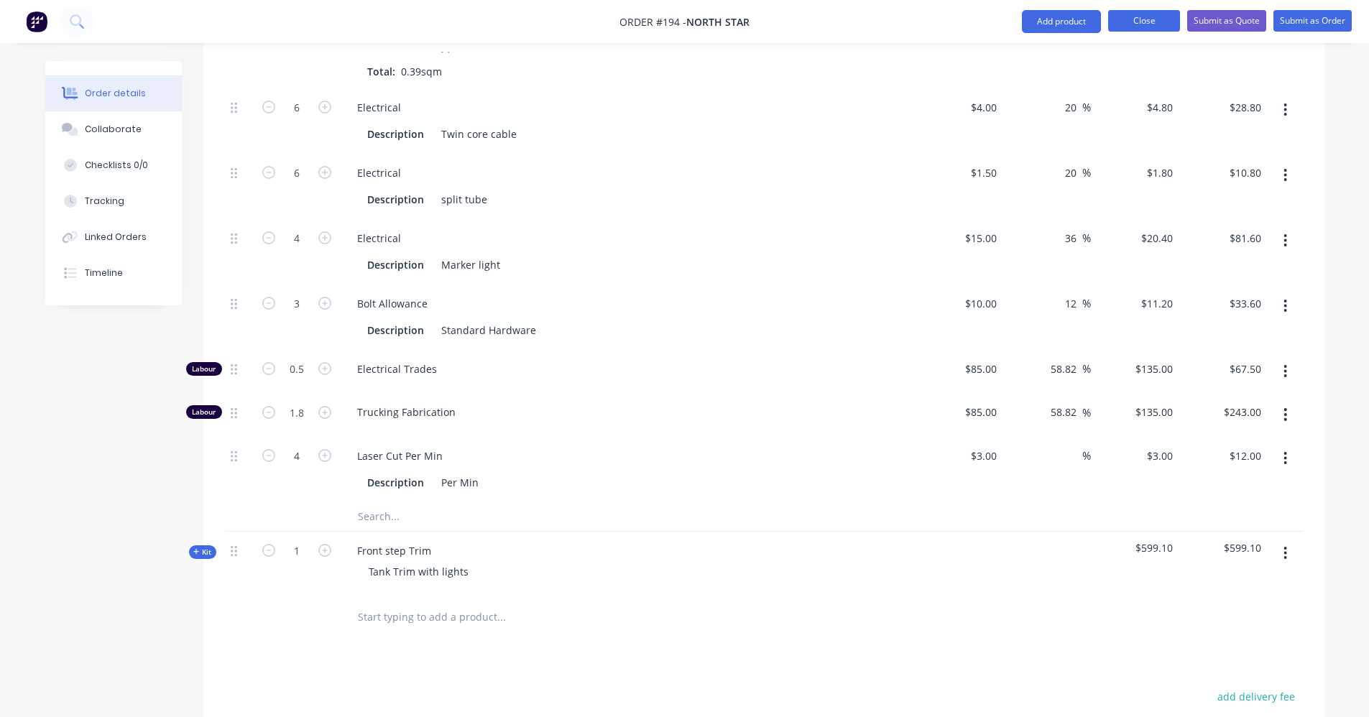
click at [1133, 21] on button "Close" at bounding box center [1145, 21] width 72 height 22
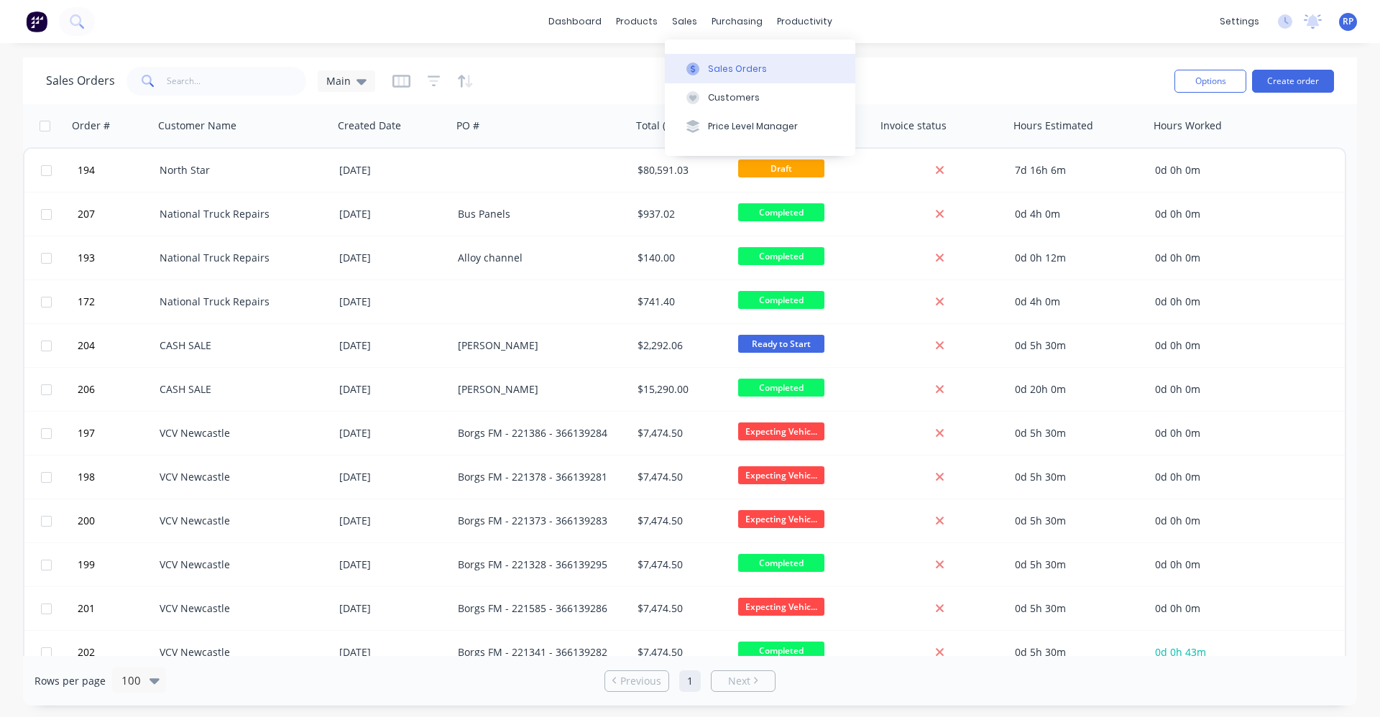
click at [719, 80] on button "Sales Orders" at bounding box center [760, 68] width 191 height 29
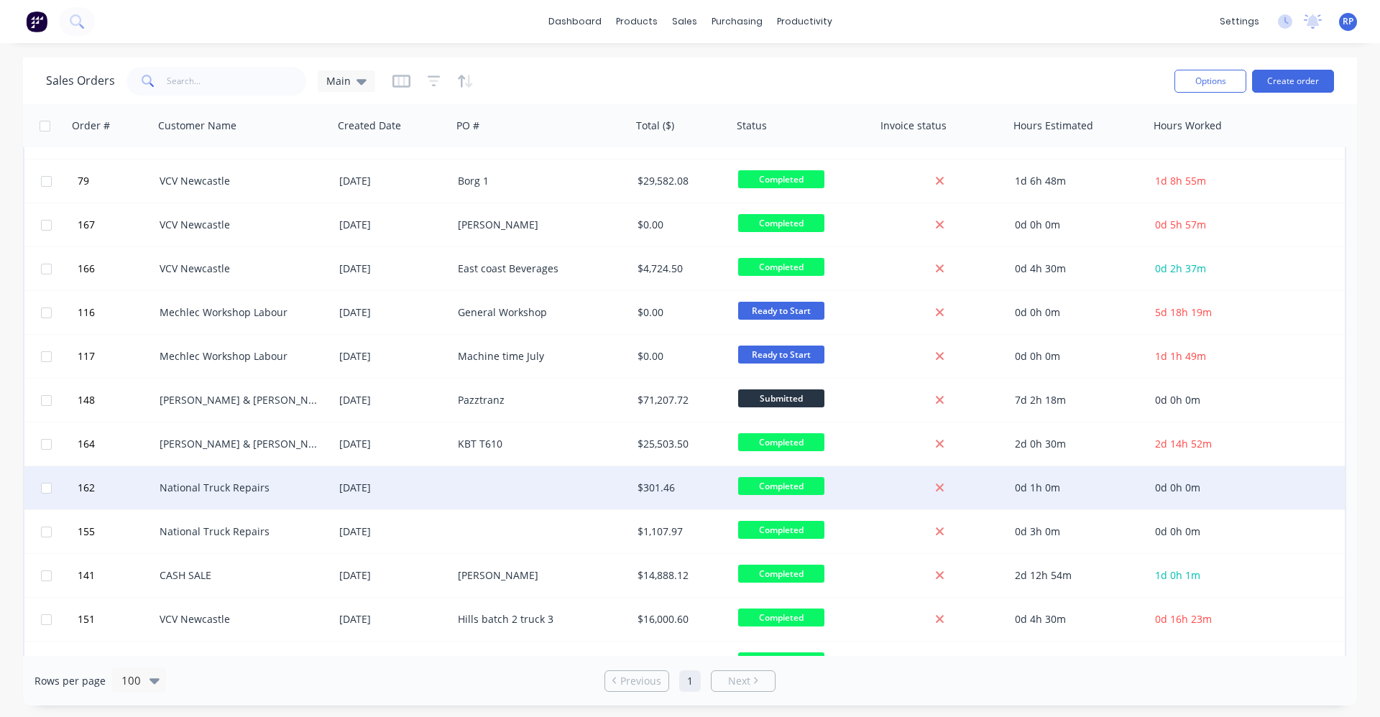
scroll to position [2085, 0]
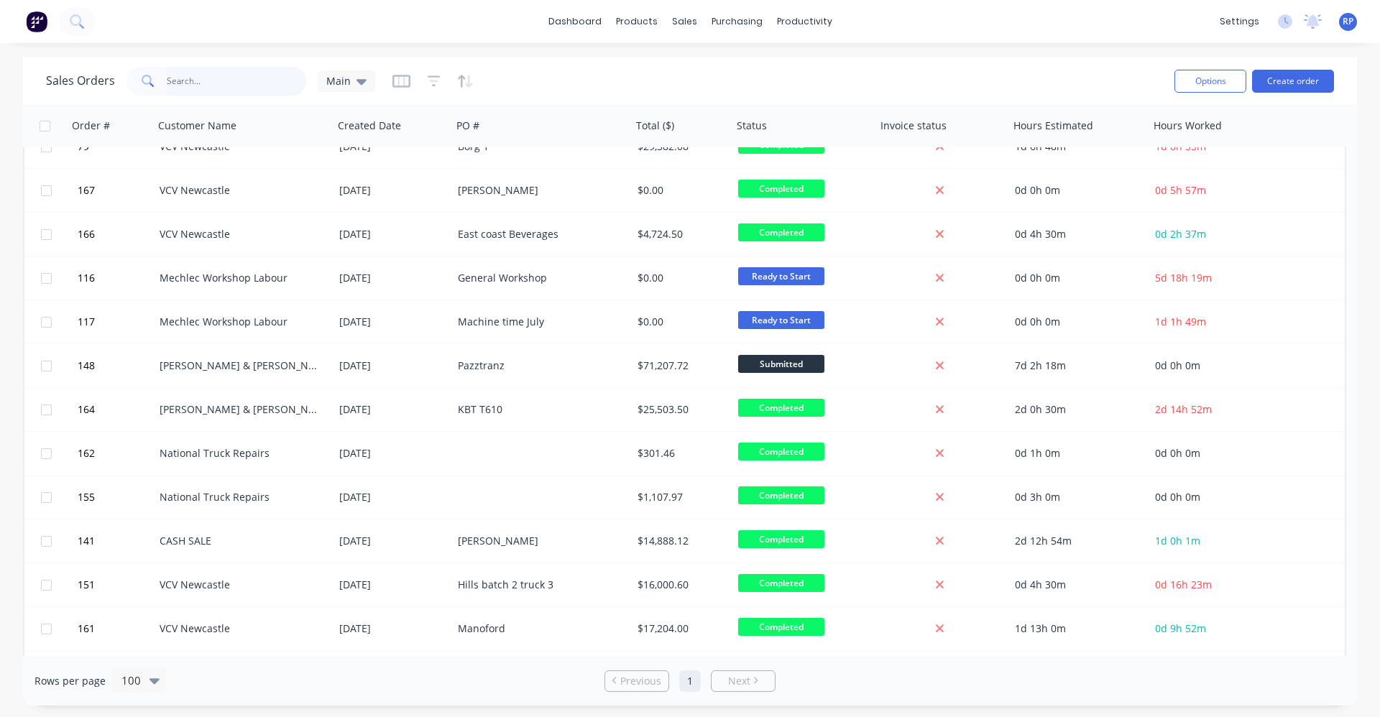
click at [236, 79] on input "text" at bounding box center [237, 81] width 140 height 29
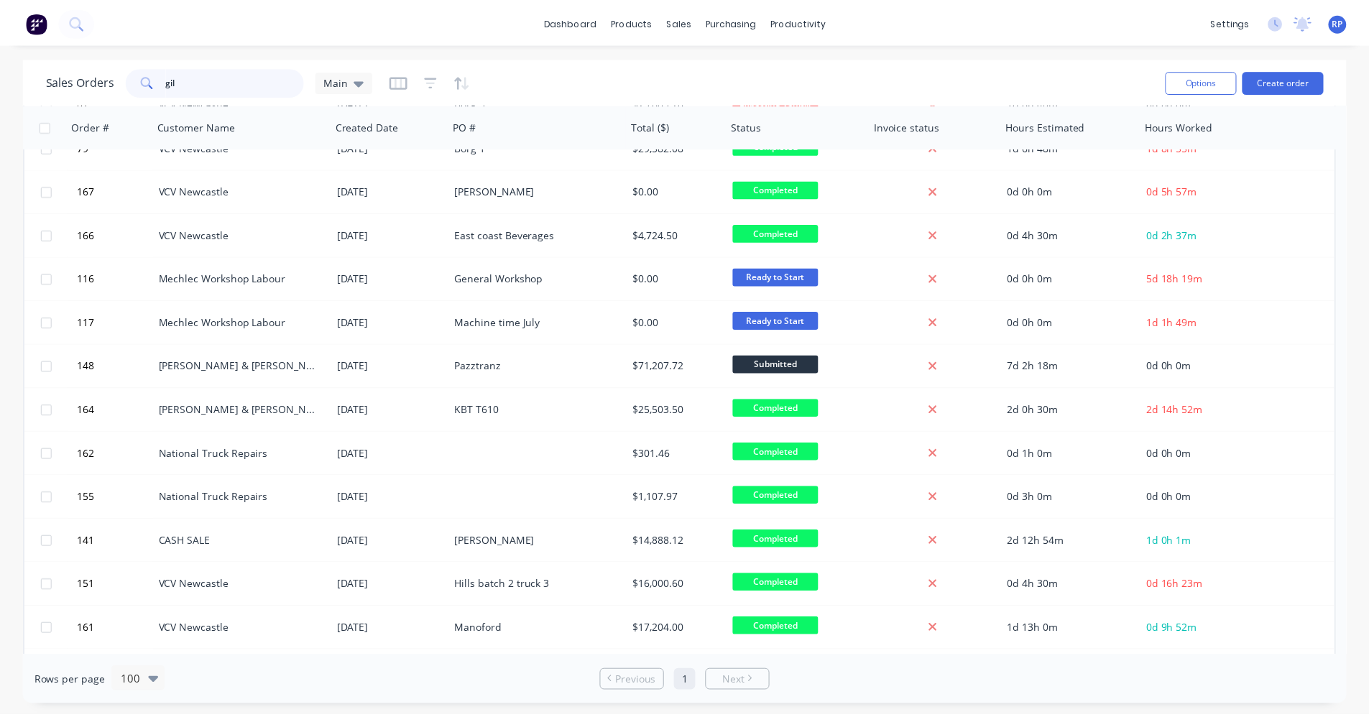
scroll to position [0, 0]
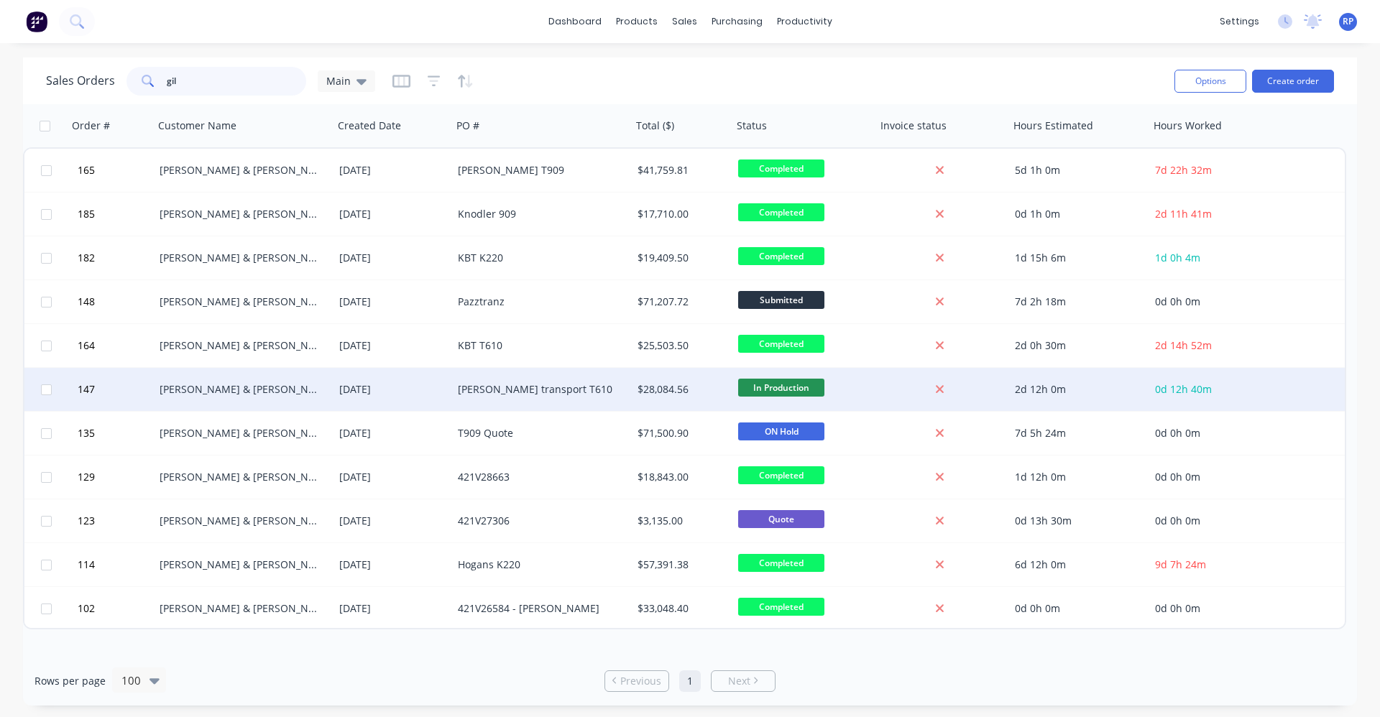
type input "gil"
click at [446, 375] on div "[DATE]" at bounding box center [393, 389] width 119 height 43
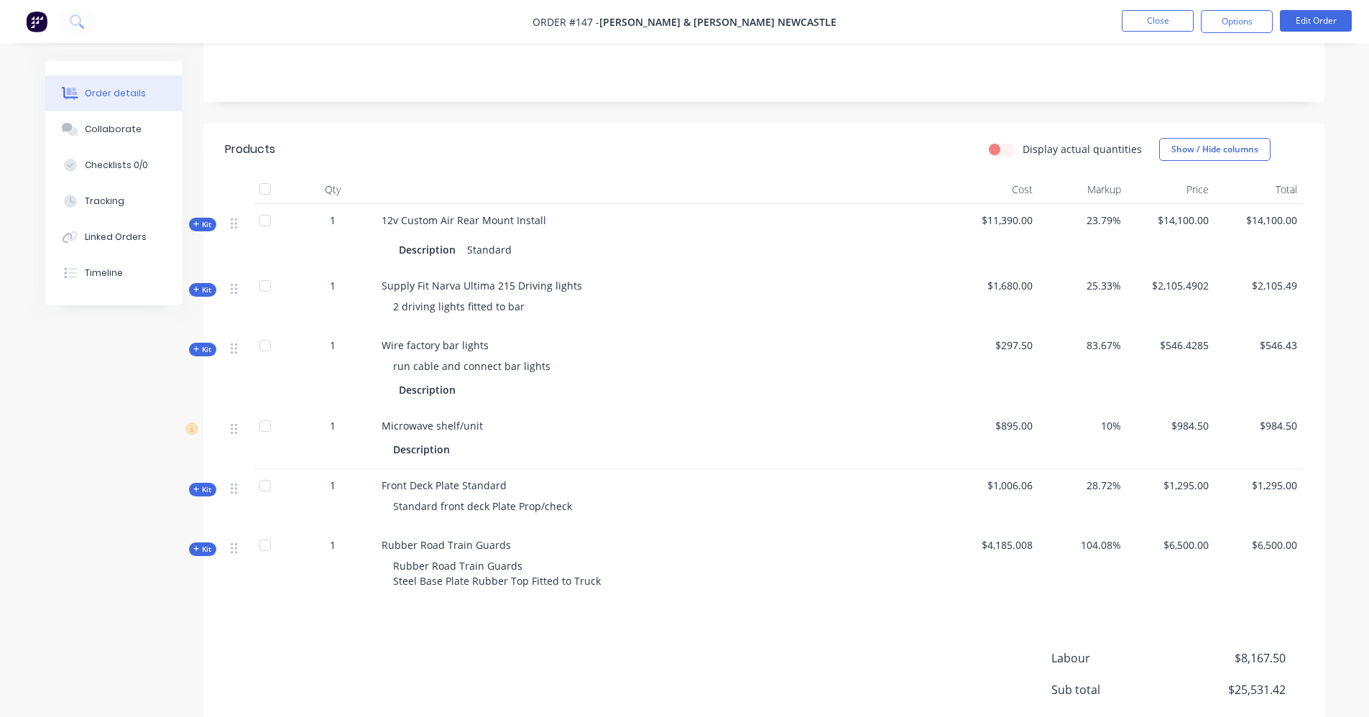
scroll to position [359, 0]
